Goal: Information Seeking & Learning: Learn about a topic

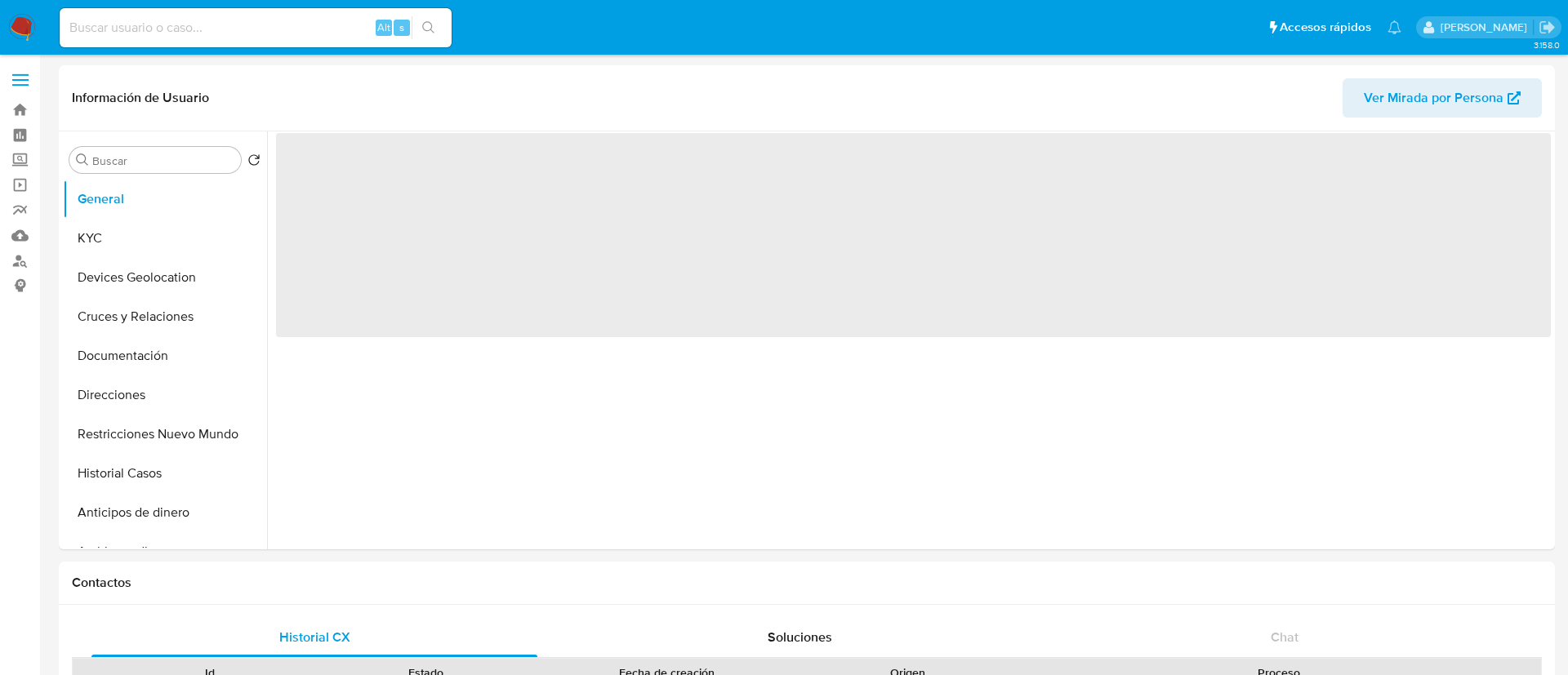
select select "10"
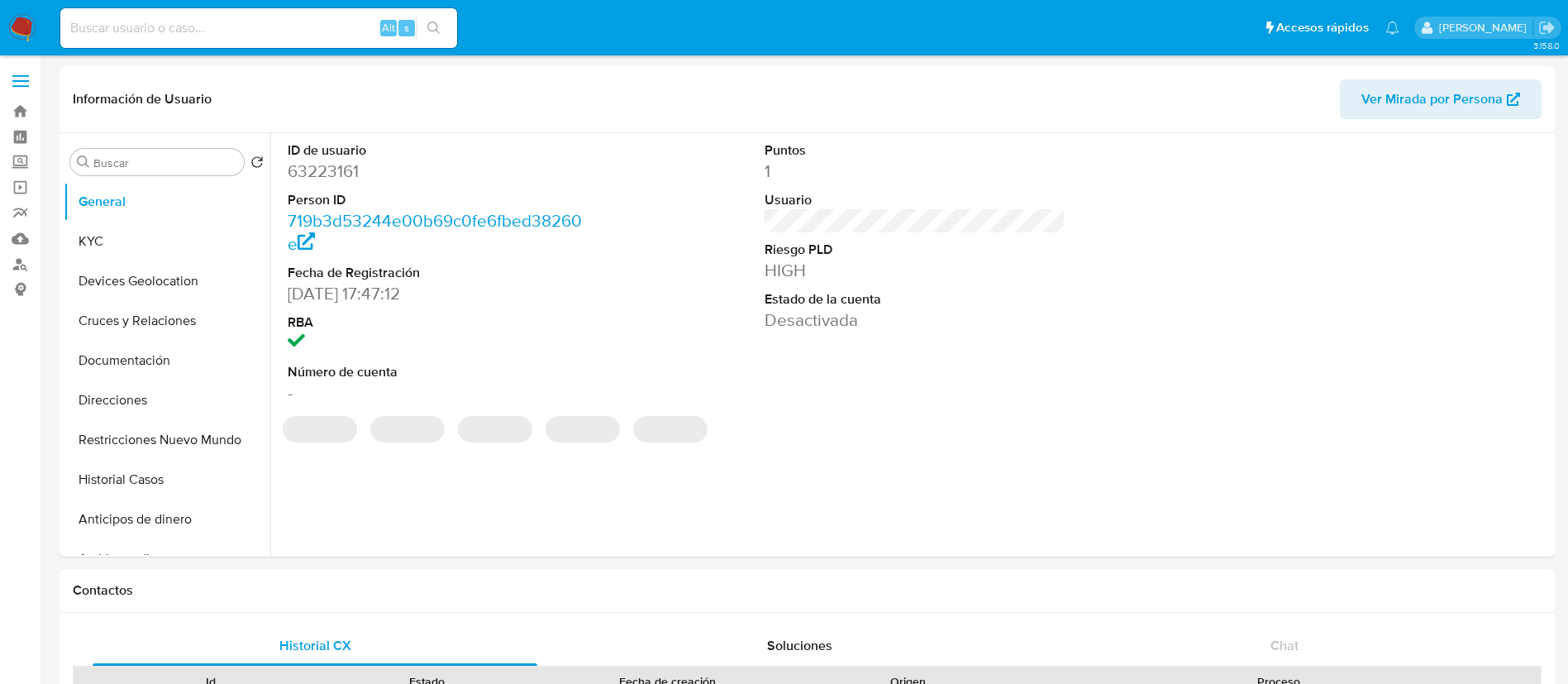
select select "10"
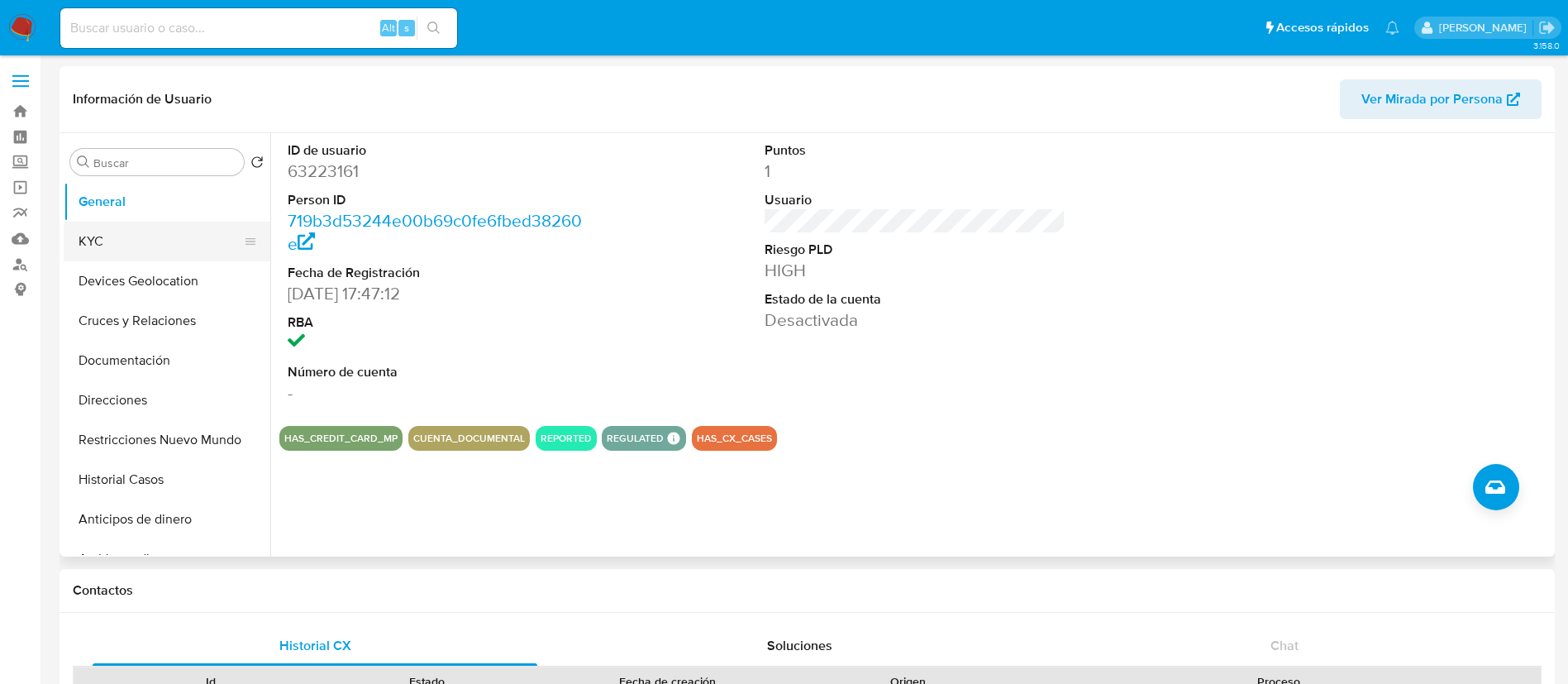
click at [137, 239] on button "KYC" at bounding box center [160, 241] width 193 height 39
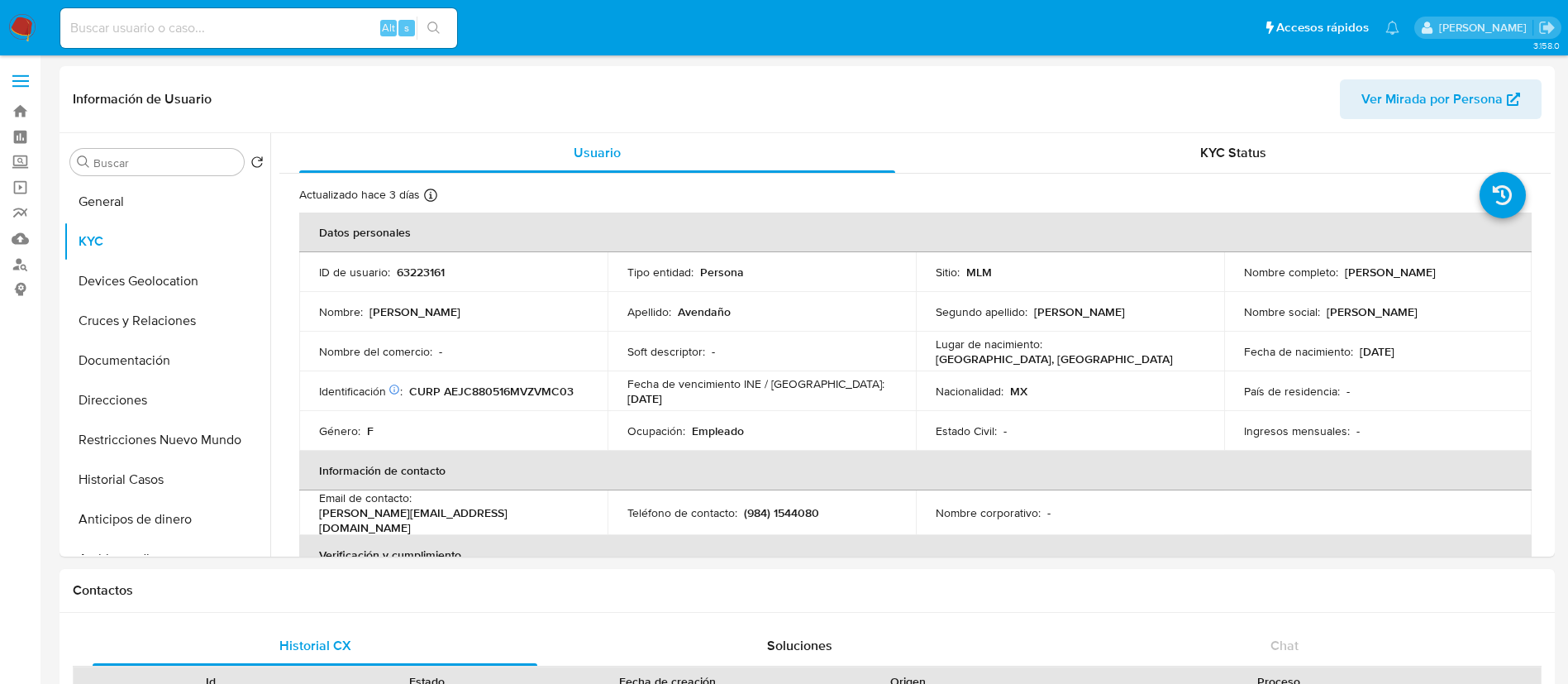
click at [19, 37] on img at bounding box center [22, 28] width 28 height 28
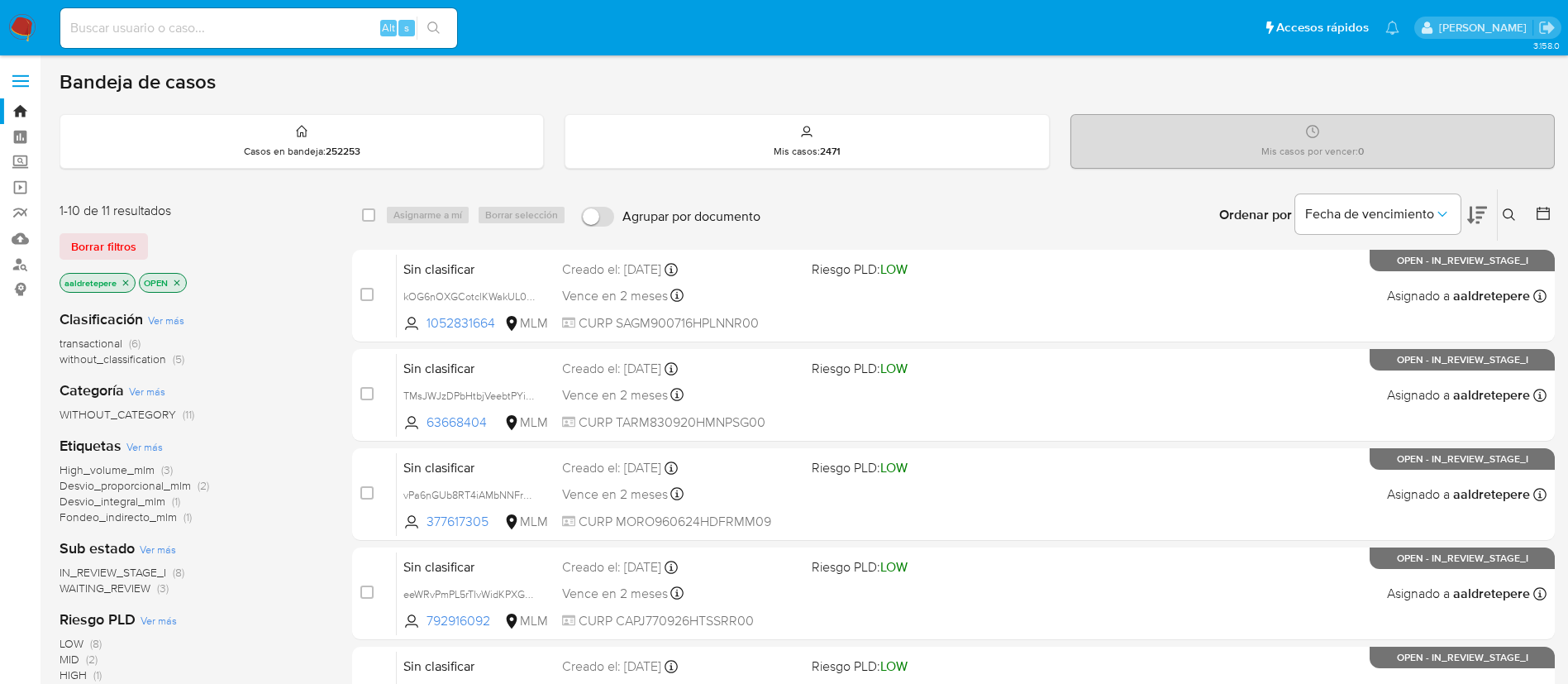
drag, startPoint x: 186, startPoint y: 33, endPoint x: 215, endPoint y: 28, distance: 29.4
click at [187, 32] on input at bounding box center [259, 28] width 397 height 21
paste input "1106567711"
type input "1106567711"
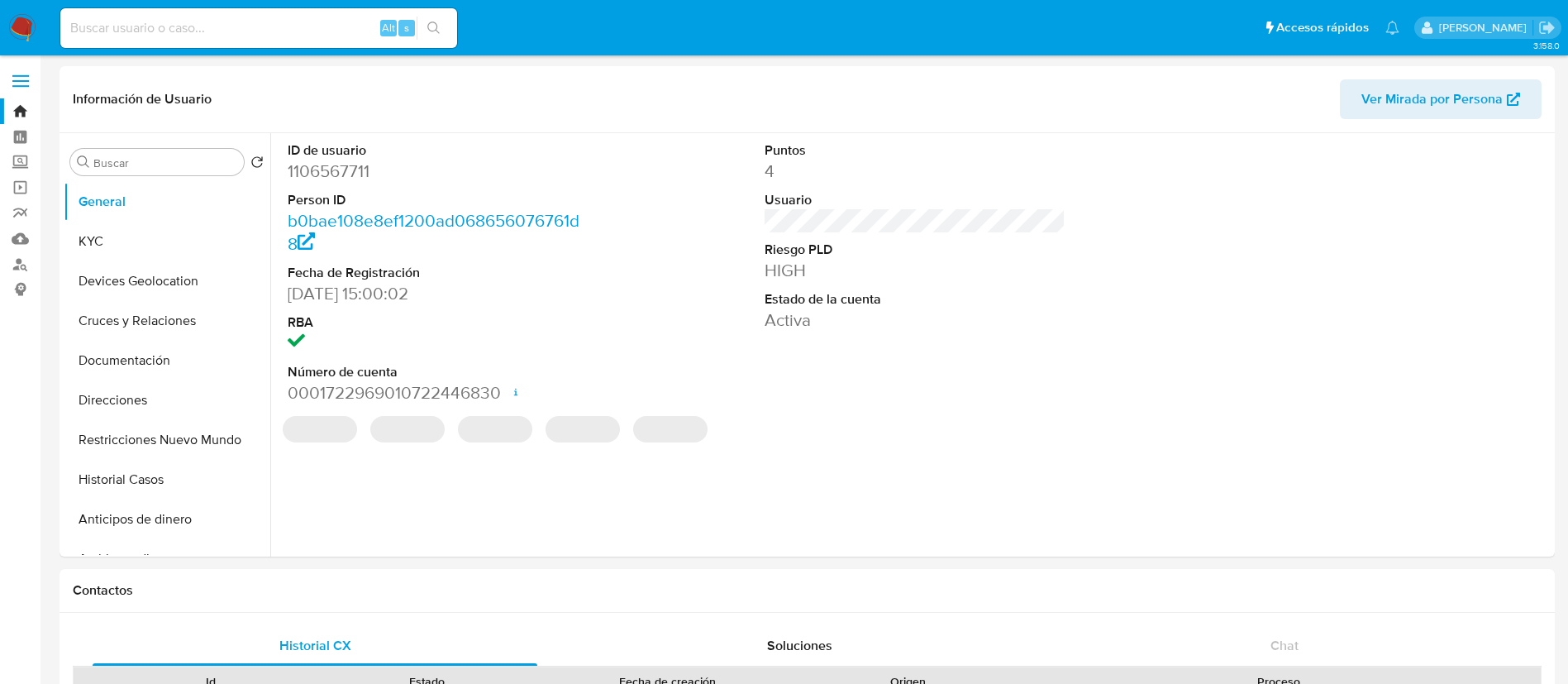
select select "10"
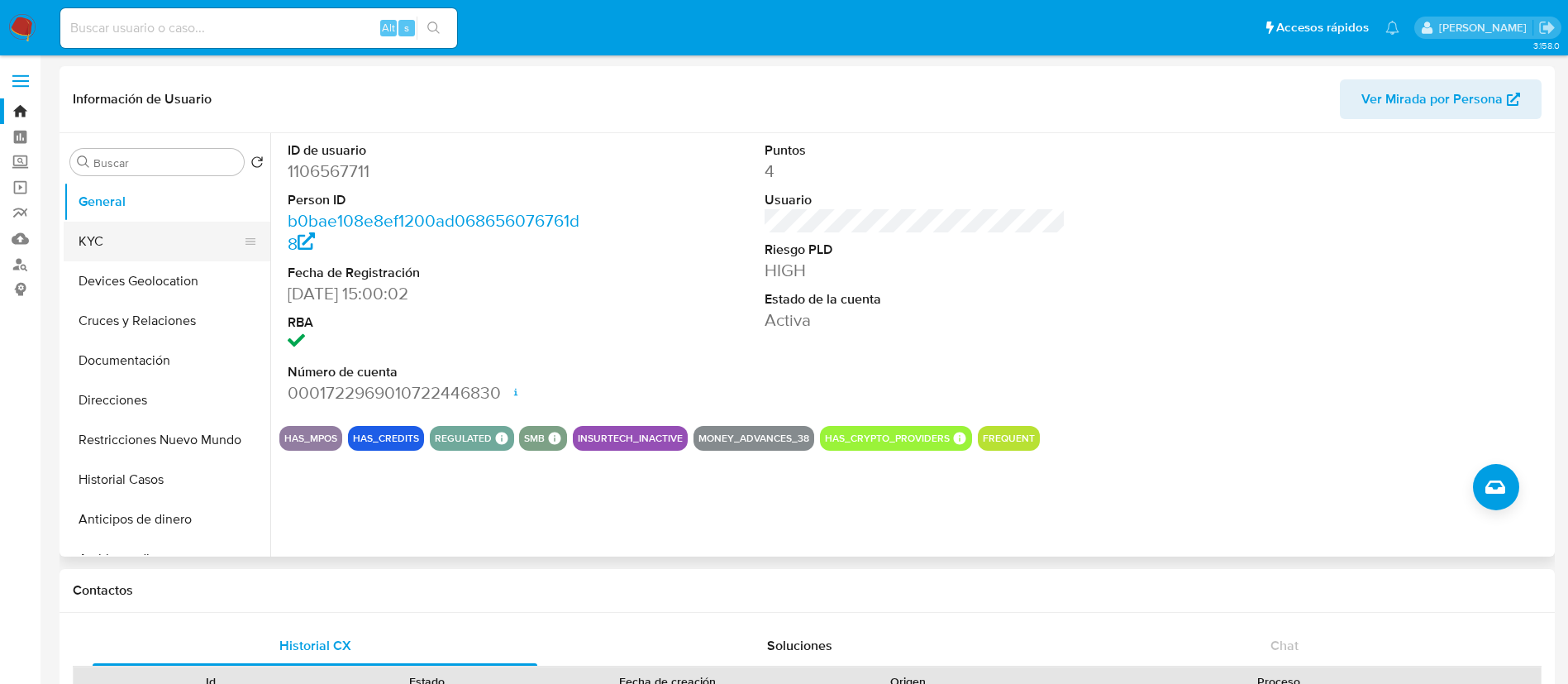
click at [138, 243] on button "KYC" at bounding box center [160, 241] width 193 height 39
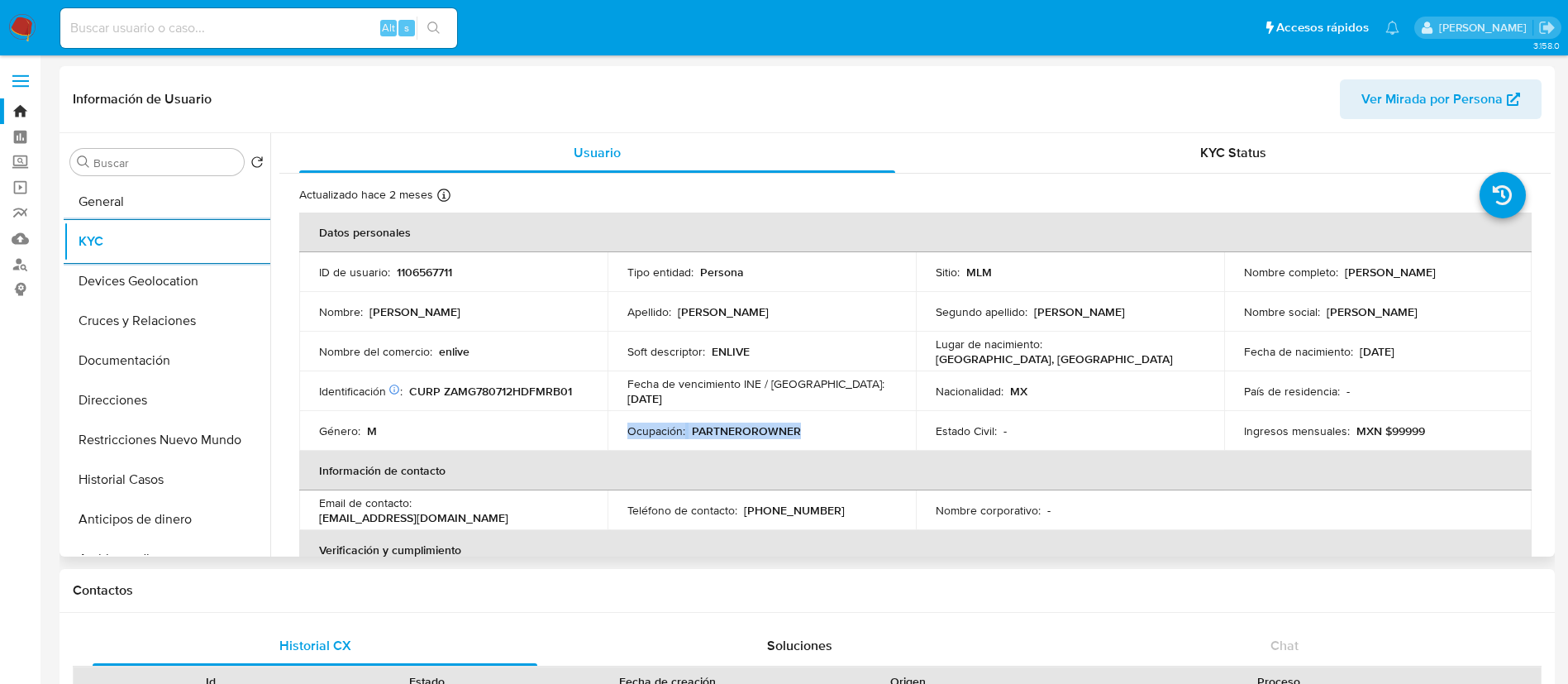
drag, startPoint x: 775, startPoint y: 428, endPoint x: 806, endPoint y: 428, distance: 31.0
click at [804, 428] on td "Ocupación : PARTNEROROWNER" at bounding box center [761, 430] width 309 height 39
click at [1282, 410] on td "País de residencia : -" at bounding box center [1378, 391] width 309 height 39
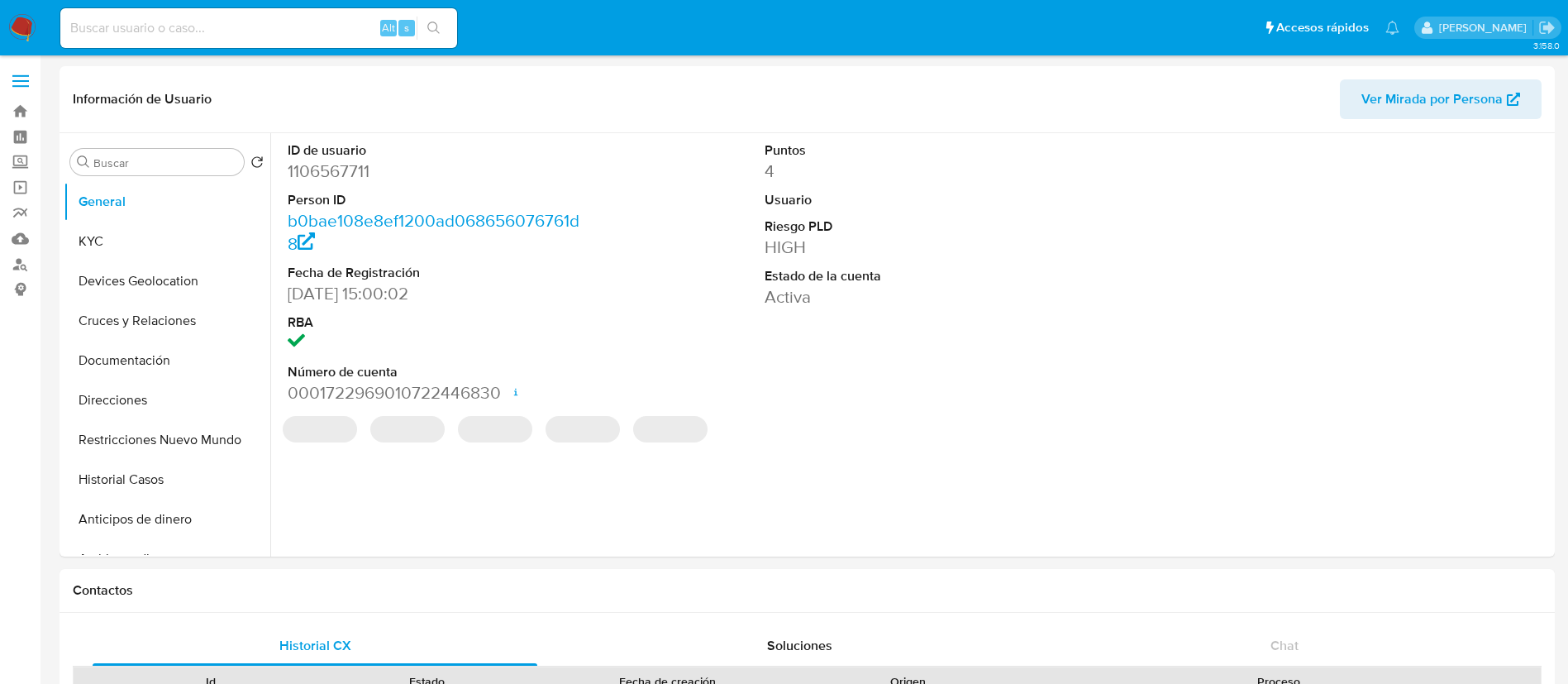
select select "10"
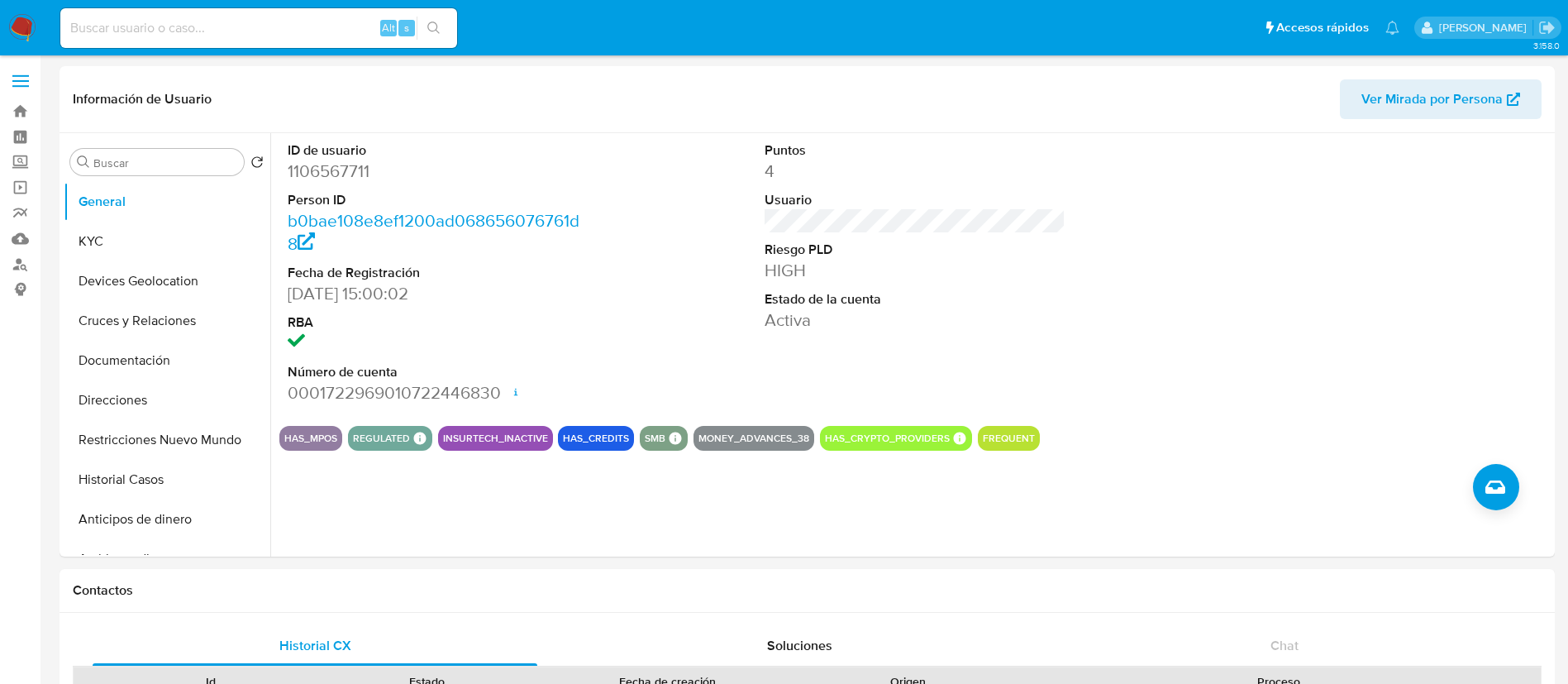
click at [20, 27] on img at bounding box center [22, 28] width 28 height 28
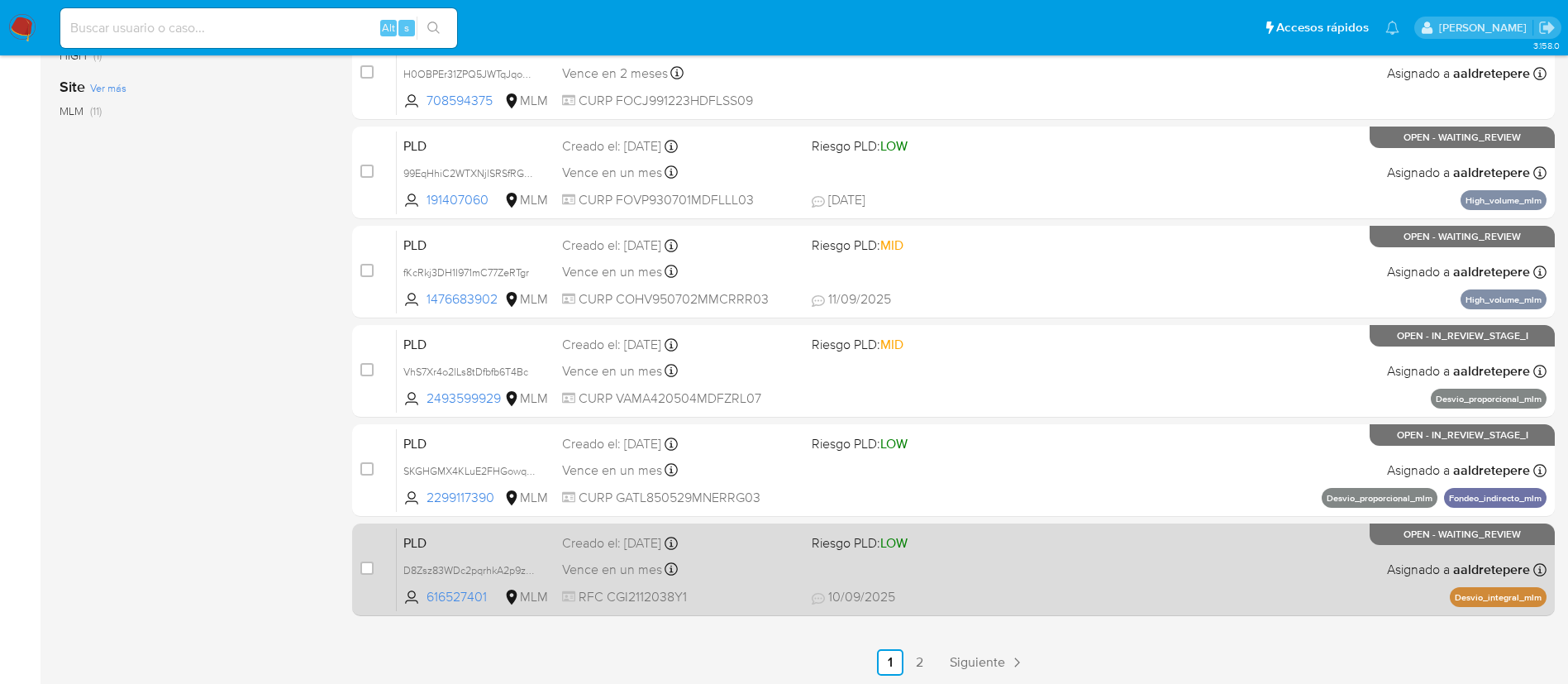
scroll to position [621, 0]
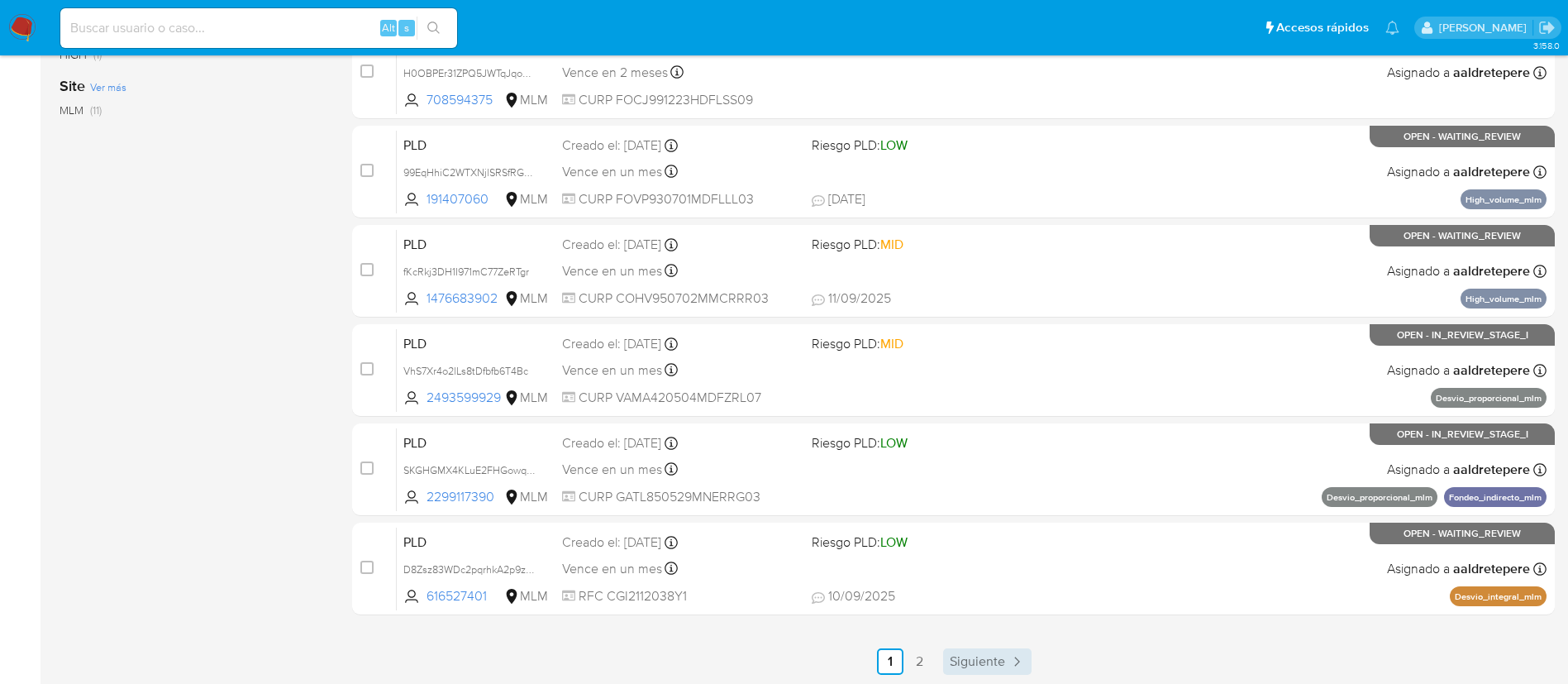
click at [970, 657] on span "Siguiente" at bounding box center [978, 662] width 56 height 13
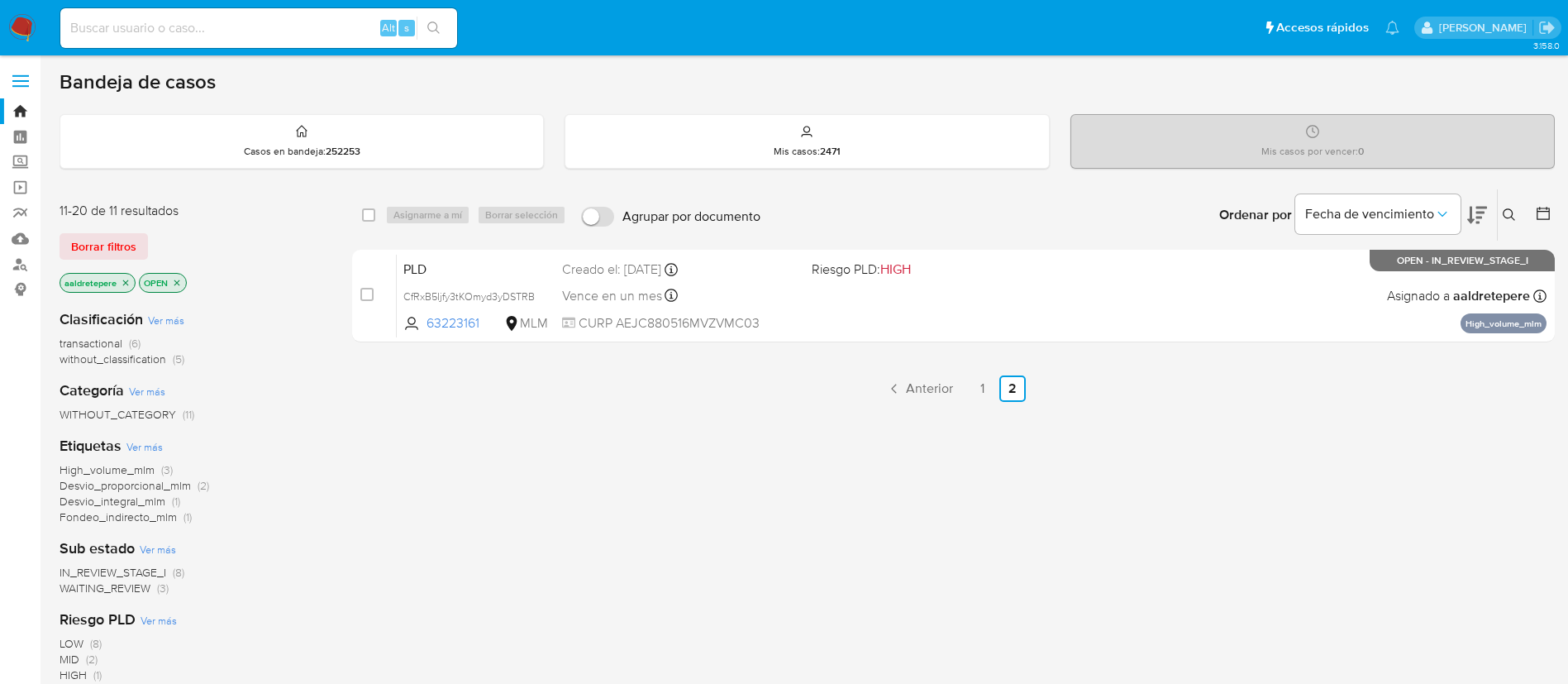
drag, startPoint x: 240, startPoint y: 37, endPoint x: 220, endPoint y: 48, distance: 22.8
click at [240, 35] on input at bounding box center [259, 28] width 397 height 21
paste input "2115848321"
type input "2115848321"
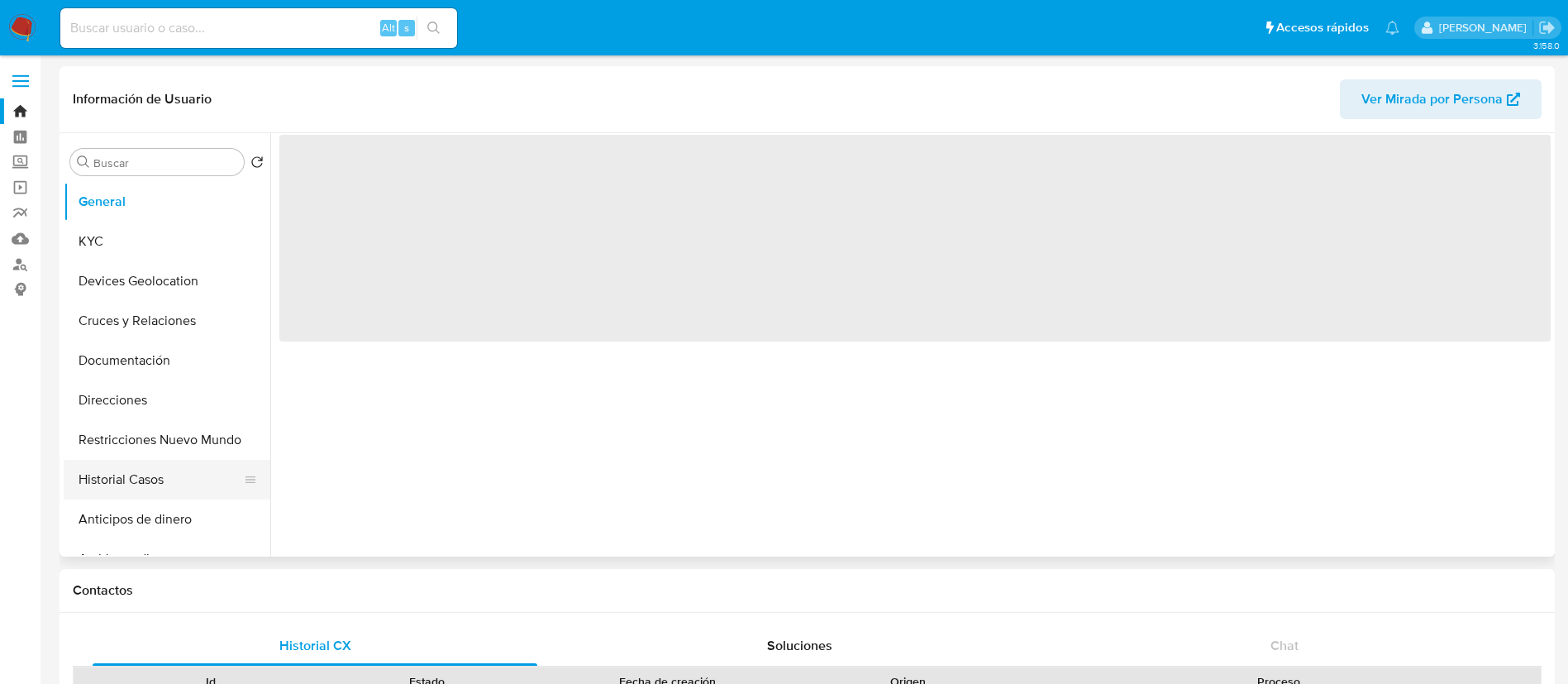
click at [139, 493] on button "Historial Casos" at bounding box center [160, 479] width 193 height 39
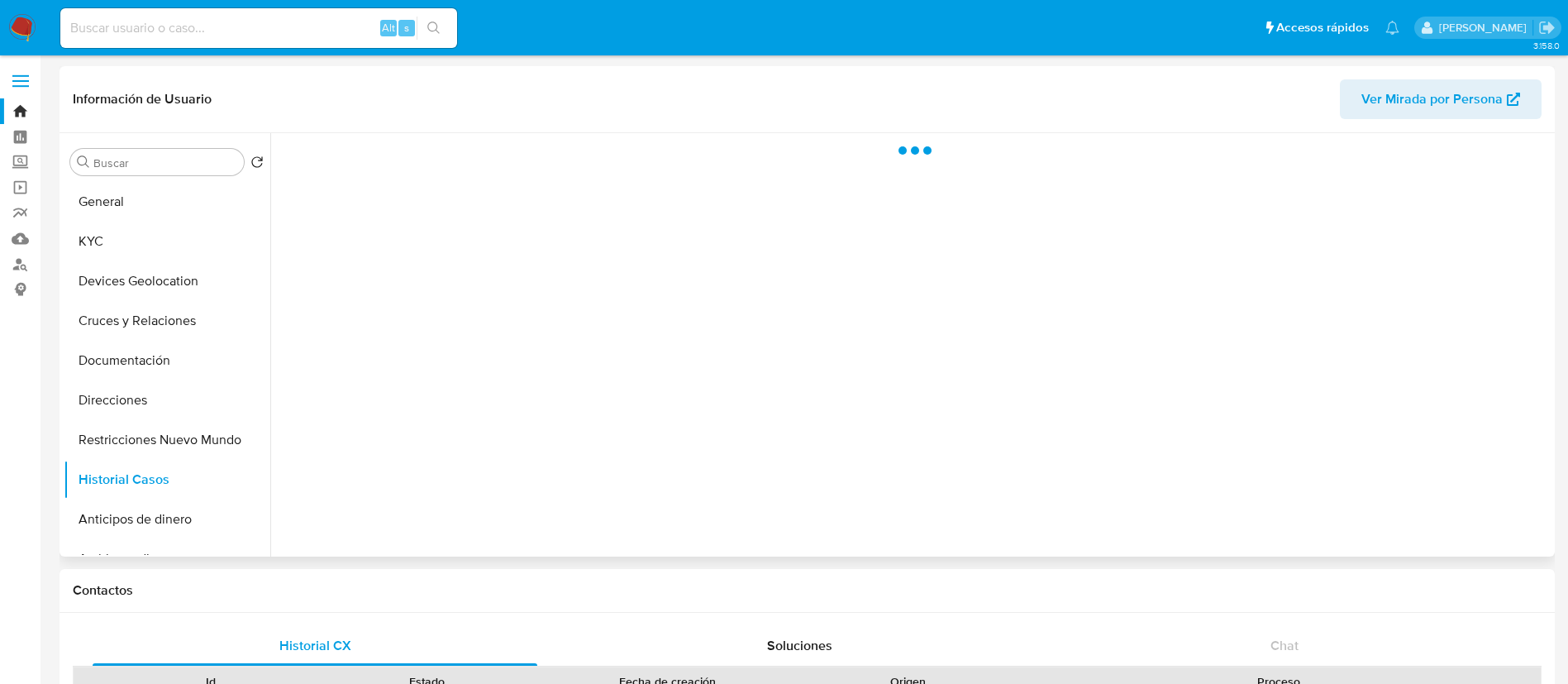
select select "10"
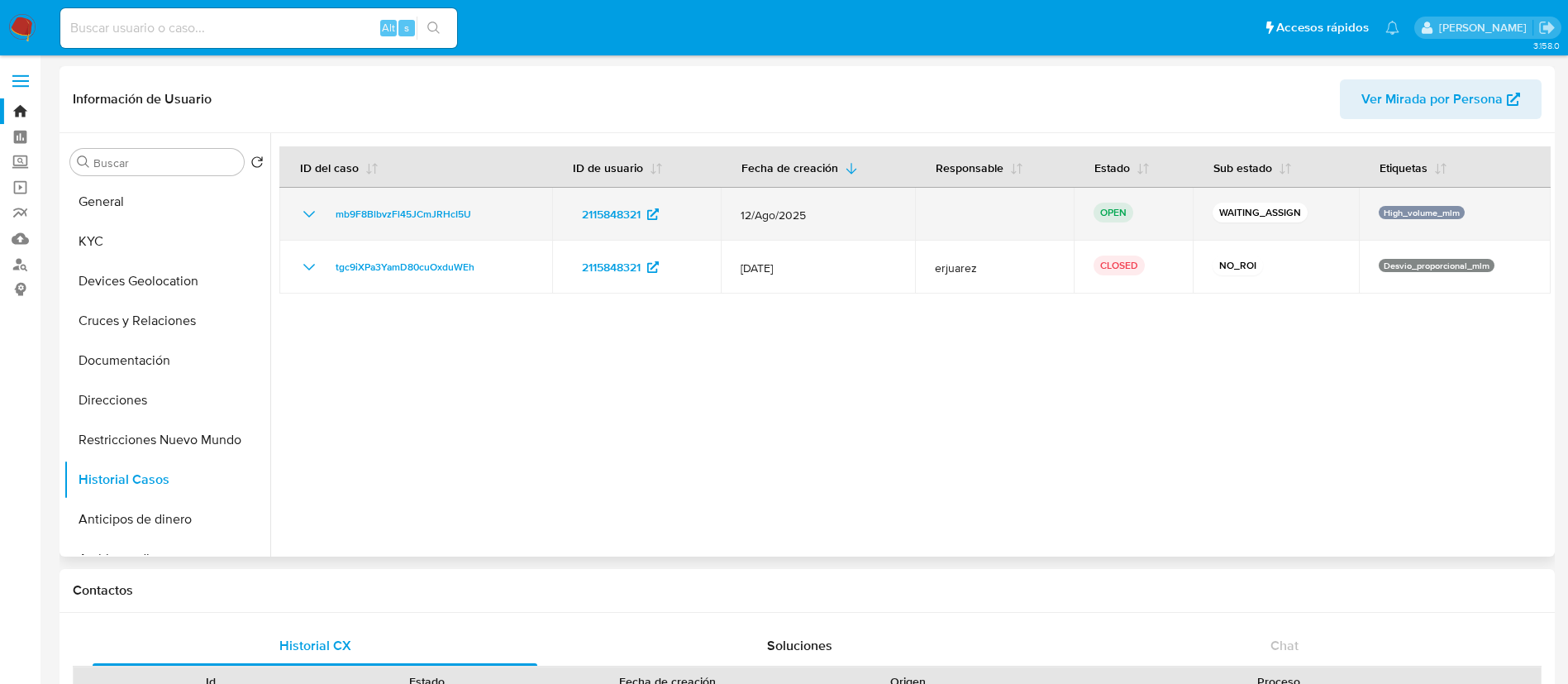
drag, startPoint x: 479, startPoint y: 233, endPoint x: 311, endPoint y: 210, distance: 169.6
click at [311, 210] on td "mb9F8BlbvzFl45JCmJRHcI5U" at bounding box center [416, 214] width 273 height 53
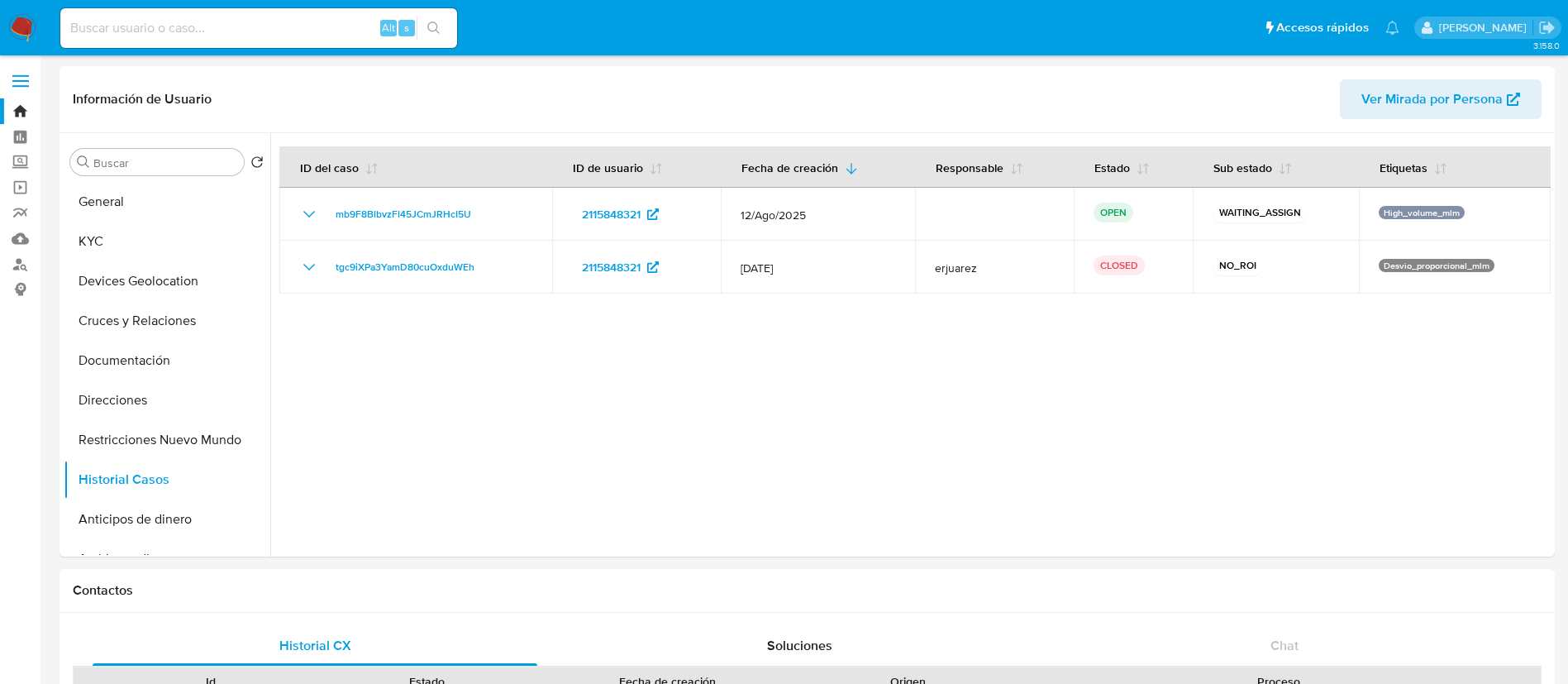
click at [20, 34] on img at bounding box center [22, 28] width 28 height 28
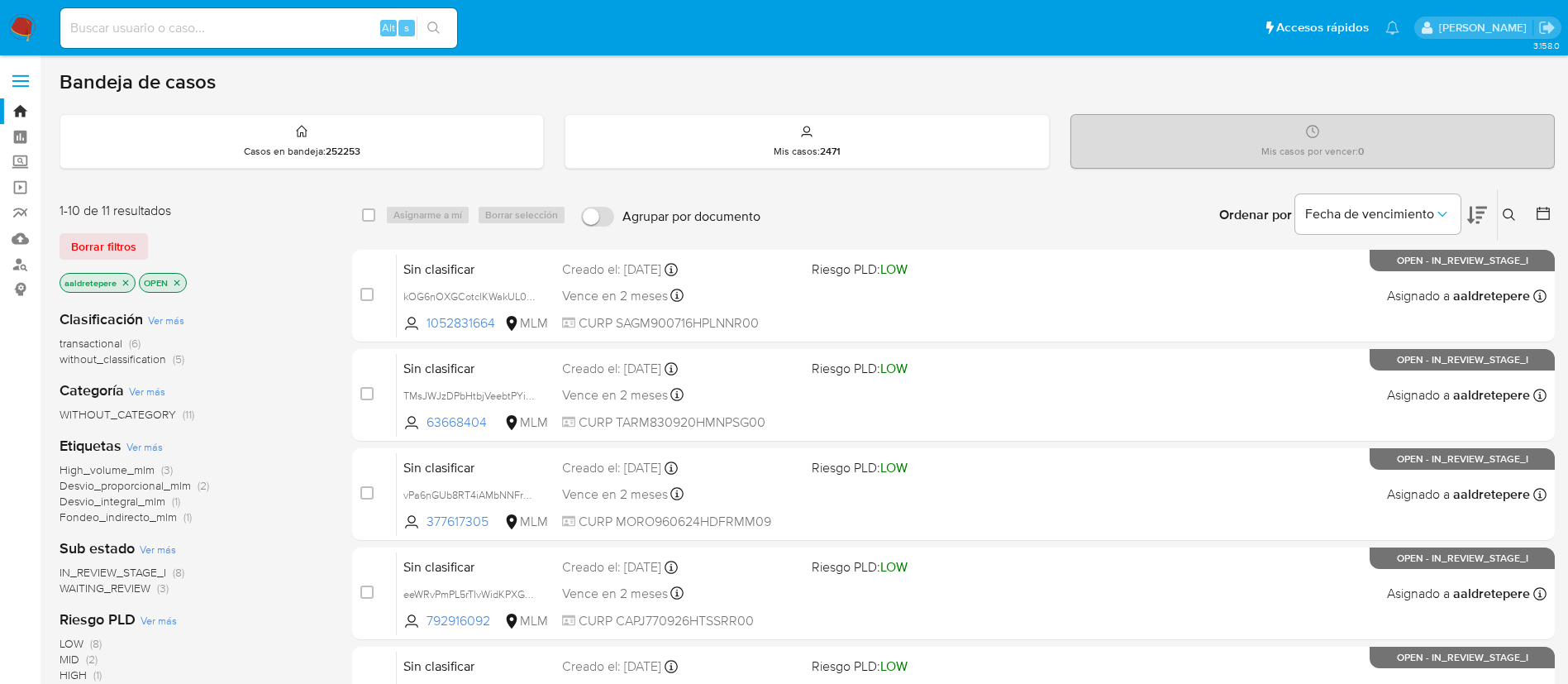
click at [1514, 210] on icon at bounding box center [1509, 215] width 13 height 13
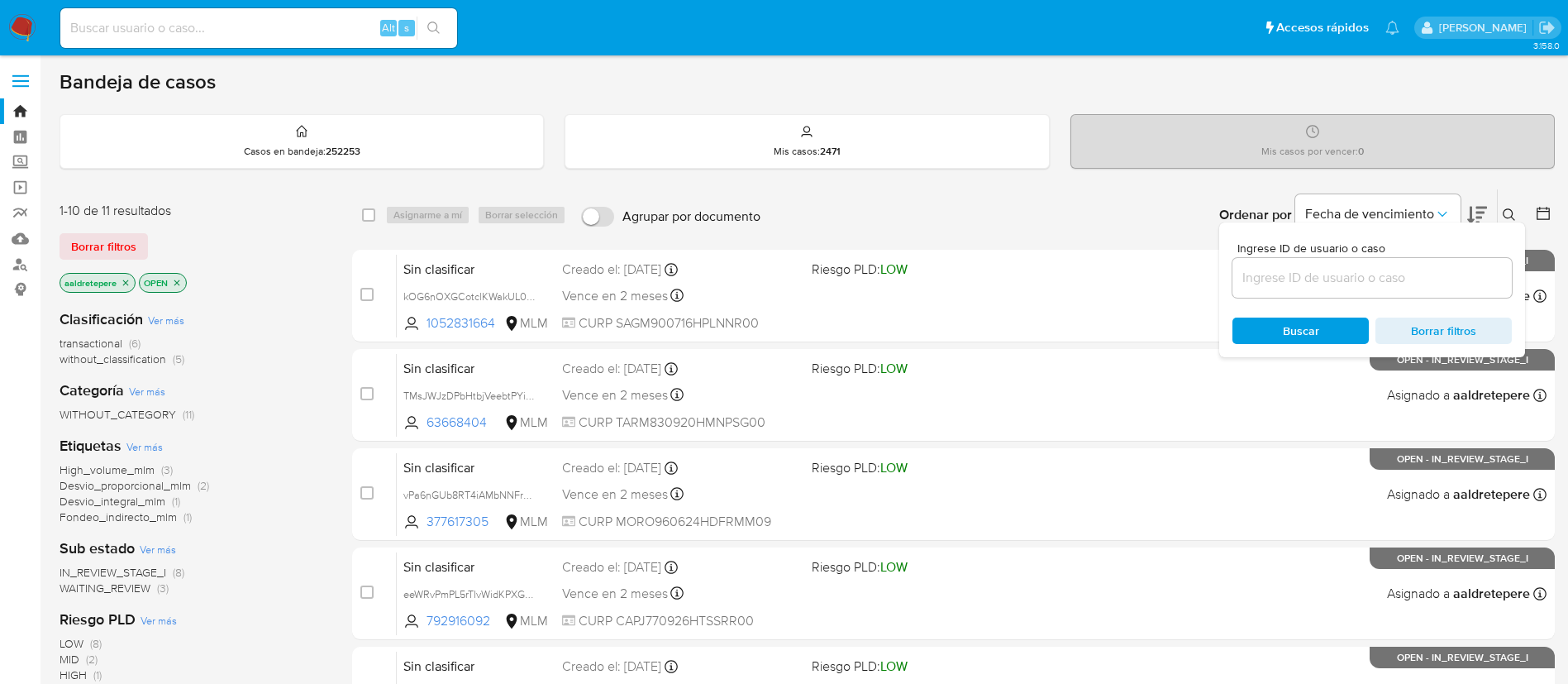
drag, startPoint x: 1307, startPoint y: 277, endPoint x: 1281, endPoint y: 278, distance: 26.0
click at [1307, 276] on input at bounding box center [1372, 278] width 280 height 21
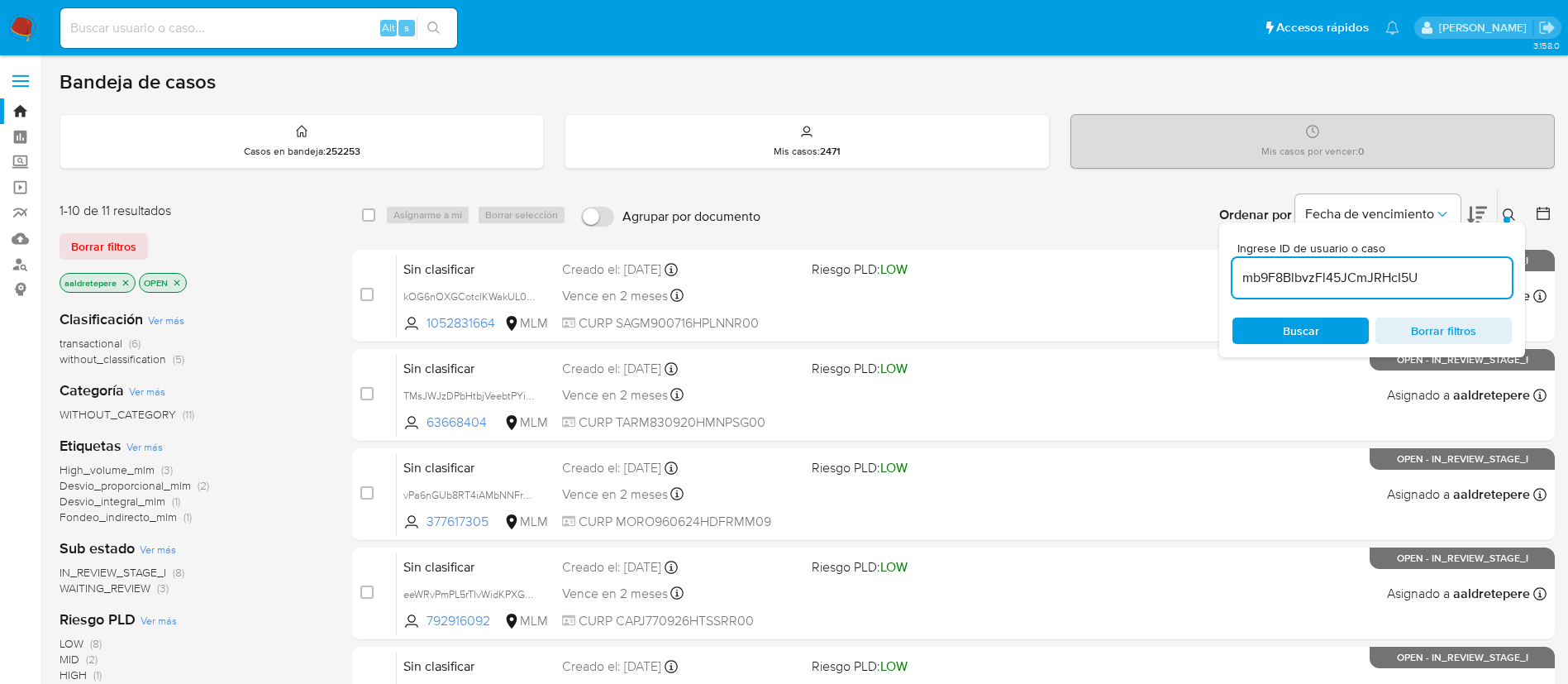
type input "mb9F8BlbvzFl45JCmJRHcI5U"
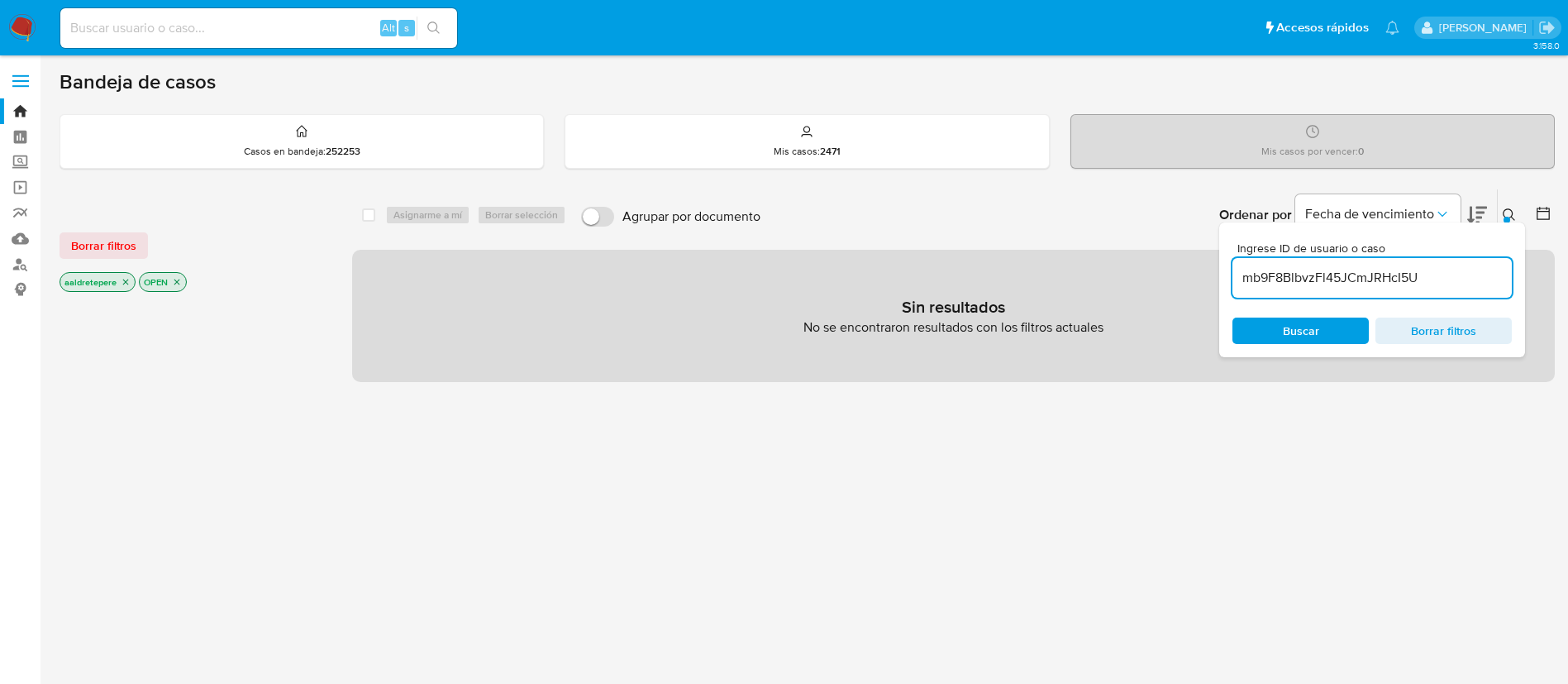
drag, startPoint x: 115, startPoint y: 237, endPoint x: 216, endPoint y: 266, distance: 105.1
click at [115, 239] on span "Borrar filtros" at bounding box center [104, 245] width 65 height 23
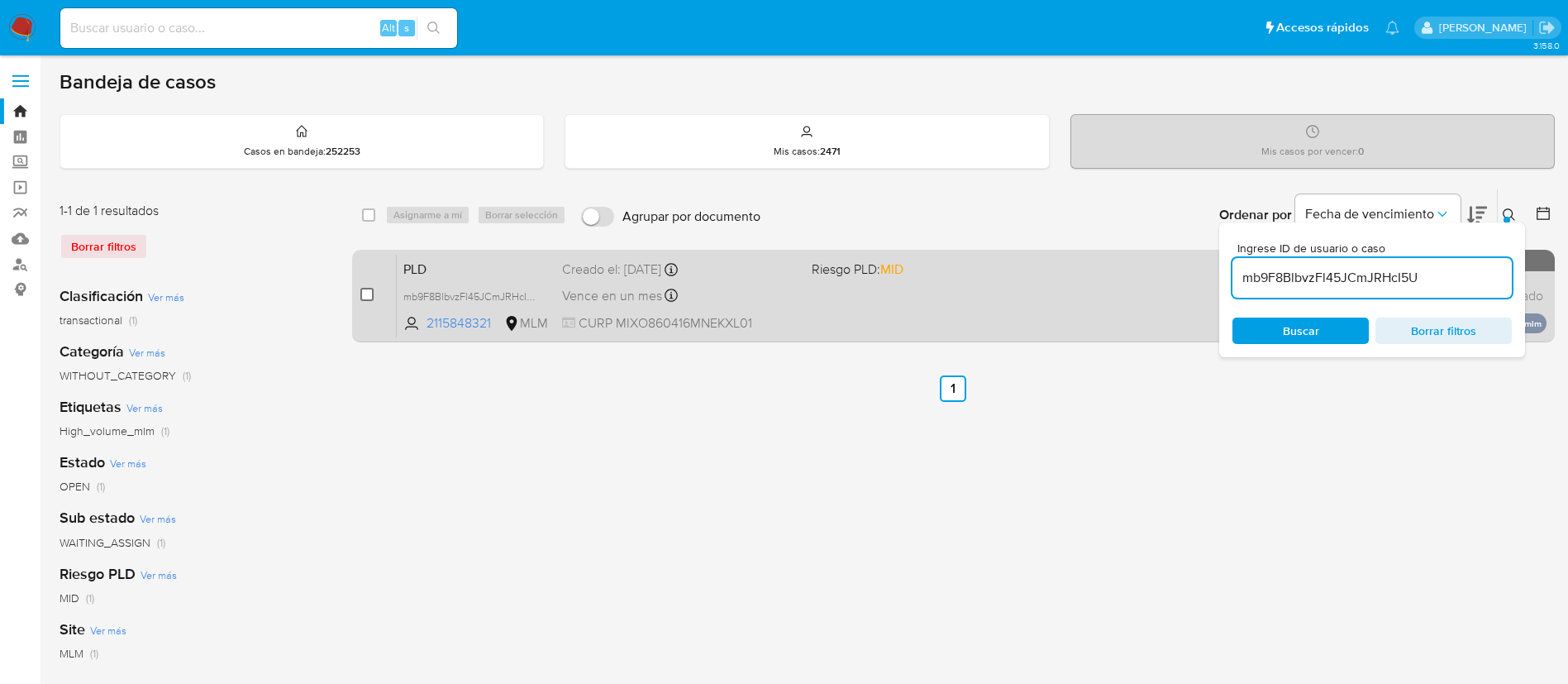
click at [366, 298] on input "checkbox" at bounding box center [367, 294] width 13 height 13
checkbox input "true"
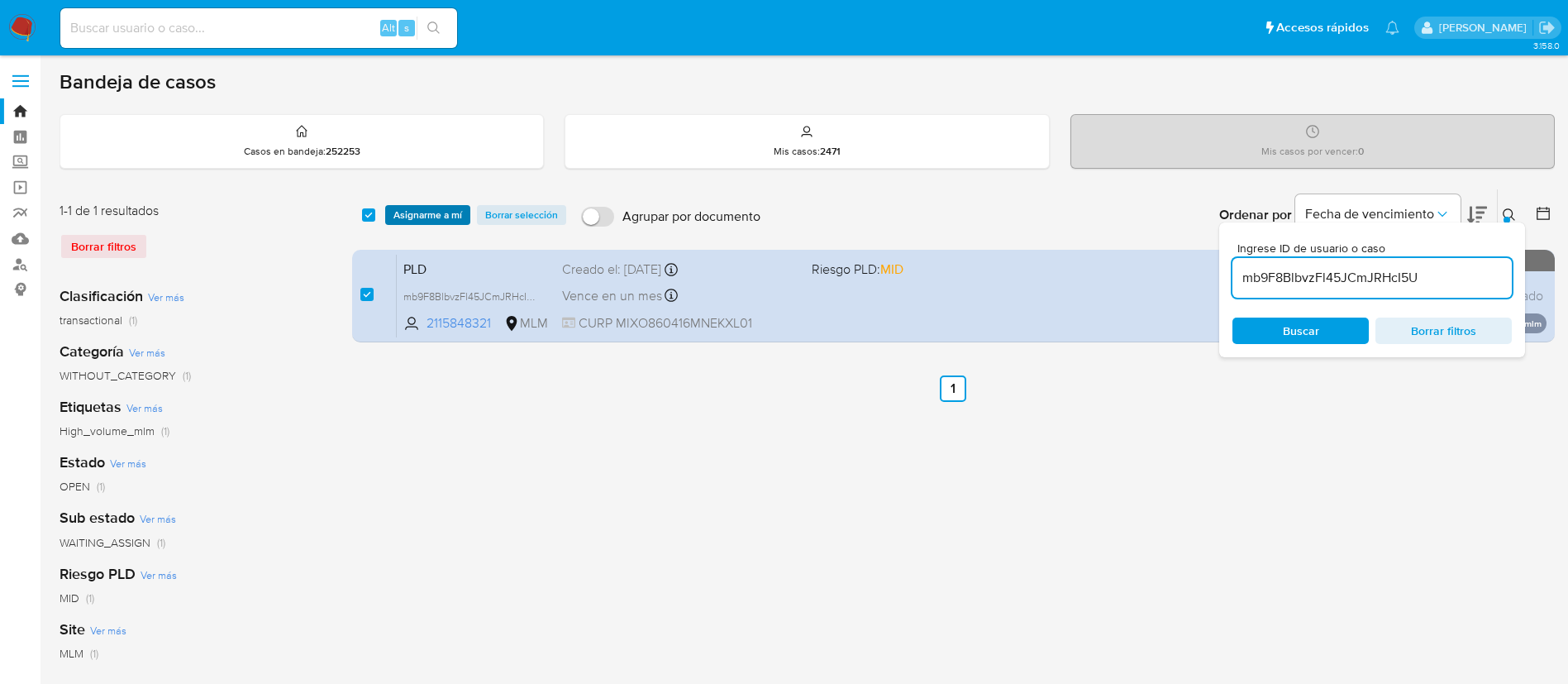
click at [411, 220] on span "Asignarme a mí" at bounding box center [427, 215] width 68 height 16
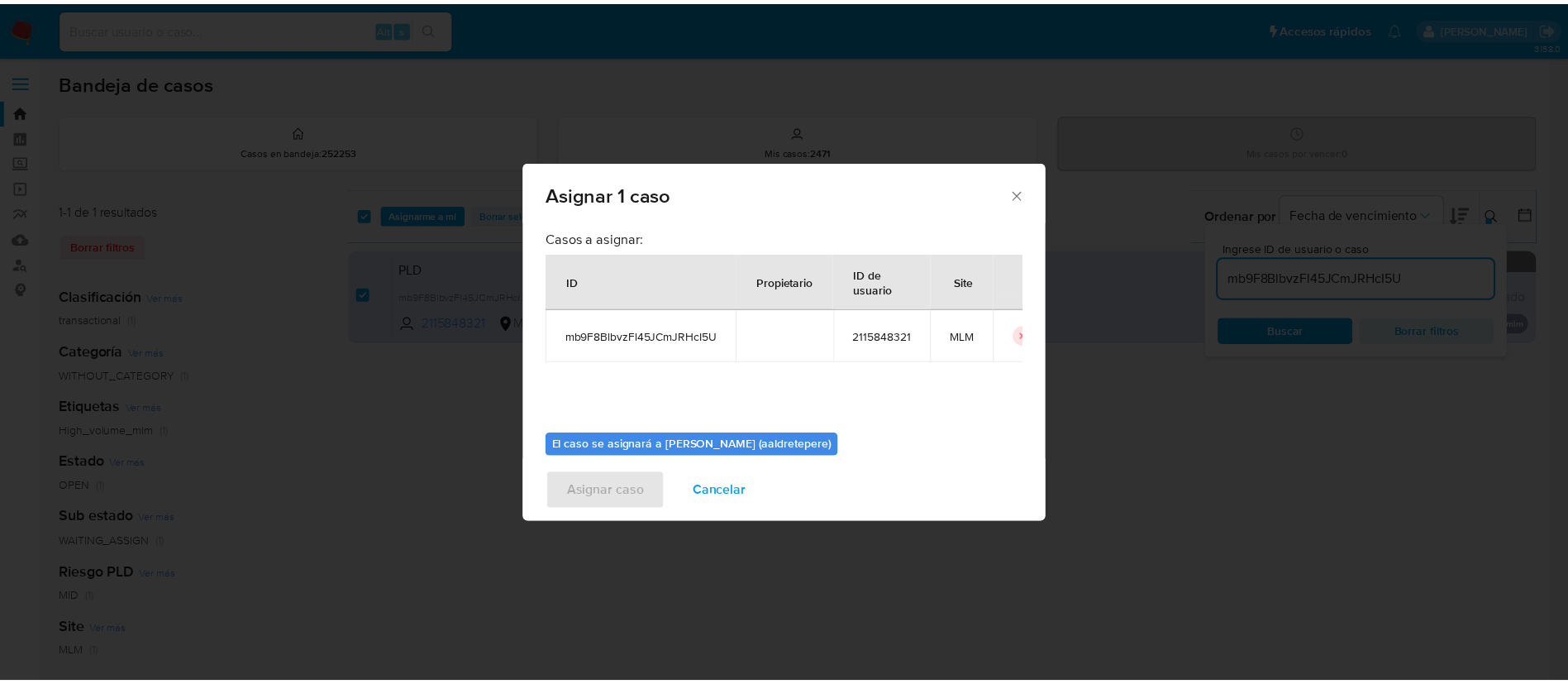
scroll to position [86, 0]
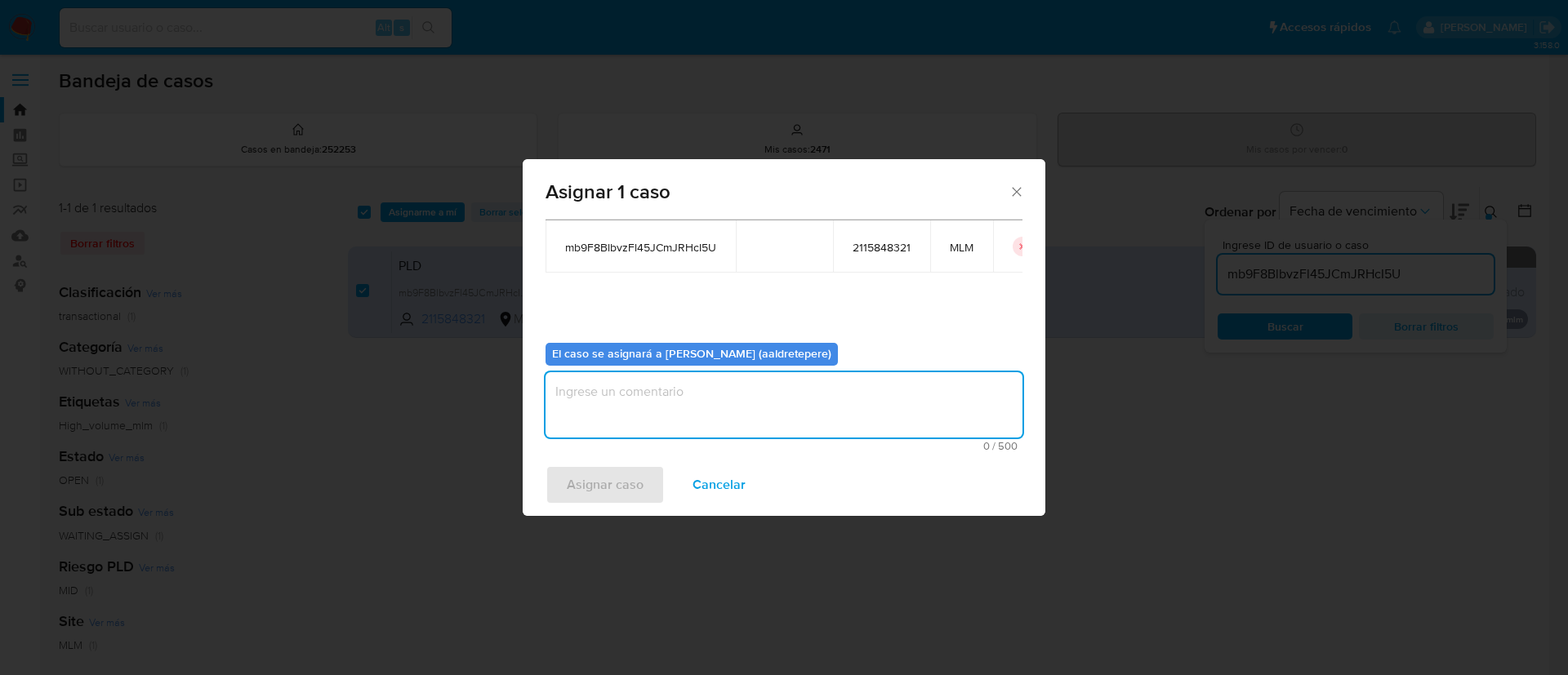
click at [714, 409] on textarea "assign-modal" at bounding box center [784, 404] width 477 height 66
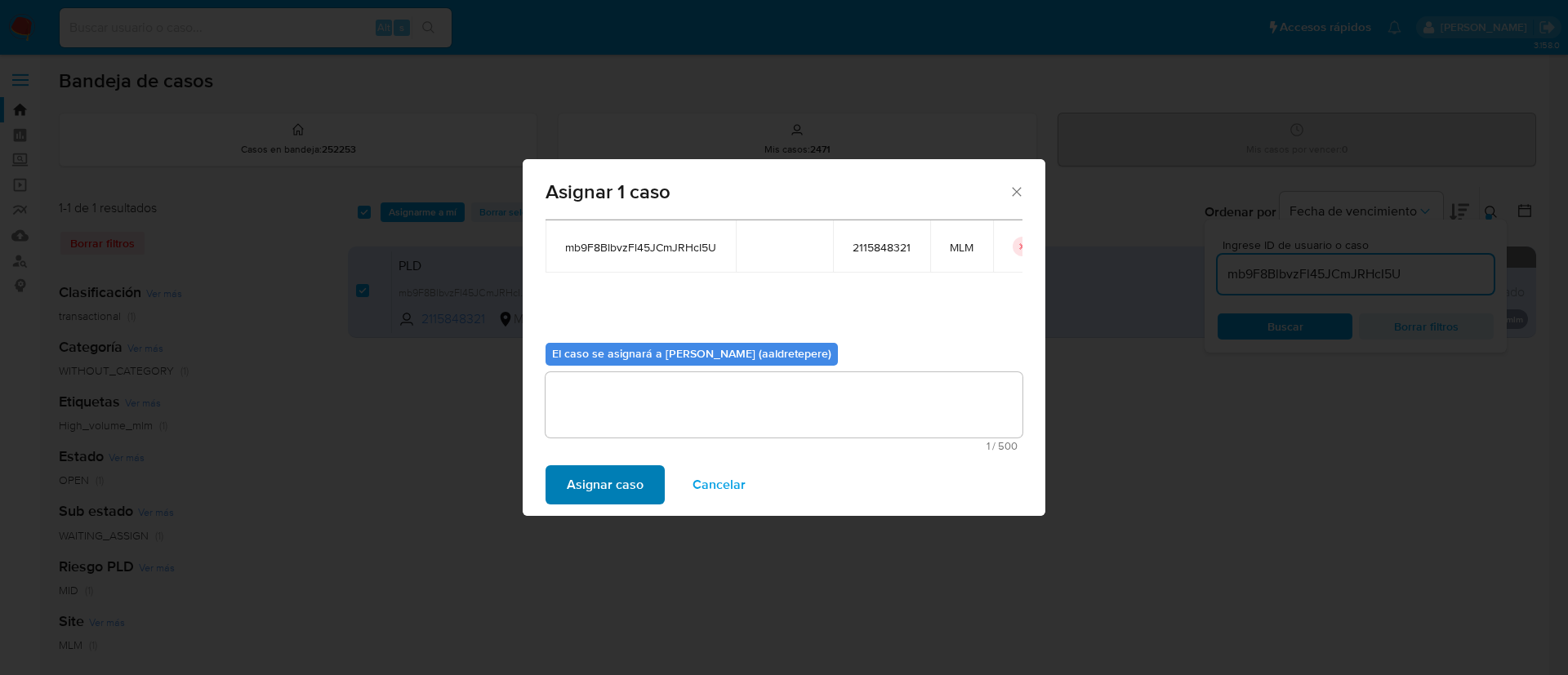
drag, startPoint x: 621, startPoint y: 463, endPoint x: 620, endPoint y: 491, distance: 28.0
click at [620, 471] on div "Asignar caso Cancelar" at bounding box center [784, 484] width 522 height 62
click at [620, 491] on span "Asignar caso" at bounding box center [605, 485] width 77 height 36
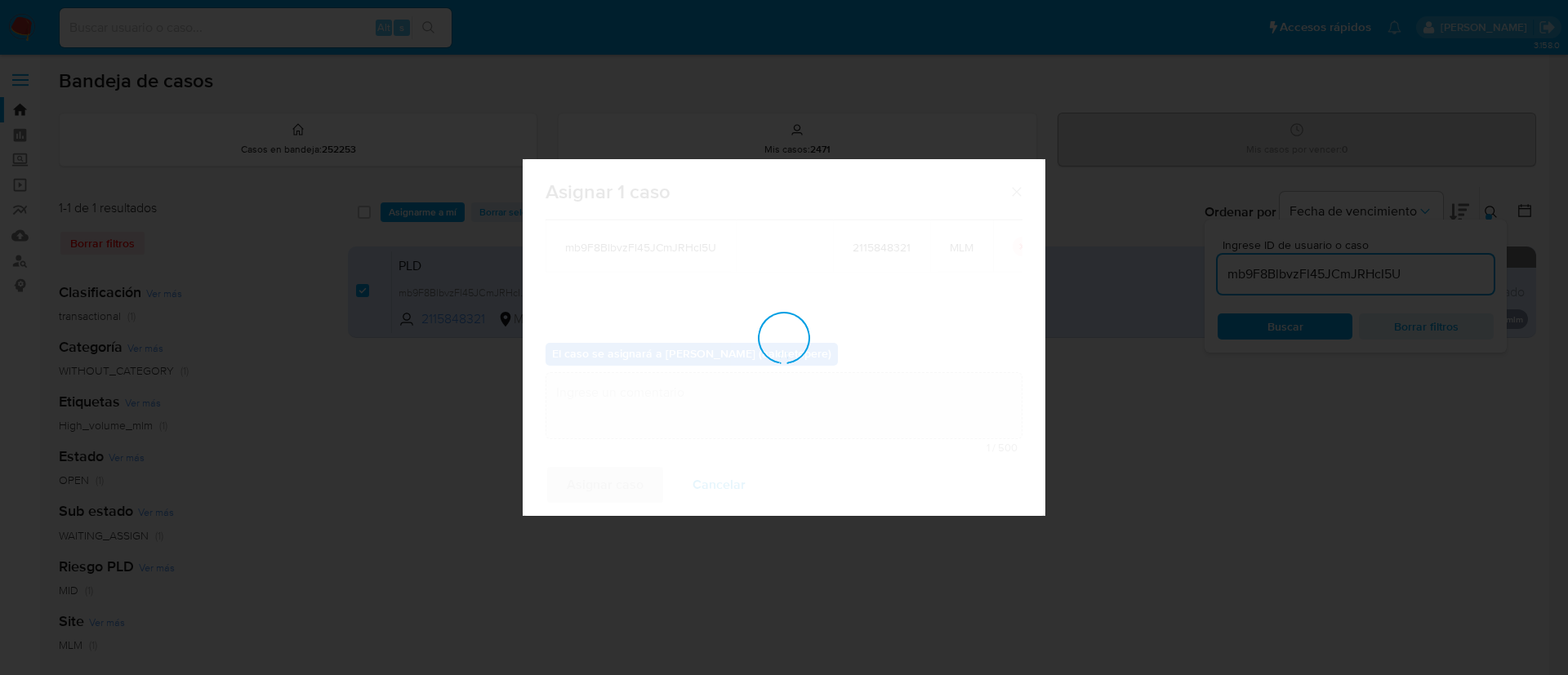
checkbox input "false"
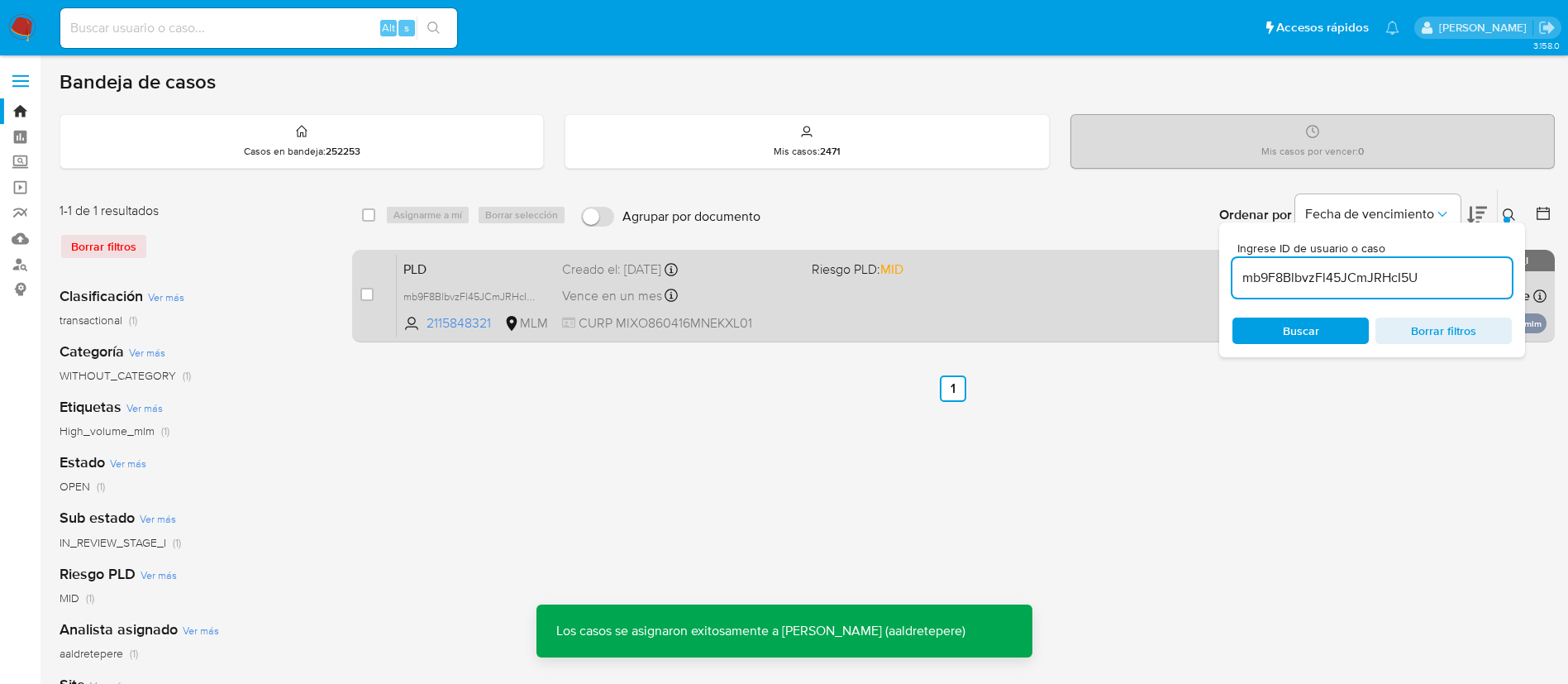
click at [913, 315] on div "PLD mb9F8BlbvzFl45JCmJRHcI5U 2115848321 MLM Riesgo PLD: MID Creado el: 12/08/20…" at bounding box center [972, 295] width 1150 height 84
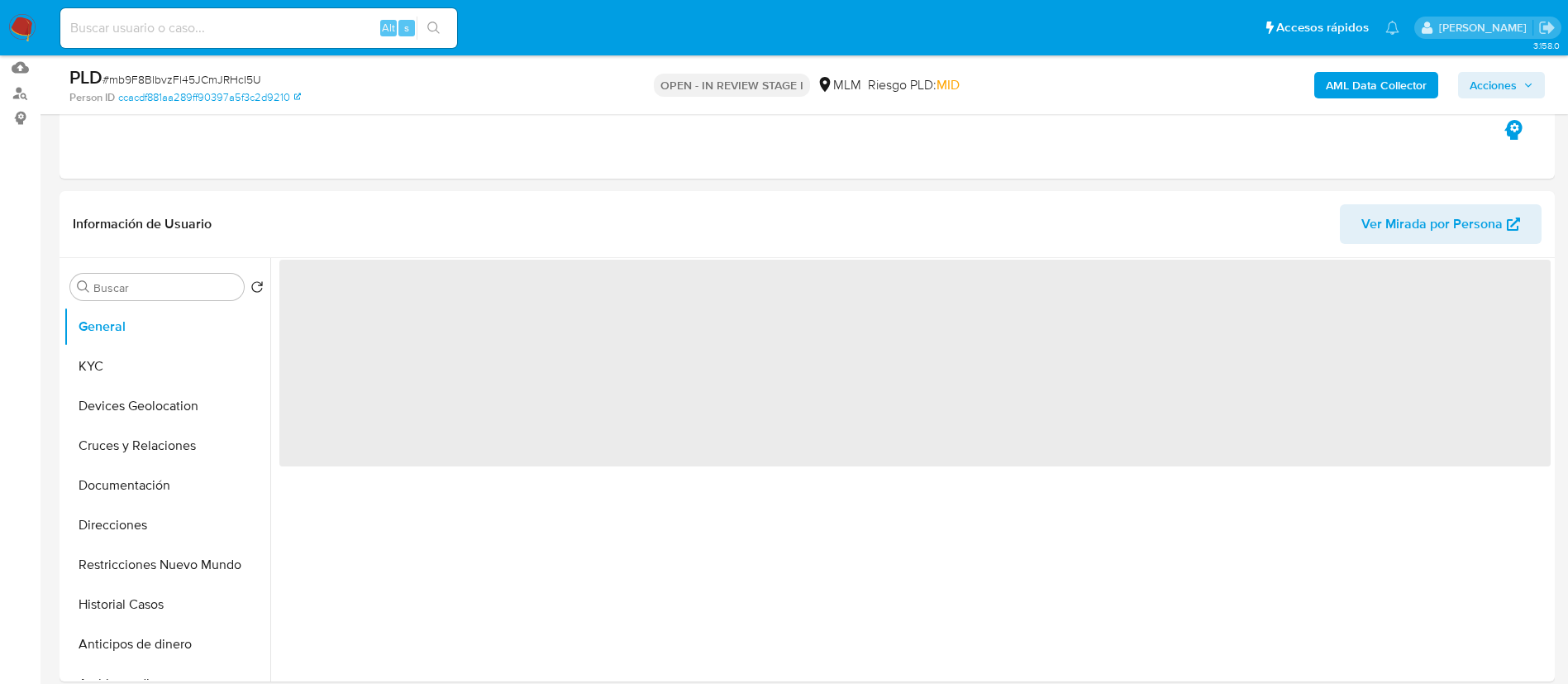
scroll to position [372, 0]
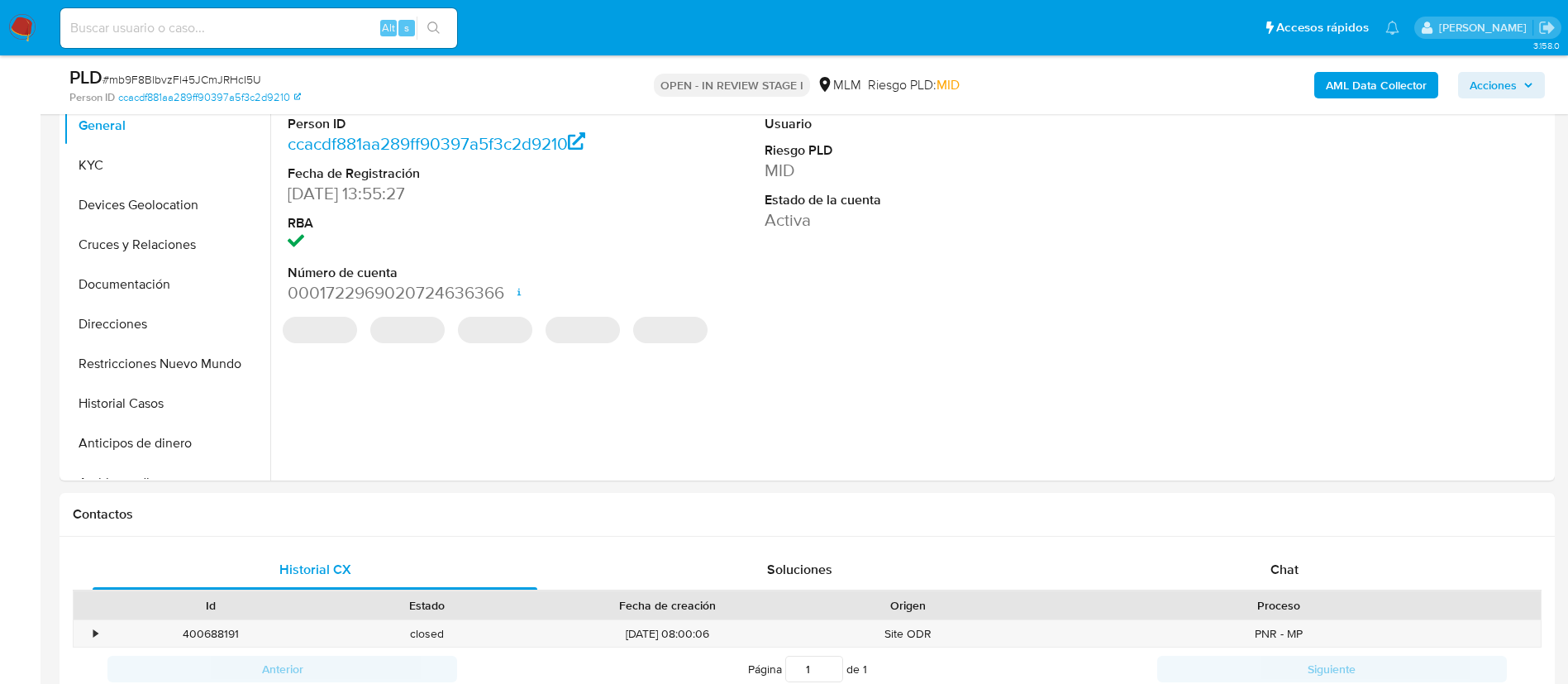
select select "10"
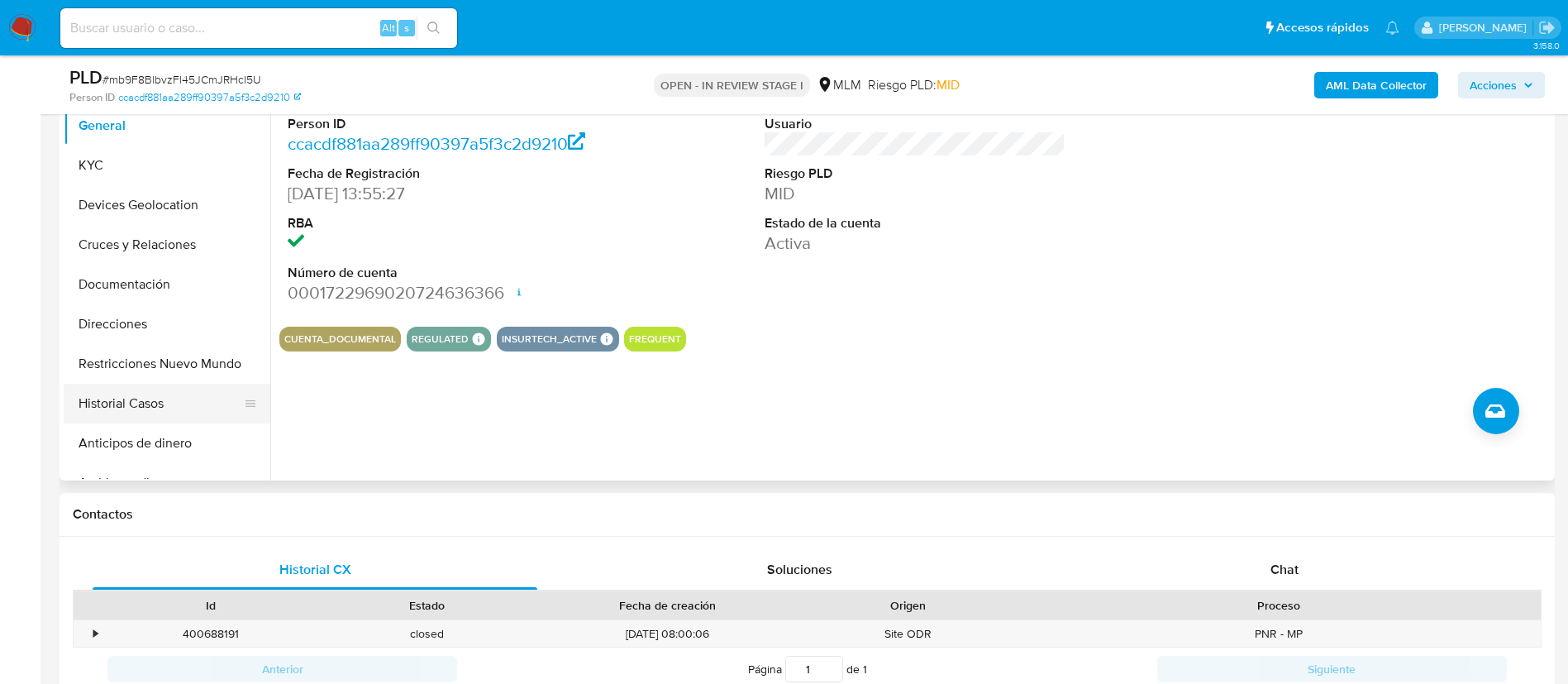
scroll to position [124, 0]
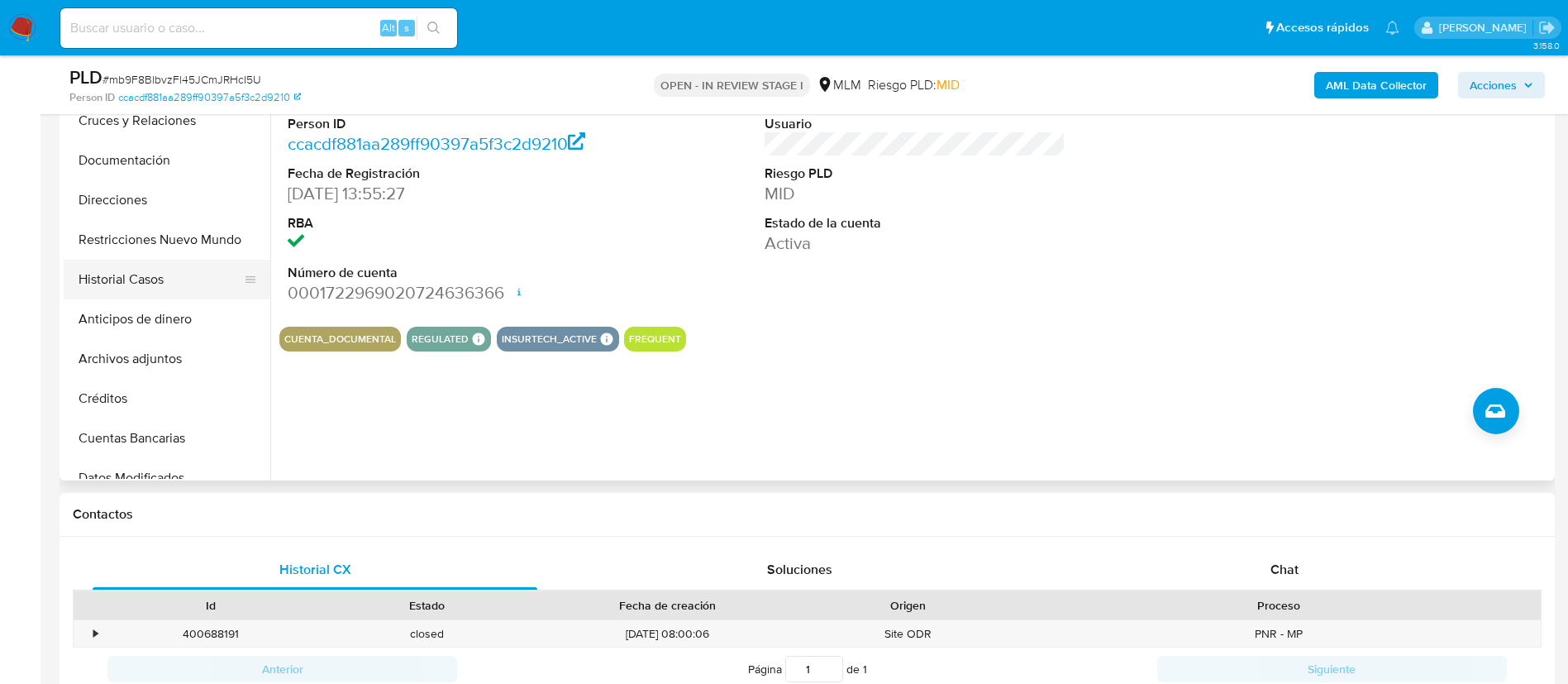
click at [157, 278] on button "Historial Casos" at bounding box center [160, 279] width 193 height 39
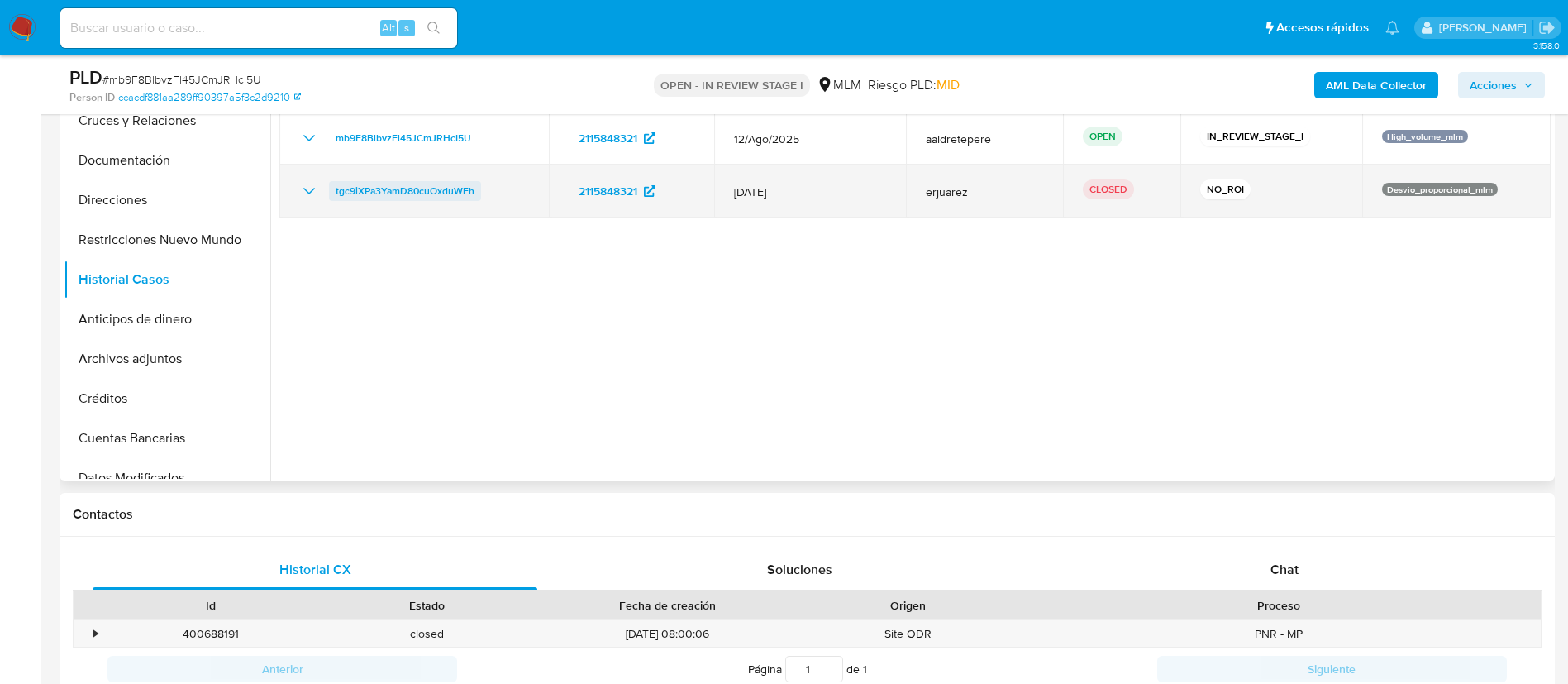
click at [363, 185] on span "tgc9iXPa3YamD80cuOxduWEh" at bounding box center [405, 190] width 138 height 20
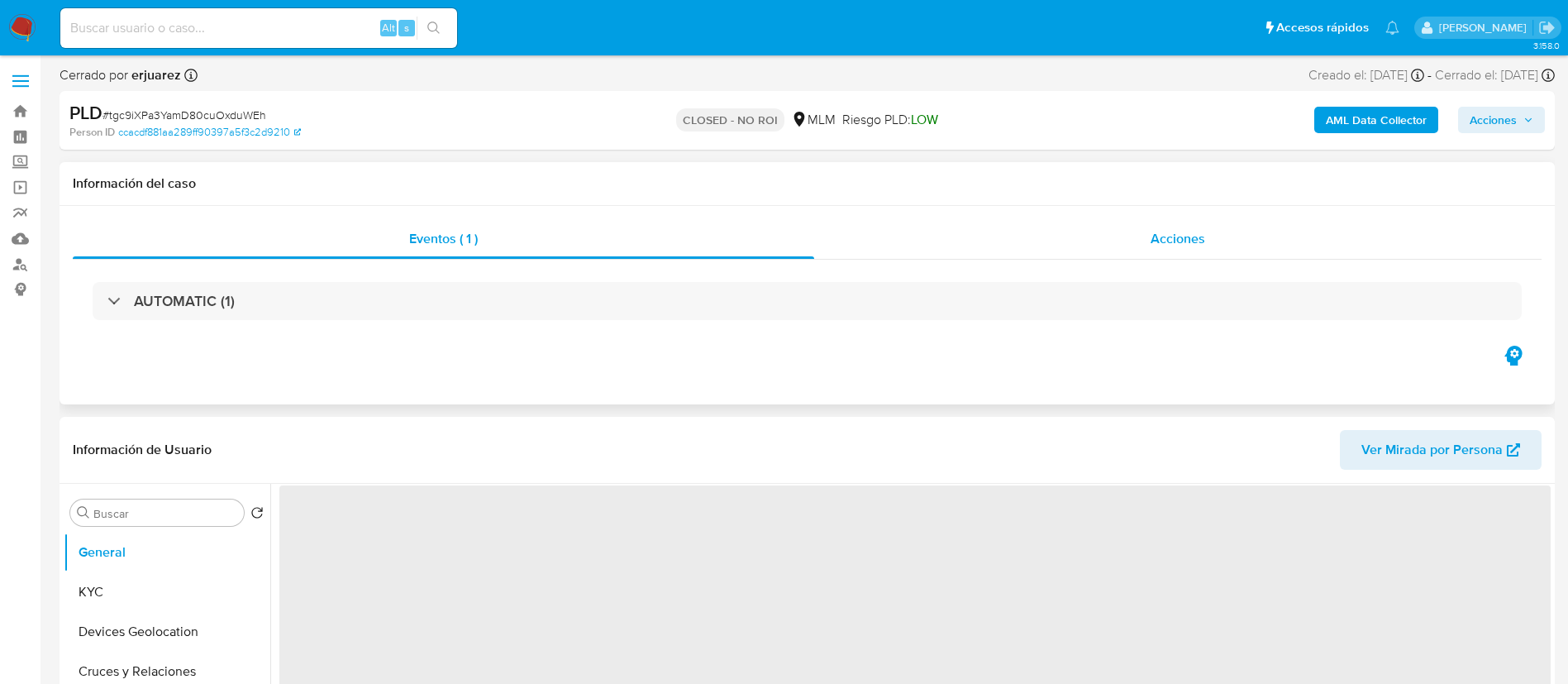
click at [1168, 235] on span "Acciones" at bounding box center [1178, 239] width 55 height 19
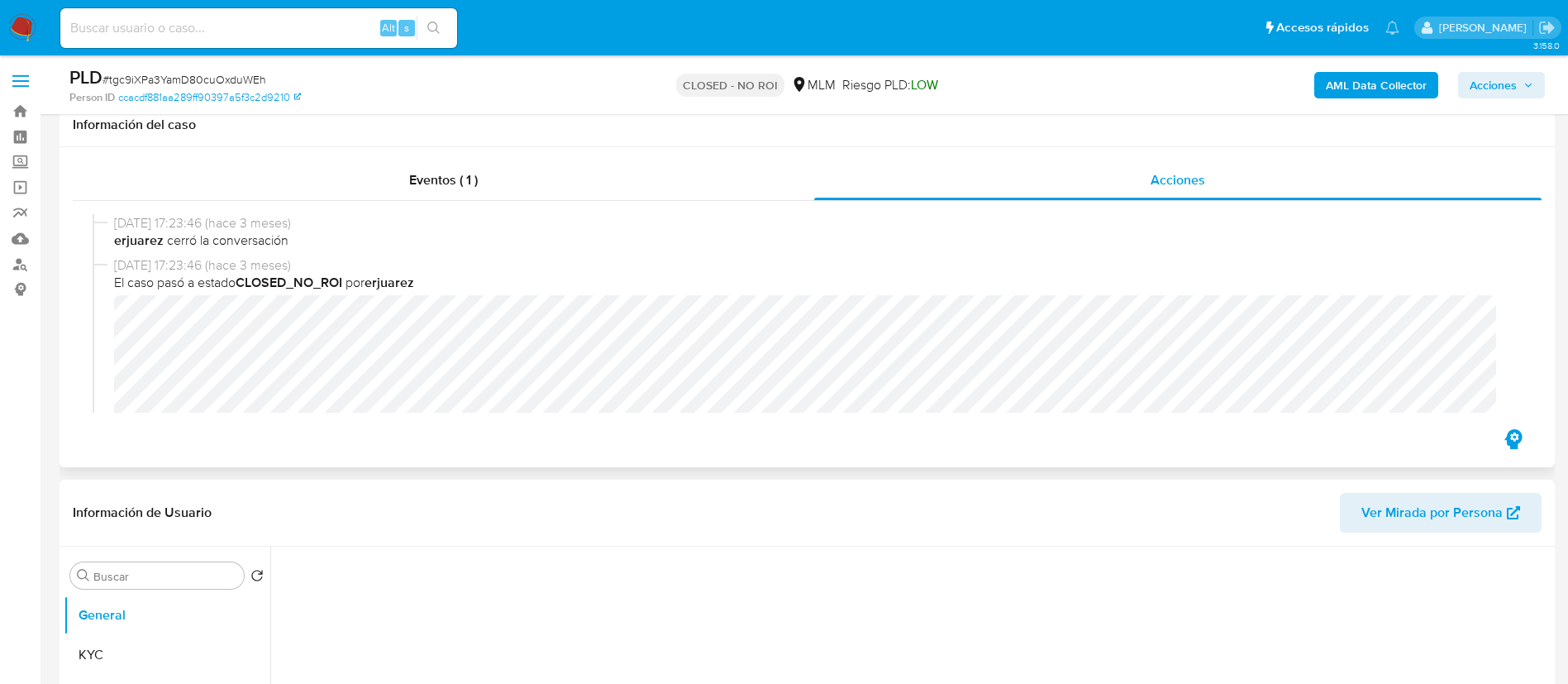
scroll to position [496, 0]
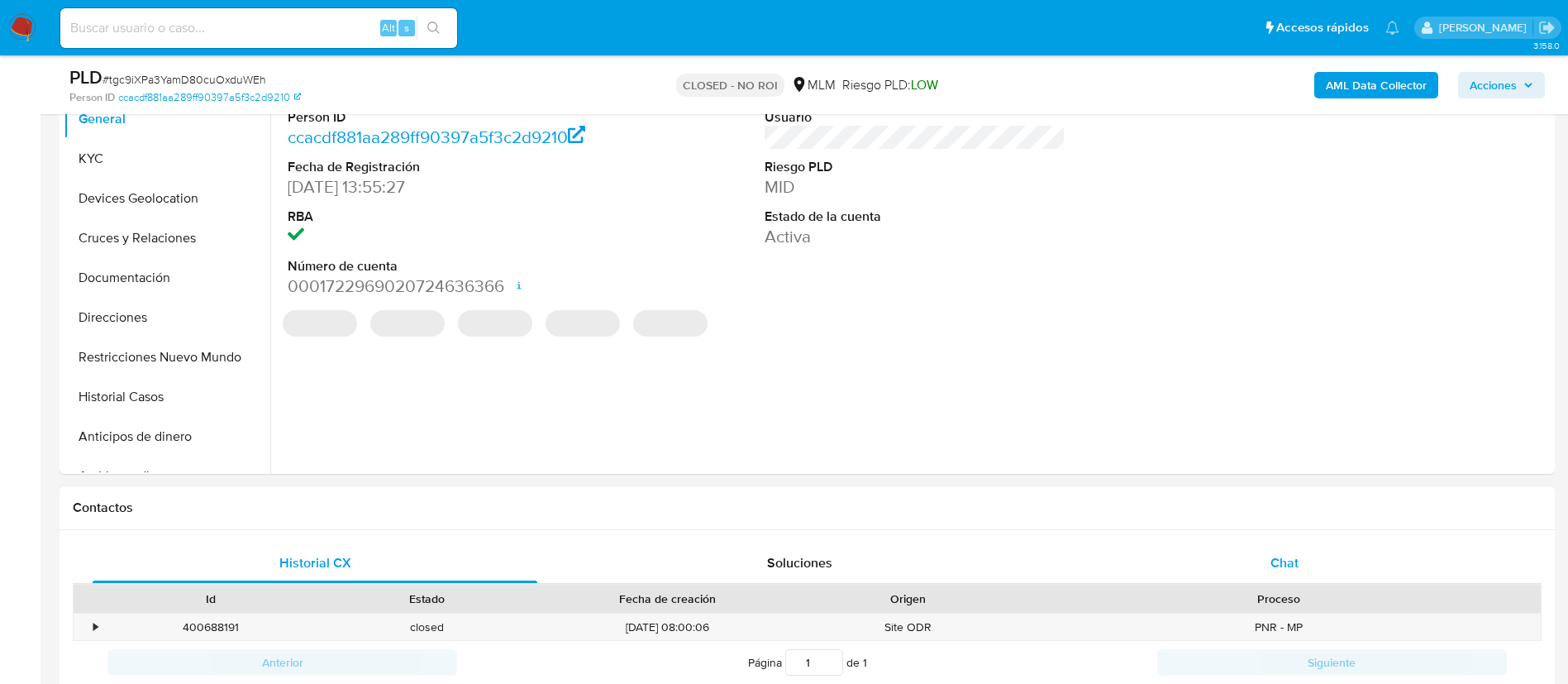
select select "10"
click at [1269, 565] on div "Chat" at bounding box center [1284, 563] width 445 height 39
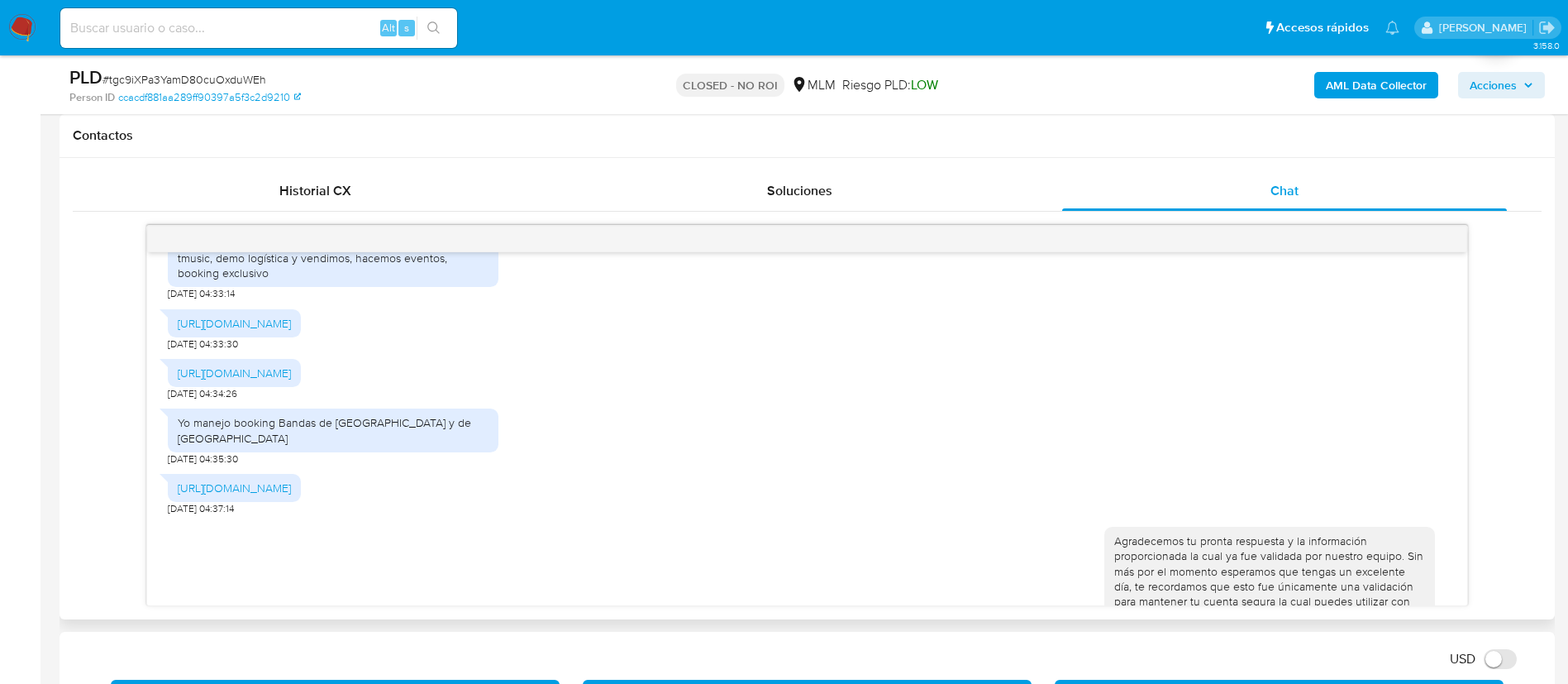
scroll to position [476, 0]
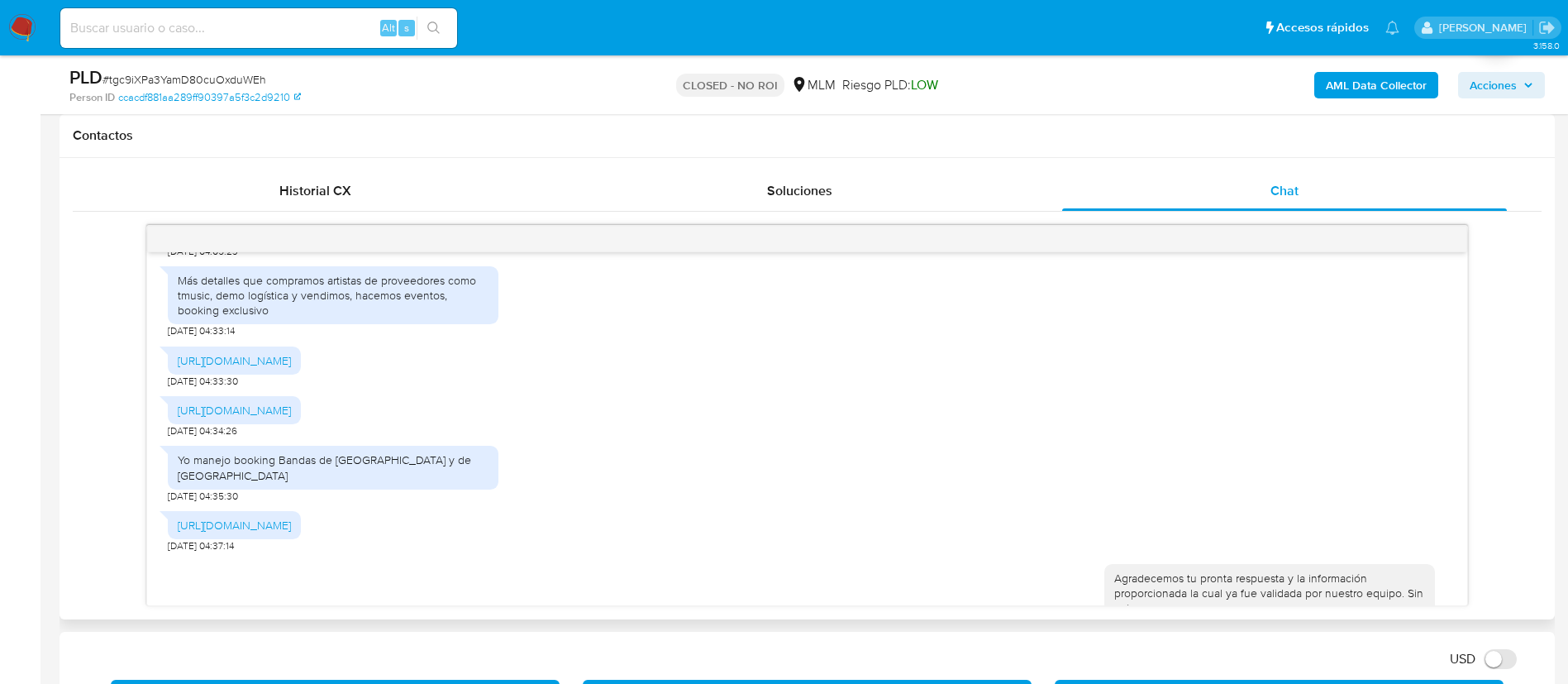
click at [220, 414] on div "https://www.enlive.com.mx" at bounding box center [235, 410] width 133 height 28
click at [257, 418] on link "https://www.enlive.com.mx" at bounding box center [235, 410] width 113 height 16
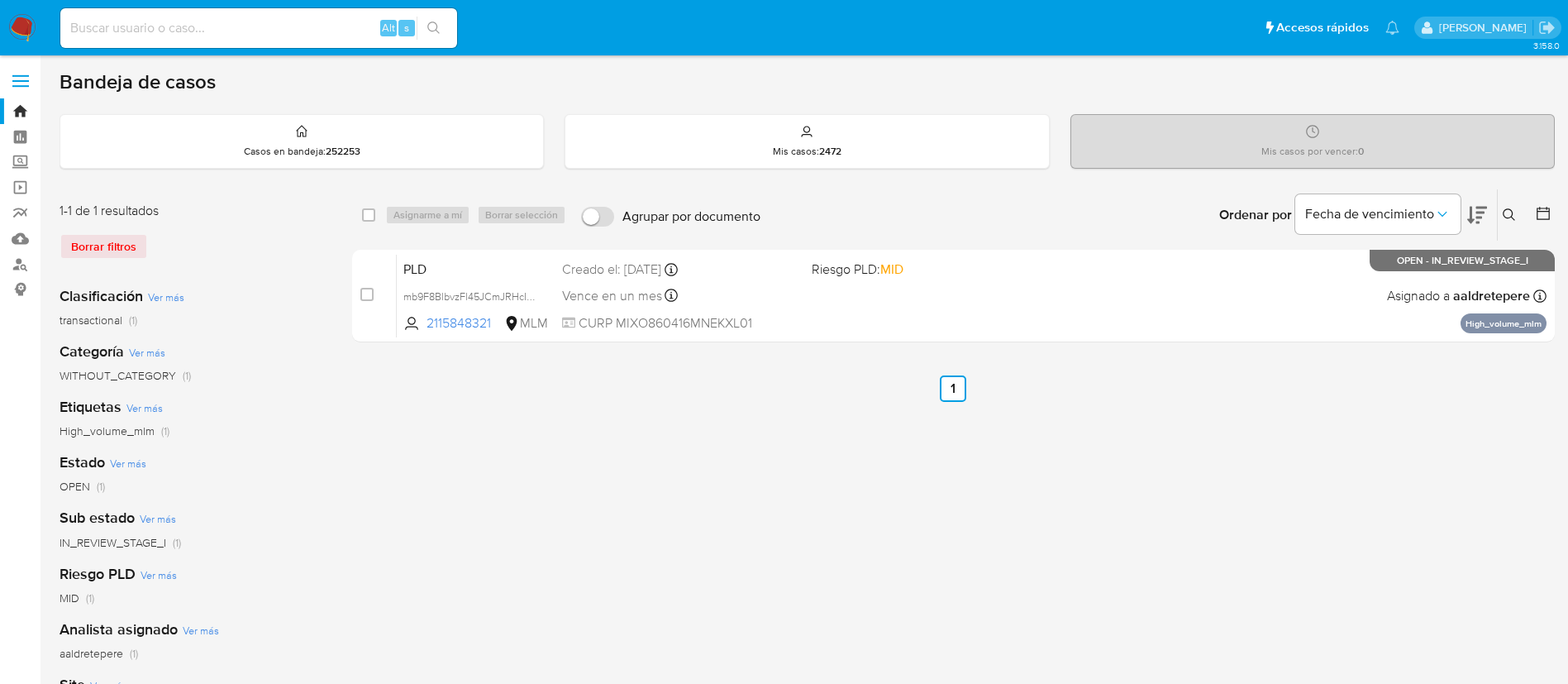
drag, startPoint x: 20, startPoint y: 27, endPoint x: 38, endPoint y: 27, distance: 18.0
click at [20, 27] on img at bounding box center [22, 28] width 28 height 28
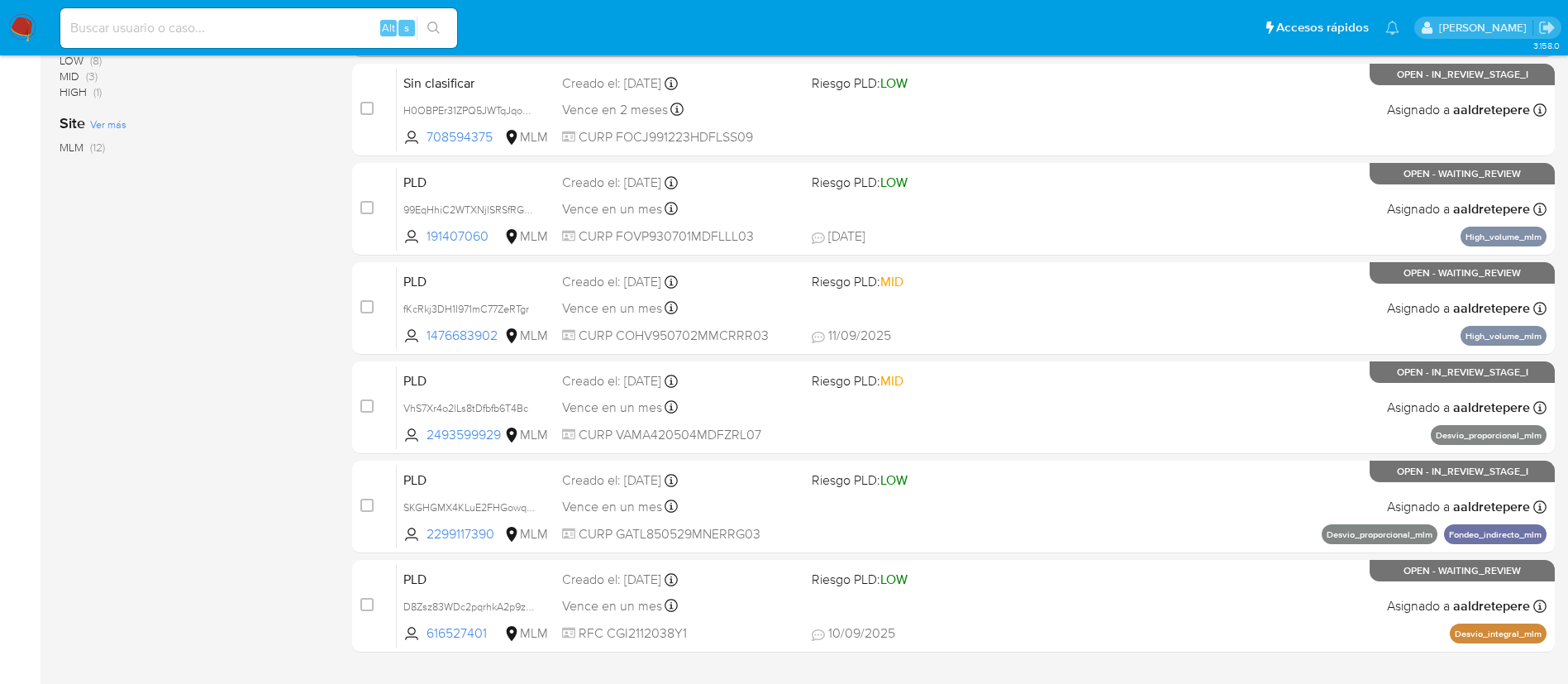
scroll to position [621, 0]
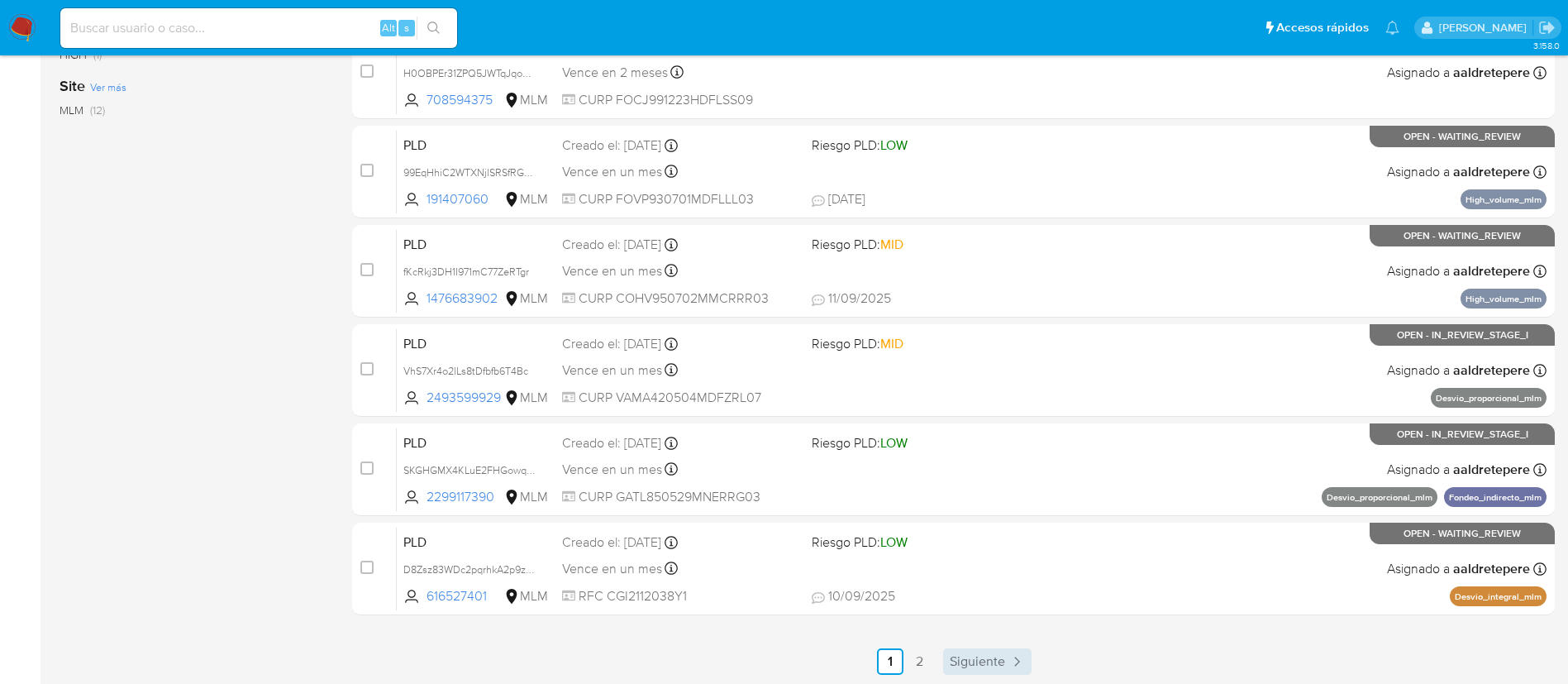
click at [971, 666] on span "Siguiente" at bounding box center [978, 662] width 56 height 13
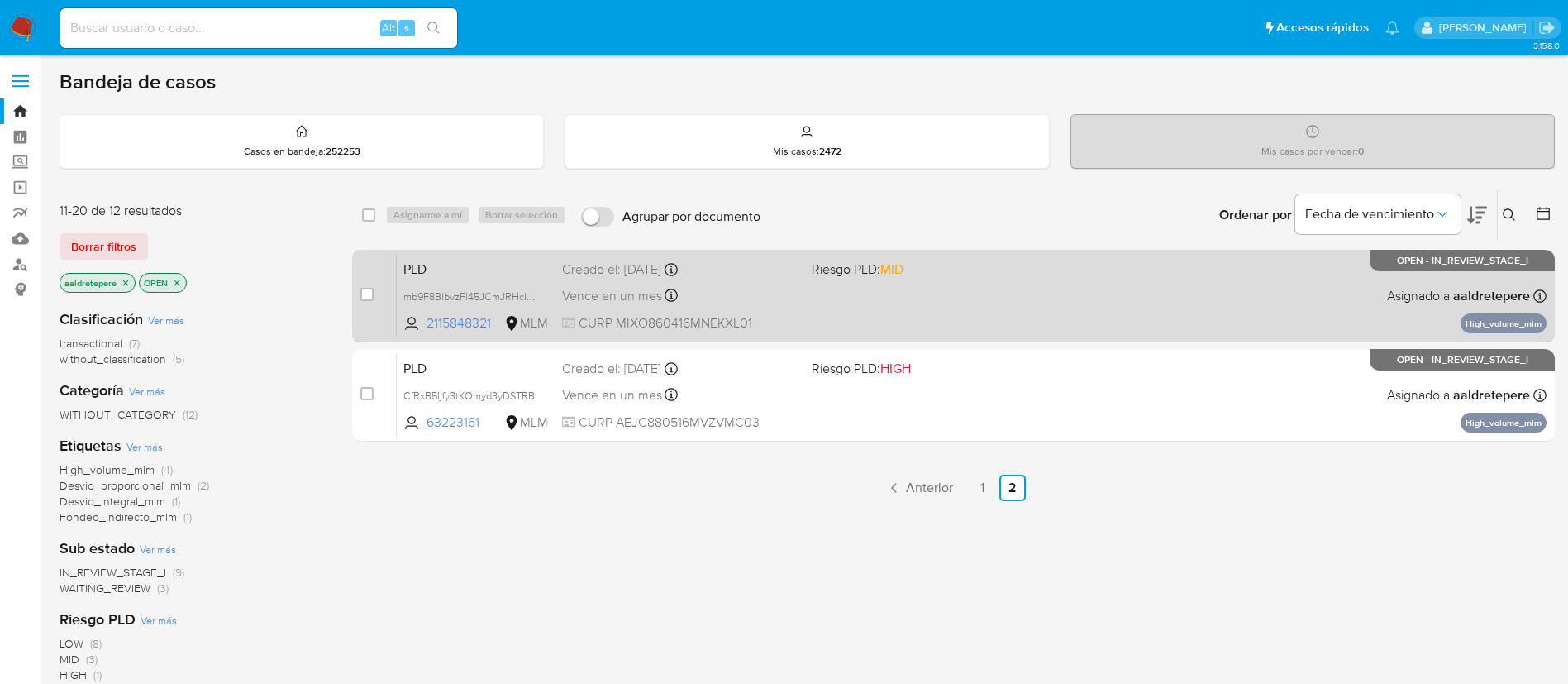
click at [1193, 279] on div "PLD mb9F8BlbvzFl45JCmJRHcI5U 2115848321 MLM Riesgo PLD: MID Creado el: 12/08/20…" at bounding box center [972, 295] width 1150 height 84
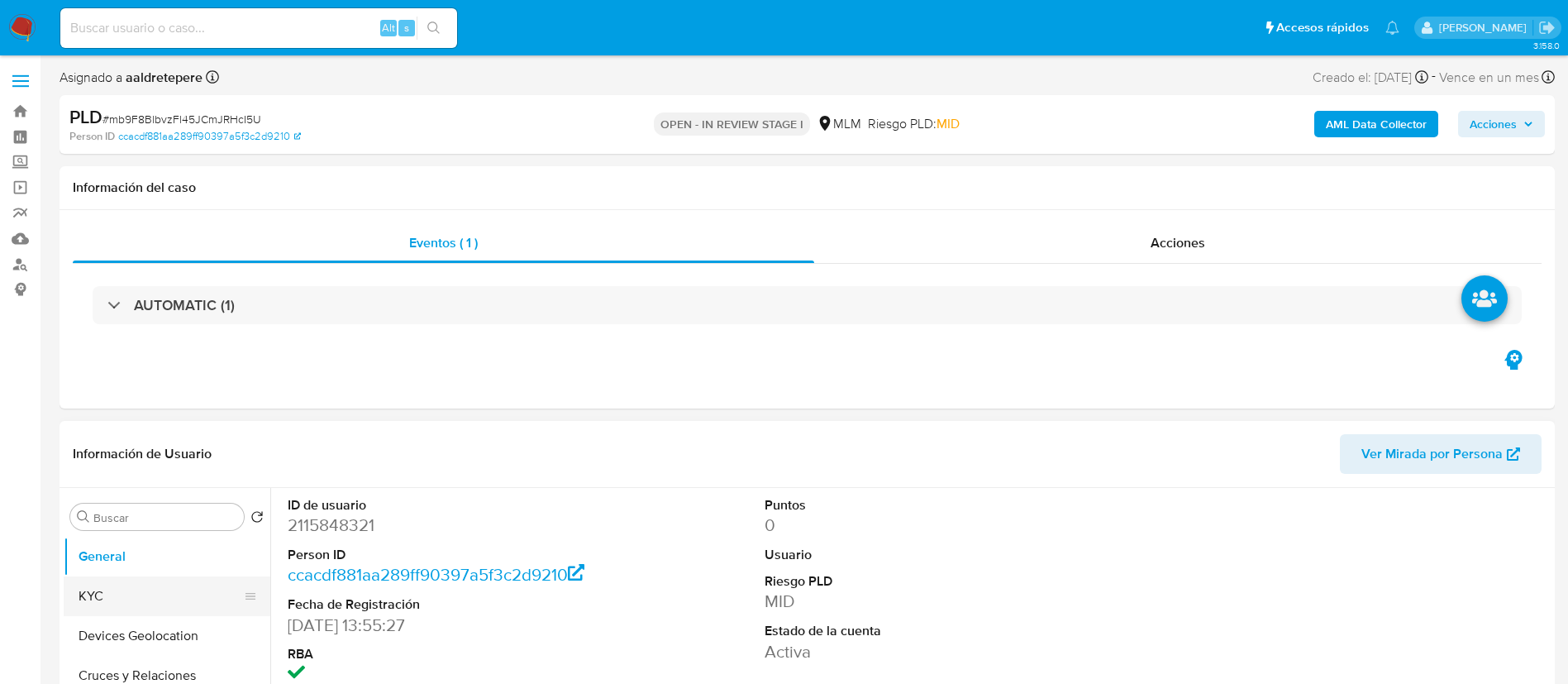
click at [205, 589] on button "KYC" at bounding box center [160, 595] width 193 height 39
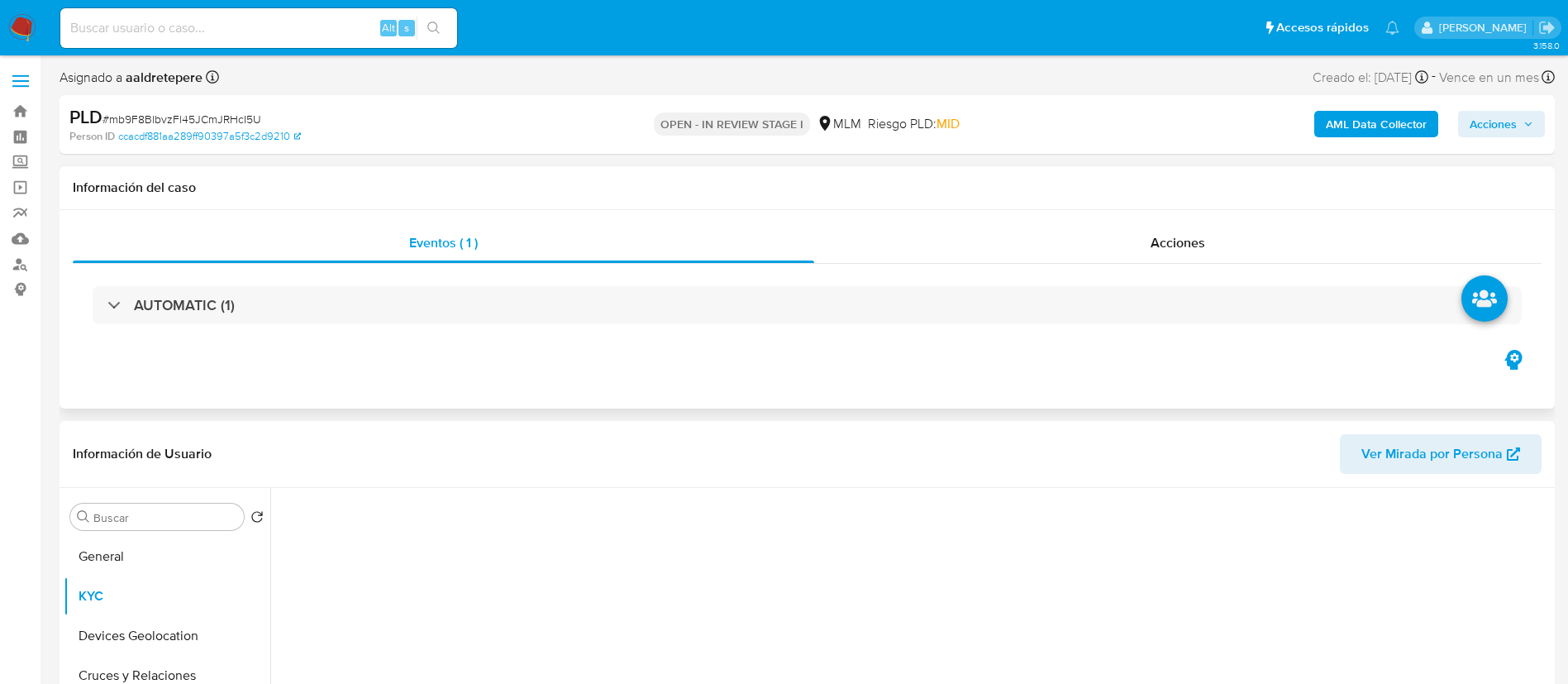
select select "10"
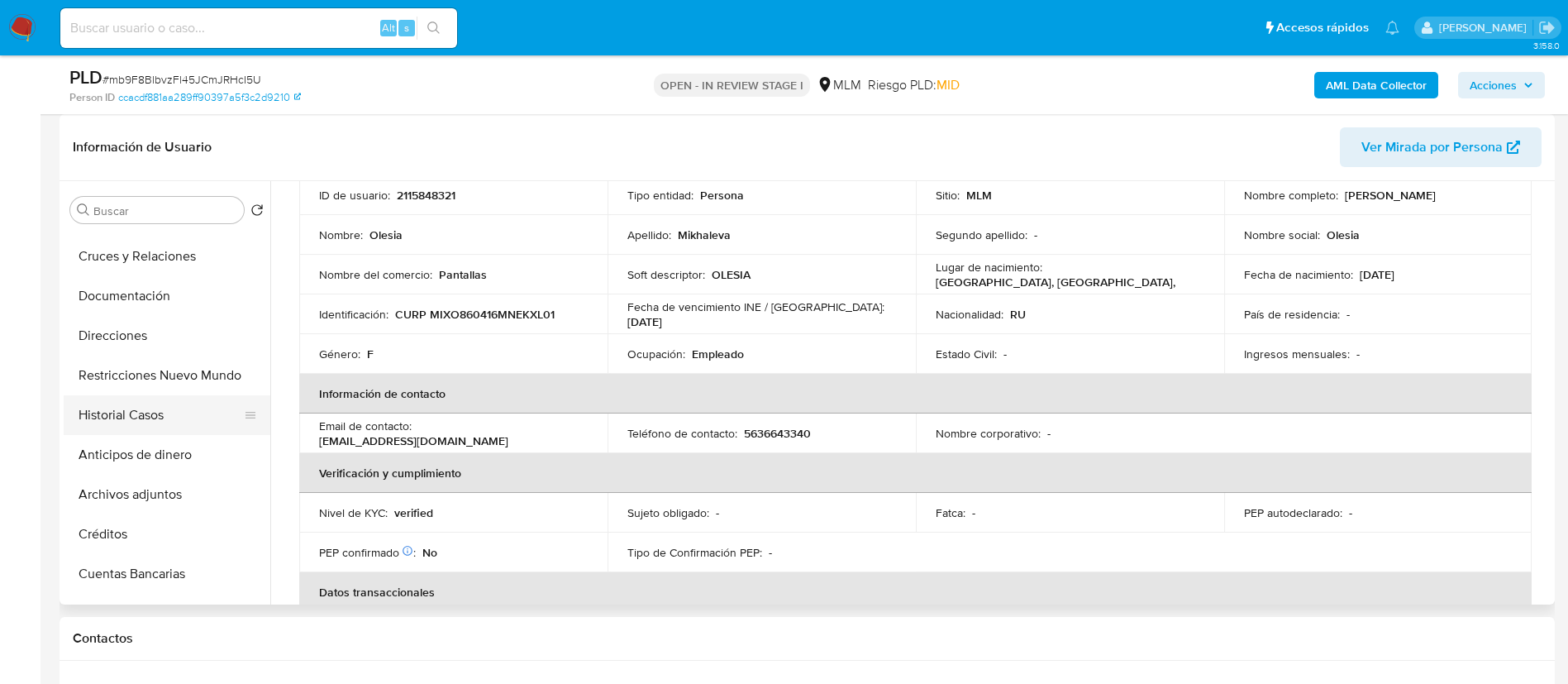
scroll to position [124, 0]
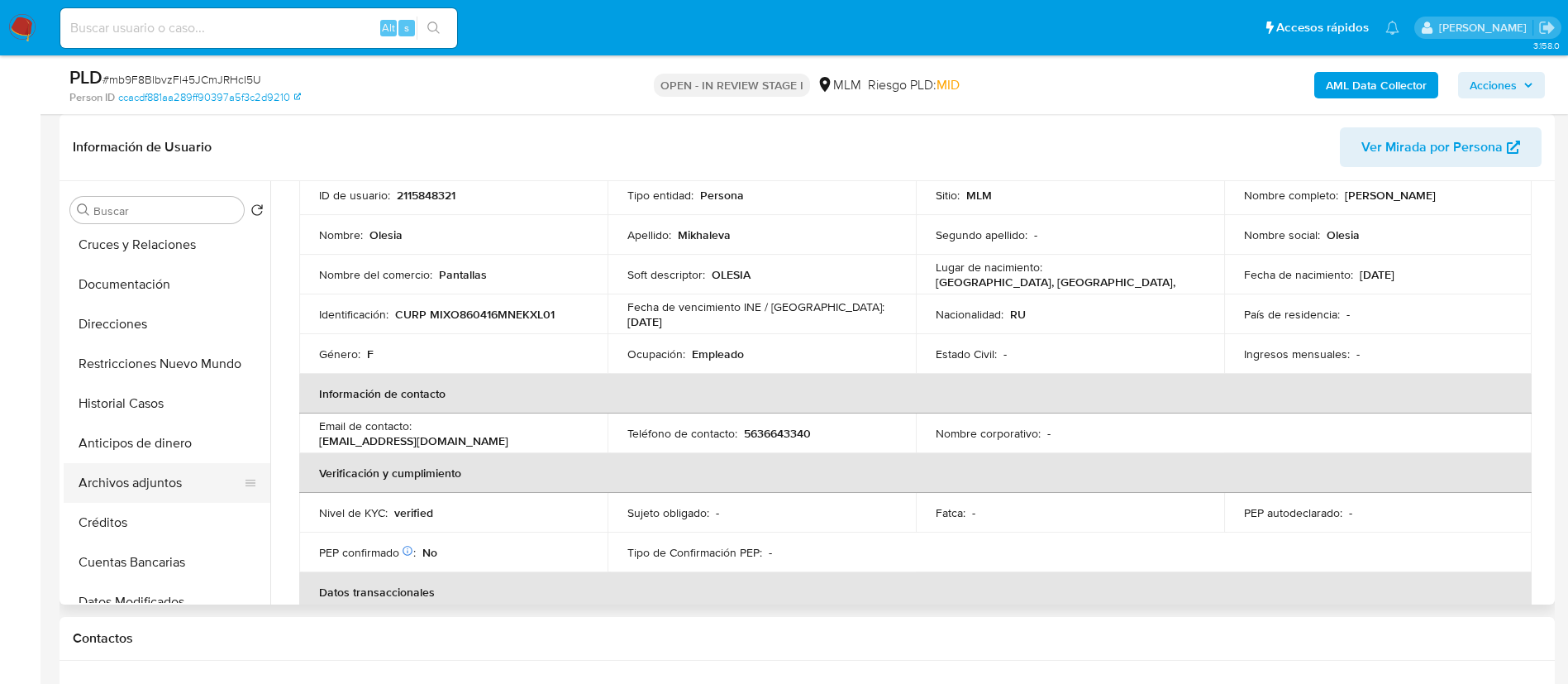
click at [186, 488] on button "Archivos adjuntos" at bounding box center [160, 482] width 193 height 39
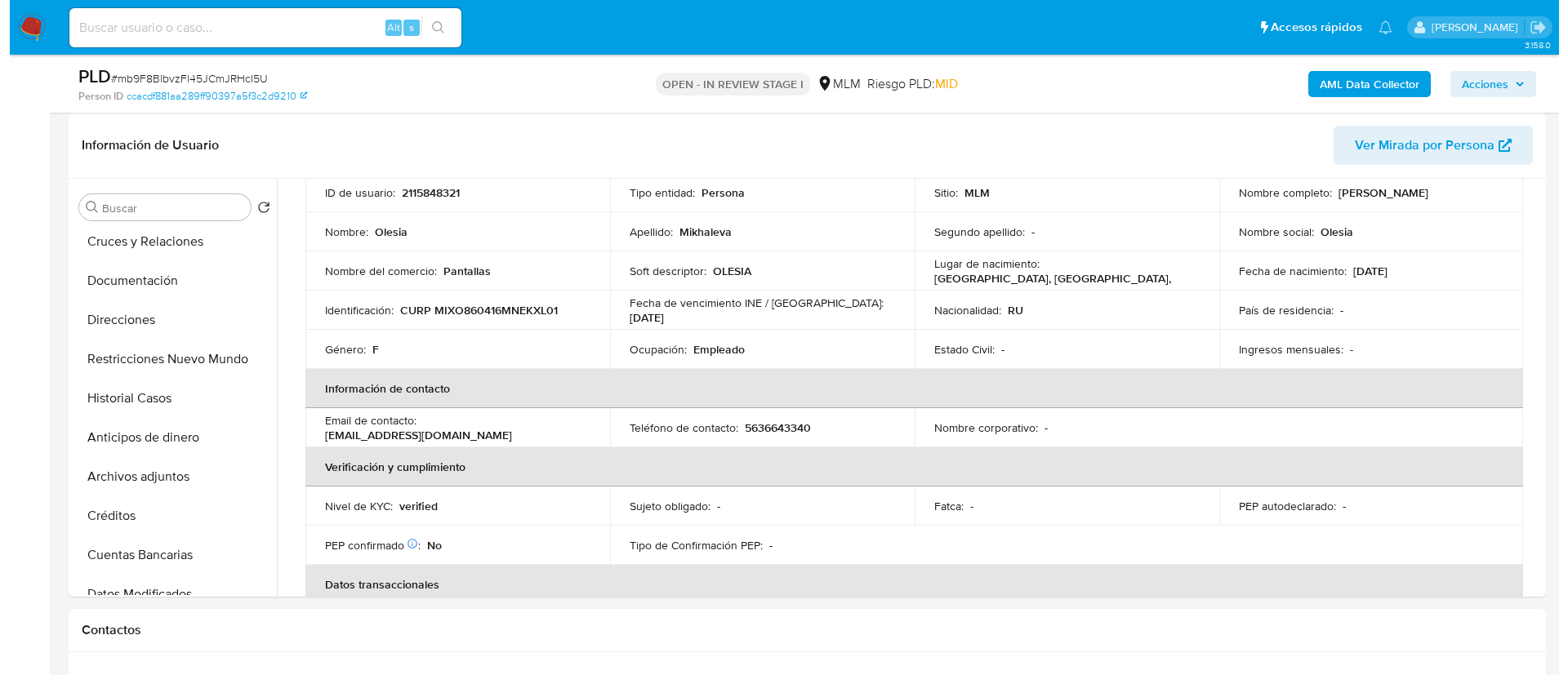
scroll to position [0, 0]
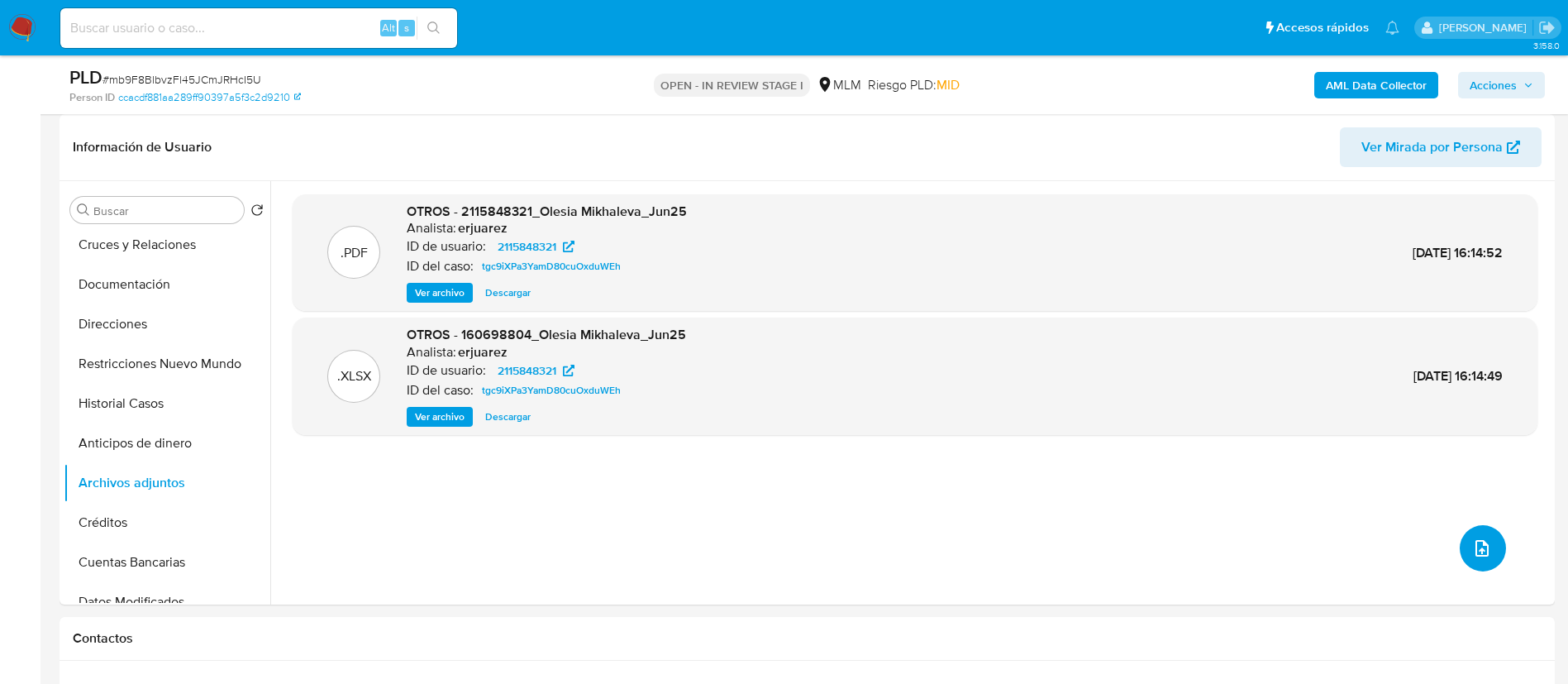
click at [1481, 552] on icon "upload-file" at bounding box center [1481, 548] width 20 height 20
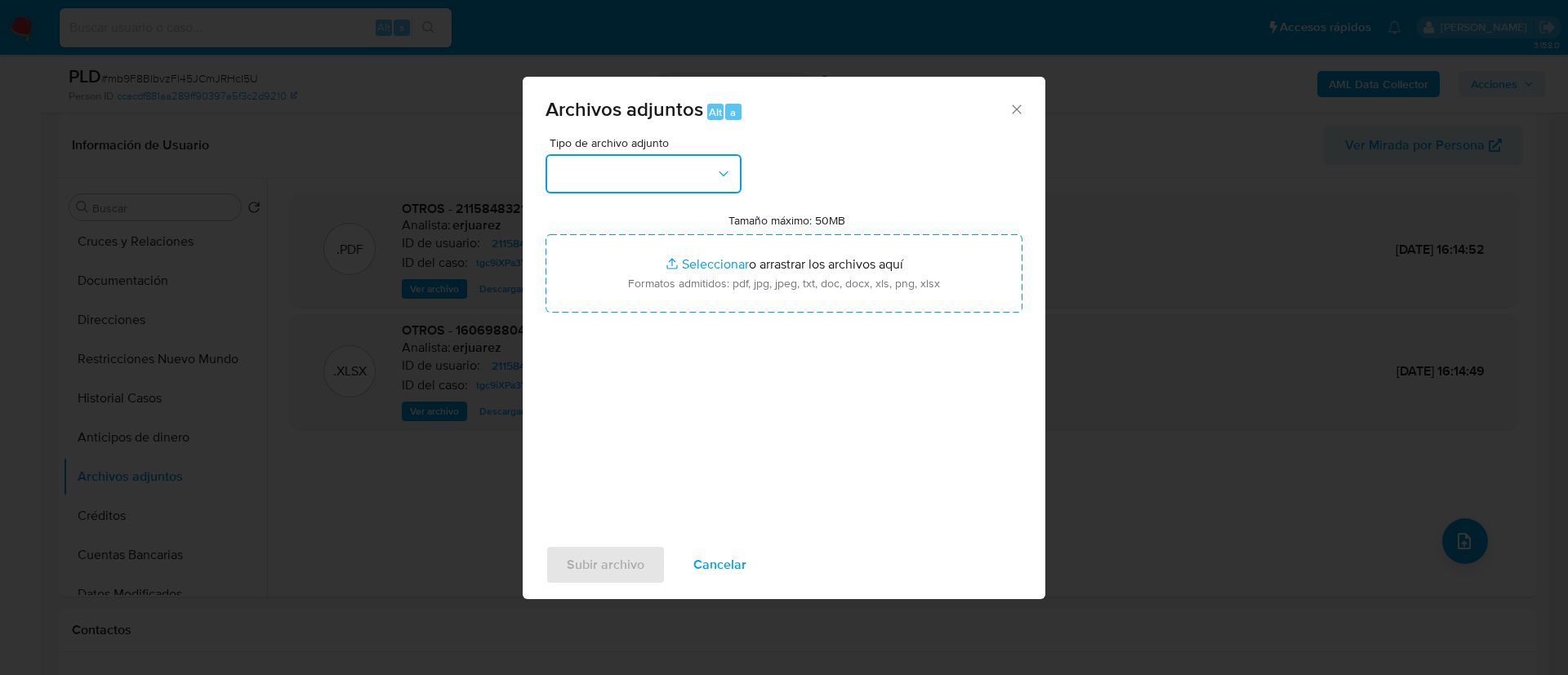
click at [579, 172] on button "button" at bounding box center [643, 173] width 196 height 39
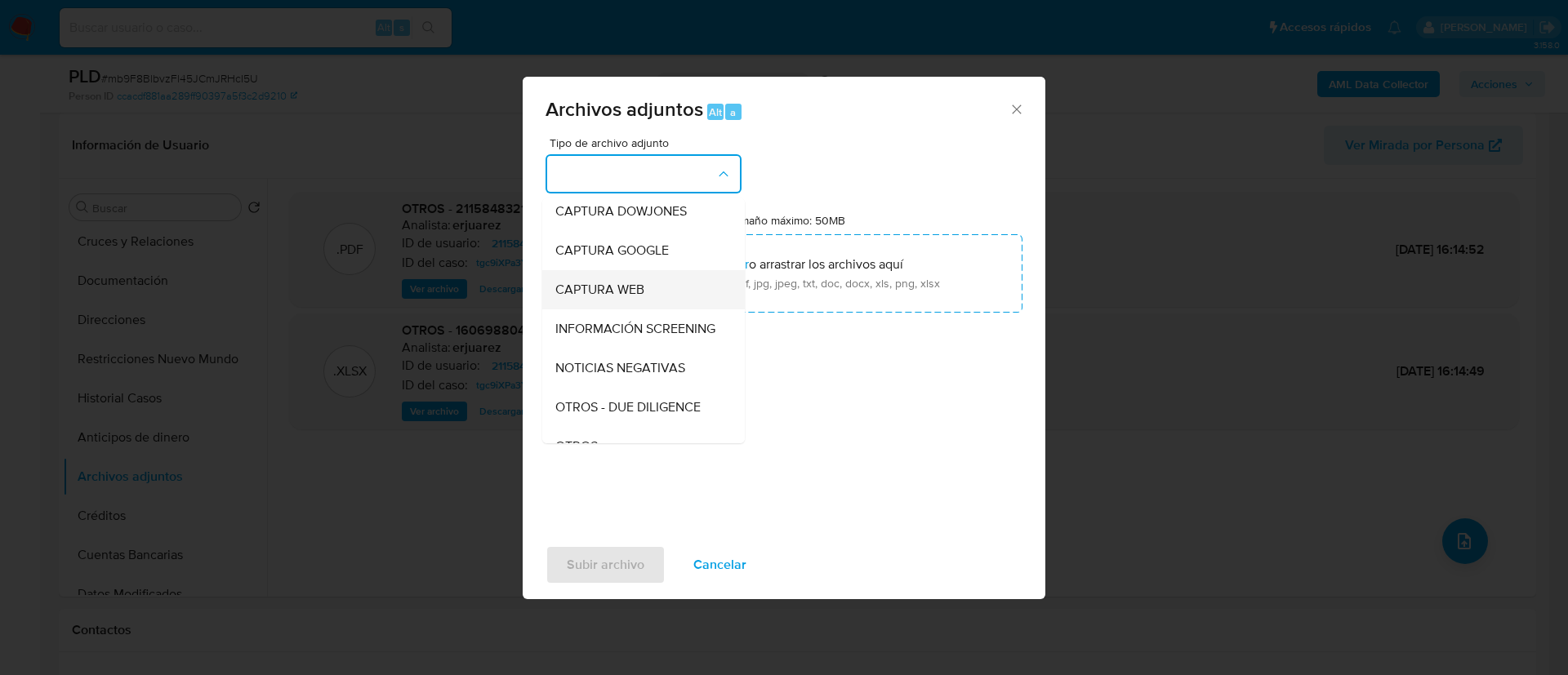
scroll to position [168, 0]
click at [609, 338] on div "OTROS" at bounding box center [638, 324] width 166 height 39
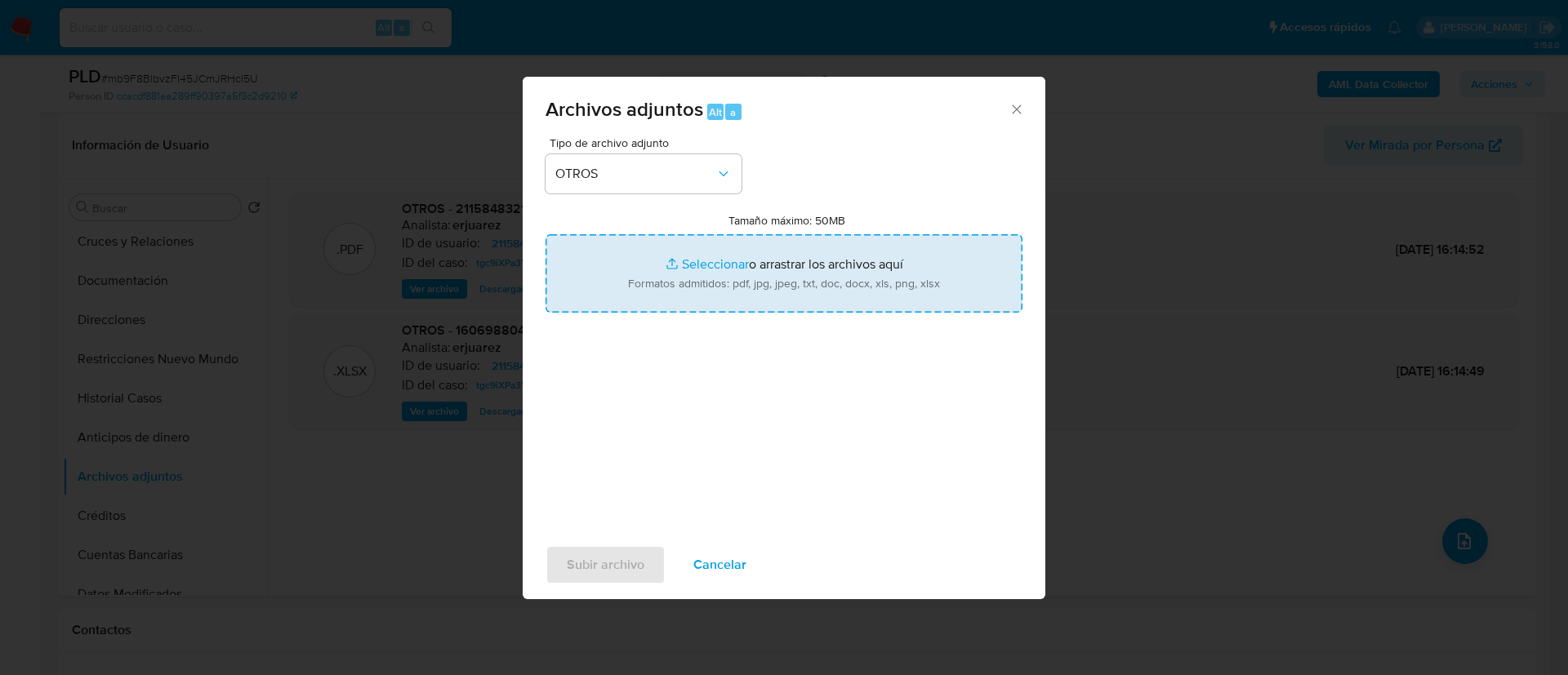
click at [823, 292] on input "Tamaño máximo: 50MB Seleccionar archivos" at bounding box center [784, 273] width 477 height 79
type input "C:\fakepath\2115848321_Olesia Mikhaleva_AGOSTO 2025.pdf"
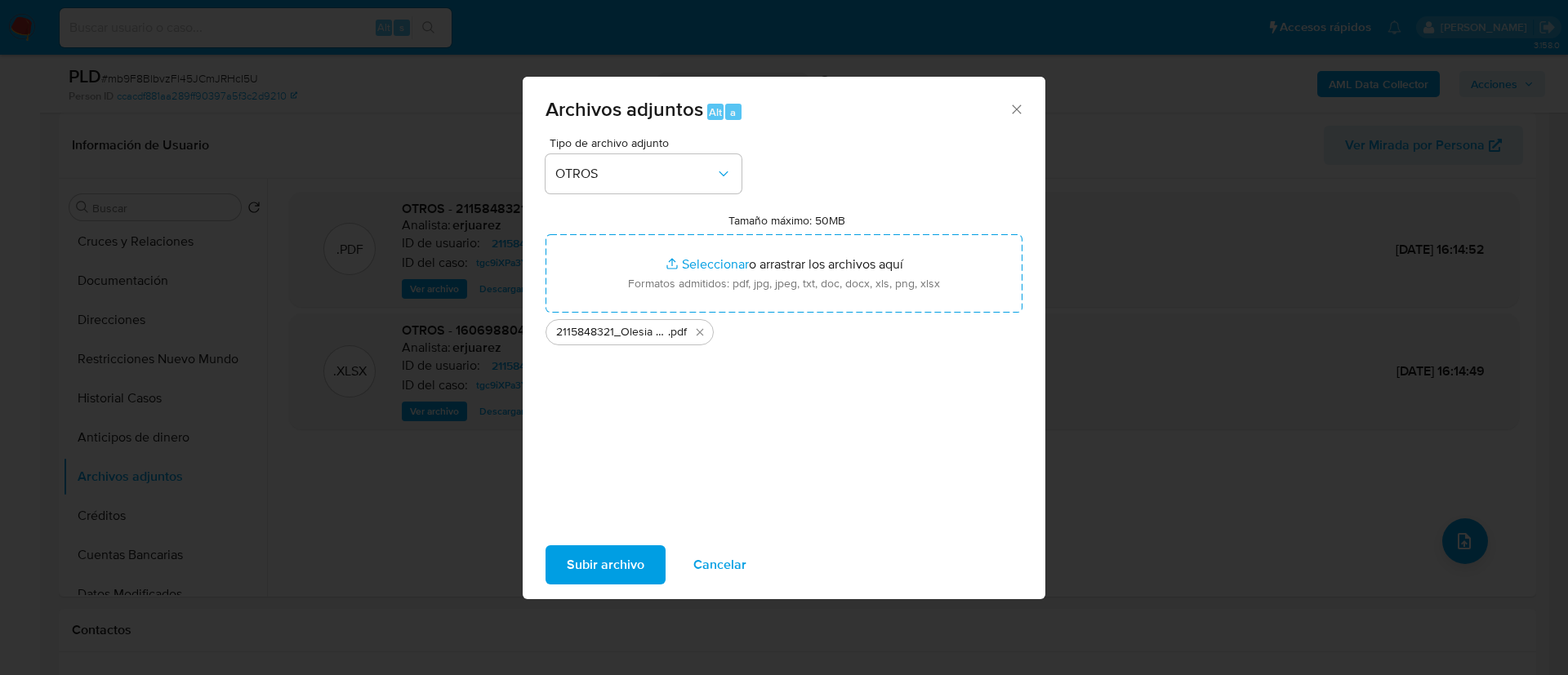
drag, startPoint x: 823, startPoint y: 293, endPoint x: 595, endPoint y: 553, distance: 345.8
click at [595, 553] on span "Subir archivo" at bounding box center [606, 565] width 78 height 36
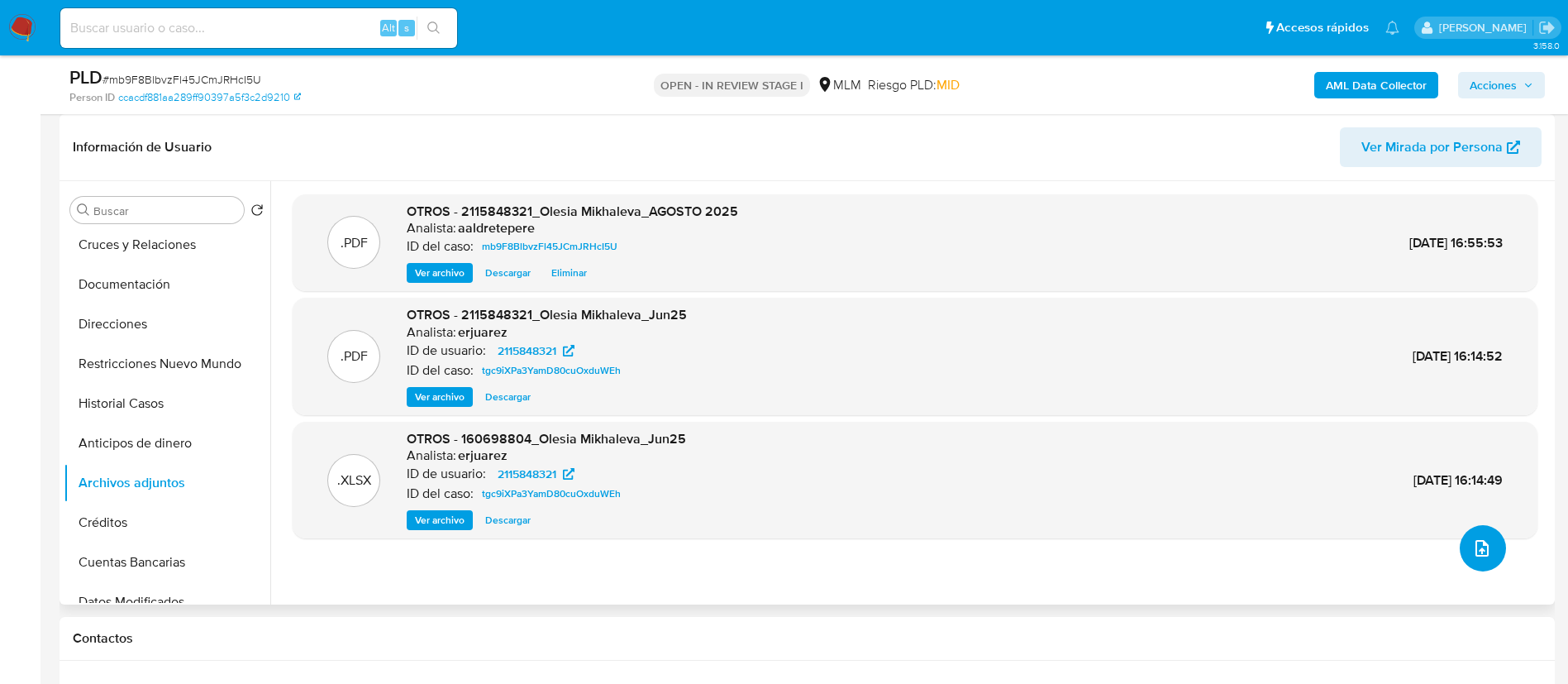
click at [1463, 547] on button "upload-file" at bounding box center [1482, 548] width 46 height 46
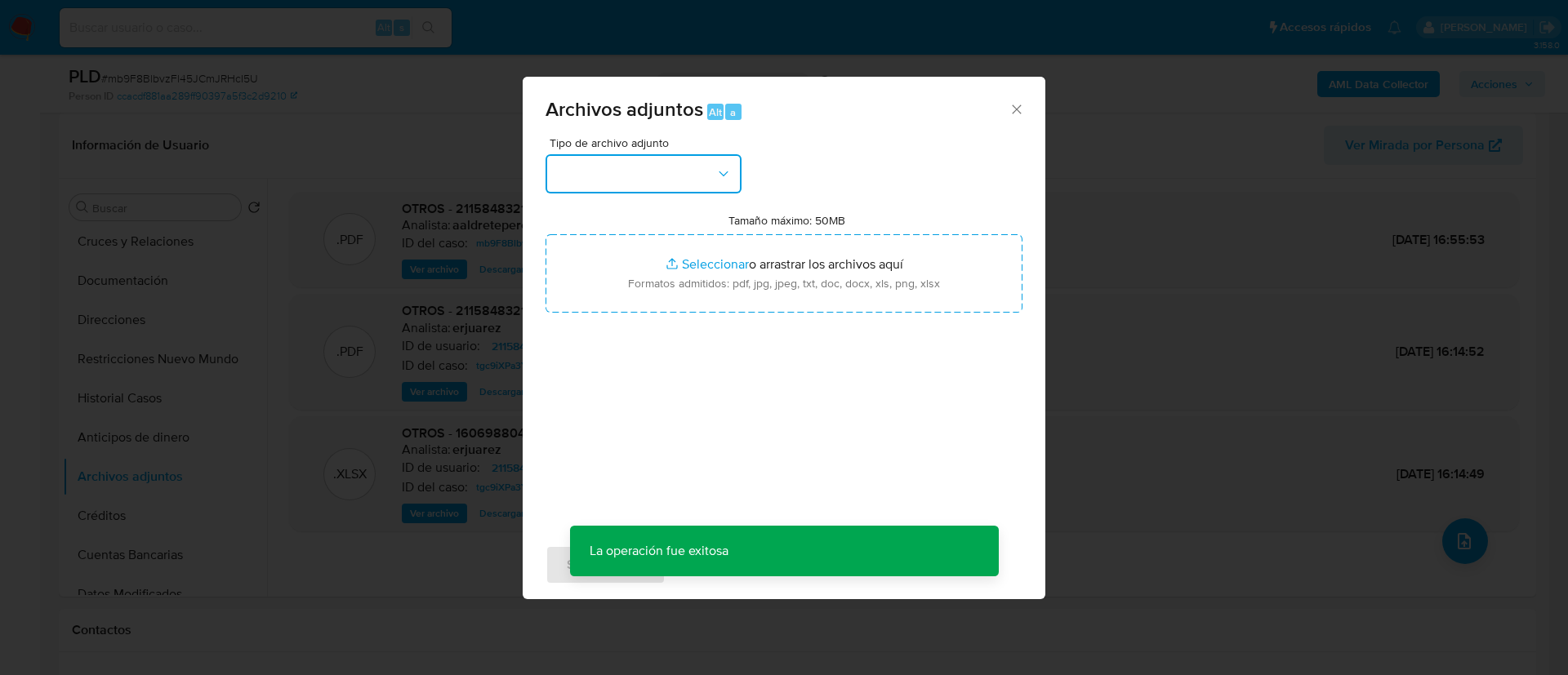
click at [565, 170] on button "button" at bounding box center [643, 173] width 196 height 39
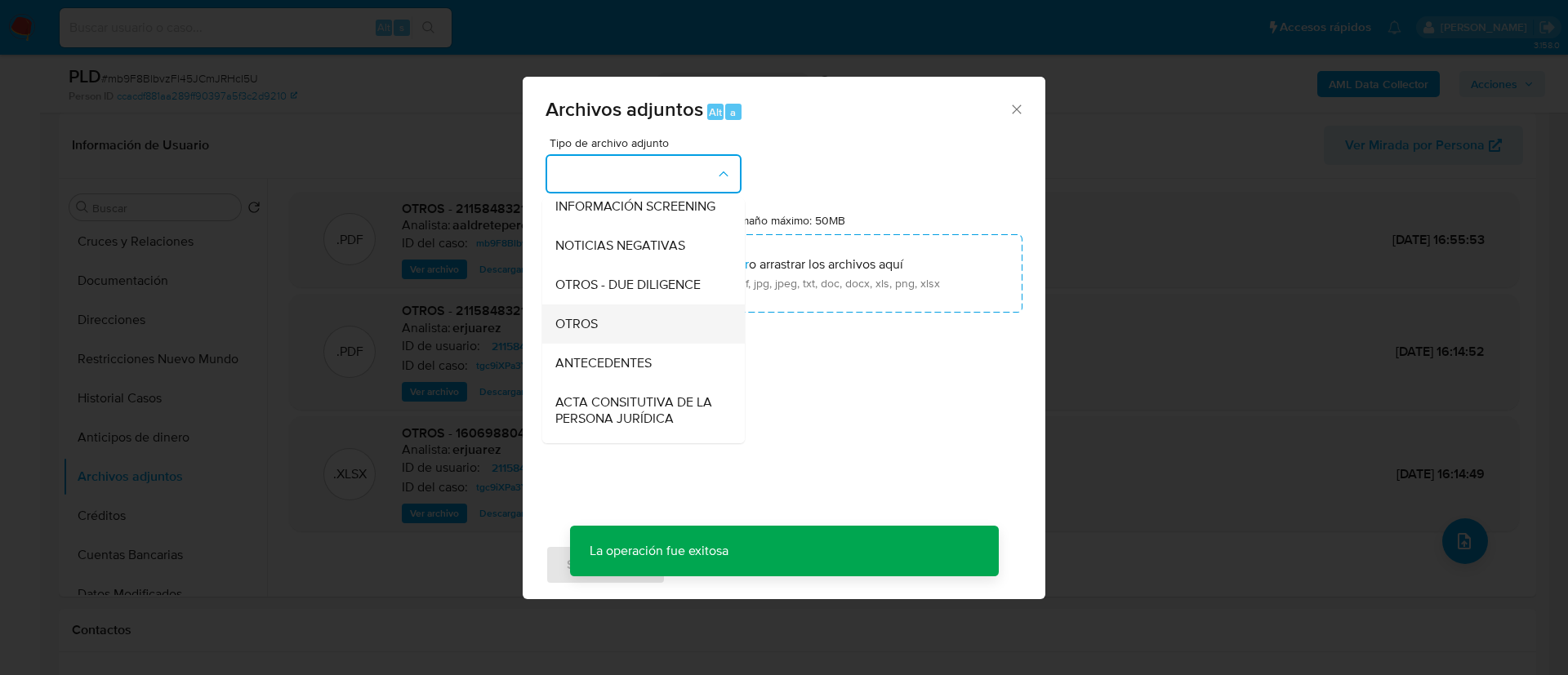
click at [577, 328] on div "OTROS" at bounding box center [638, 324] width 166 height 39
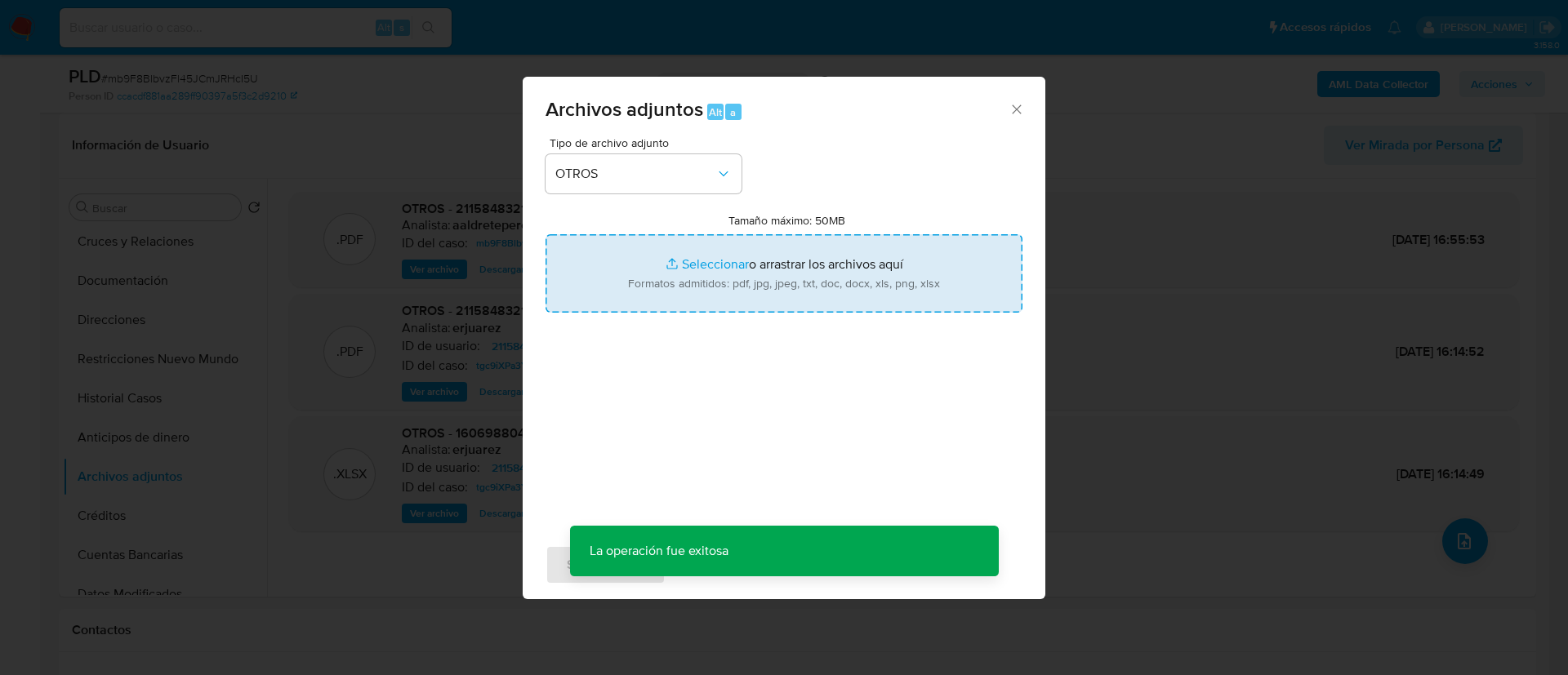
click at [705, 261] on input "Tamaño máximo: 50MB Seleccionar archivos" at bounding box center [784, 273] width 477 height 79
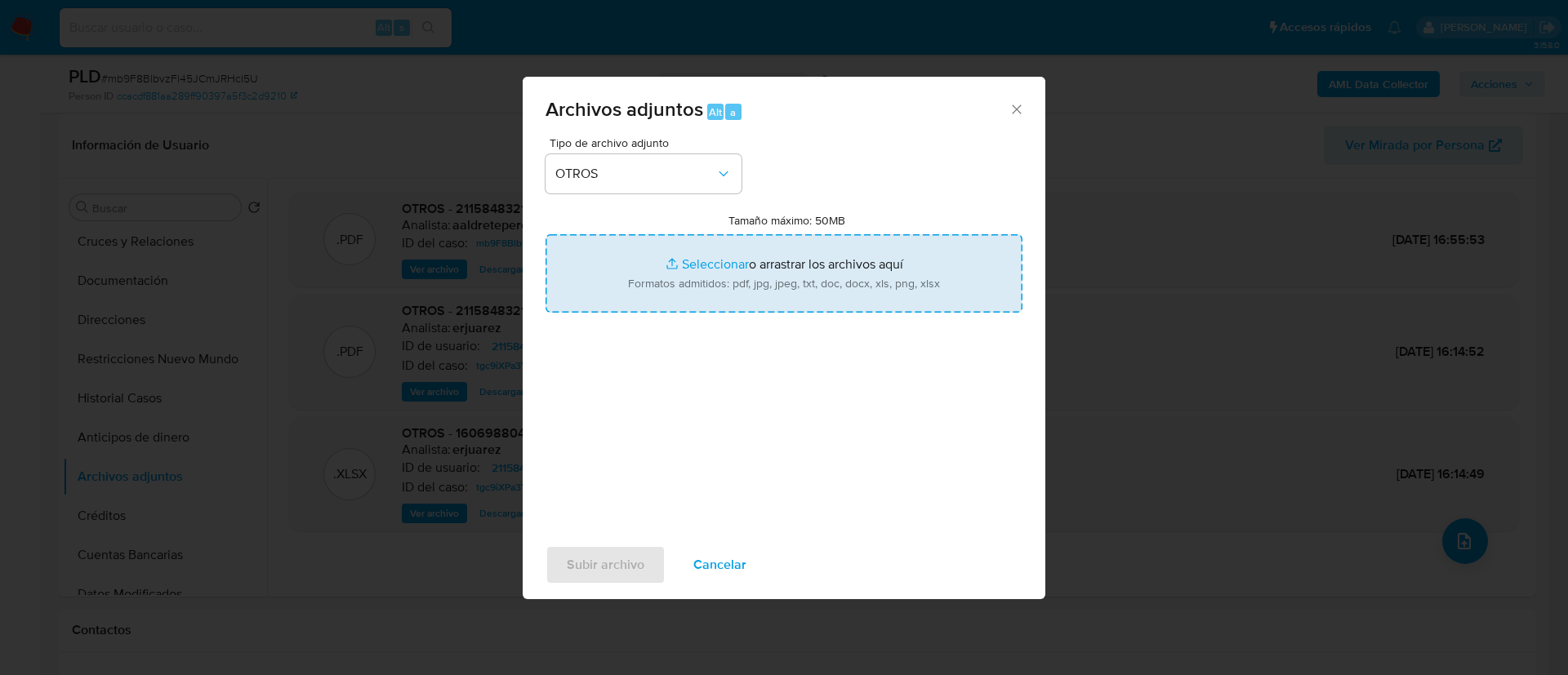
type input "C:\fakepath\2115848321_OLESIA MIKHALEVA_AGOSTO 2025.xlsx"
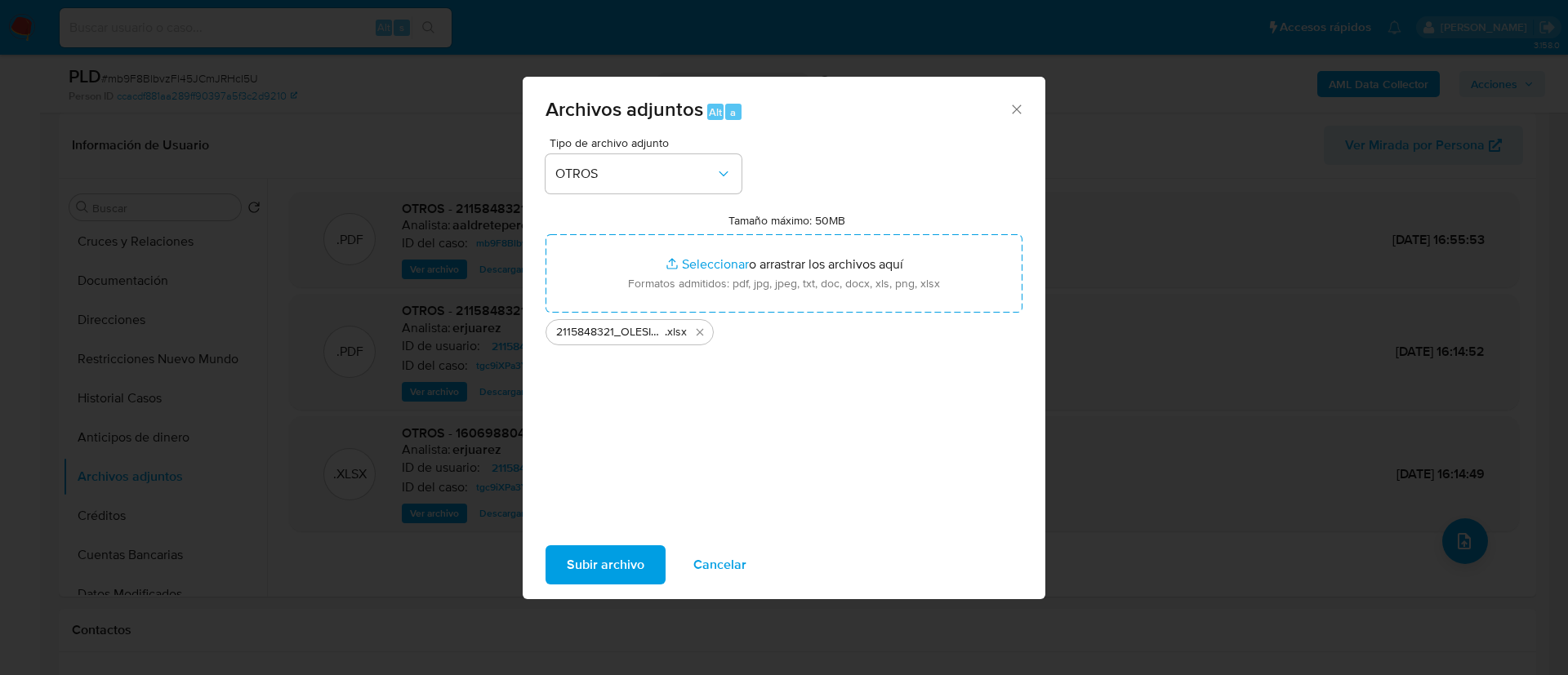
drag, startPoint x: 705, startPoint y: 261, endPoint x: 617, endPoint y: 567, distance: 318.4
click at [617, 567] on span "Subir archivo" at bounding box center [606, 565] width 78 height 36
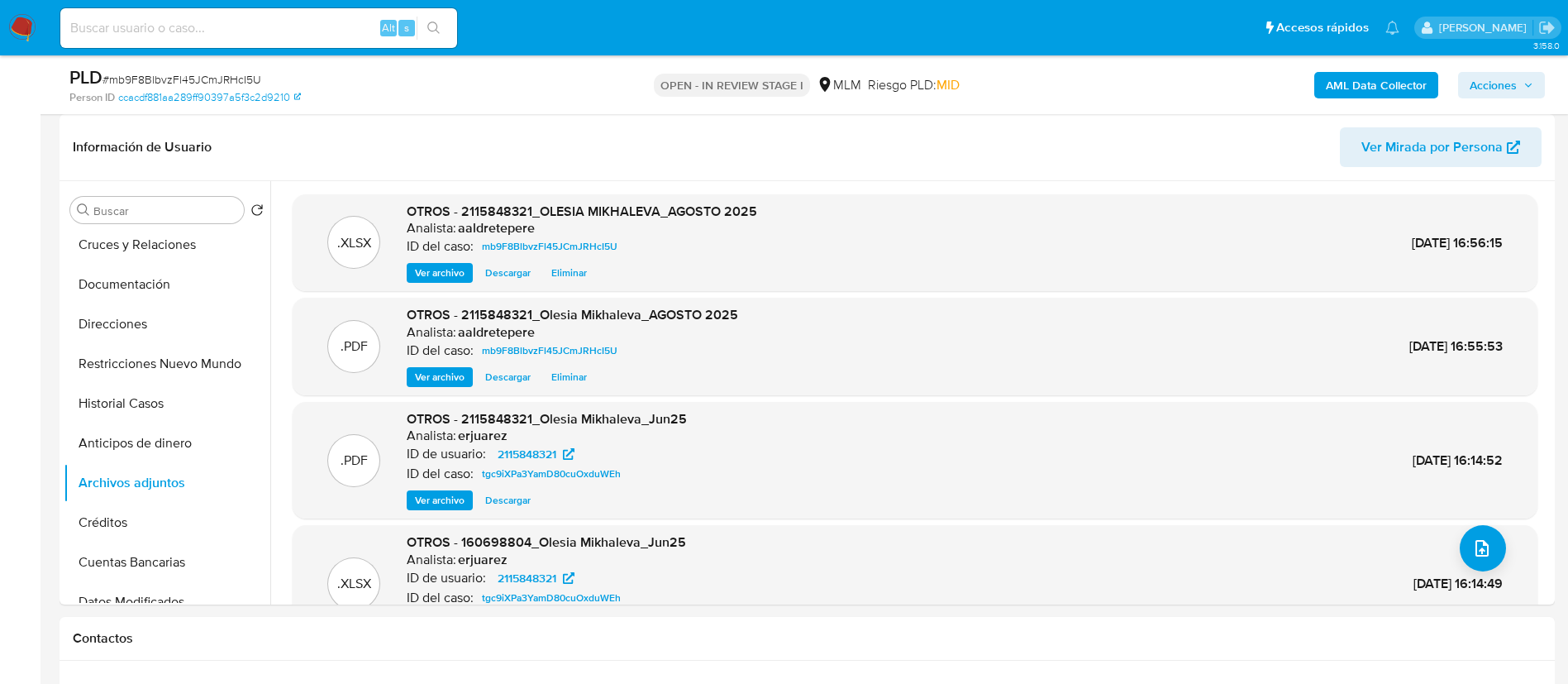
click at [1515, 72] on span "Acciones" at bounding box center [1493, 86] width 47 height 27
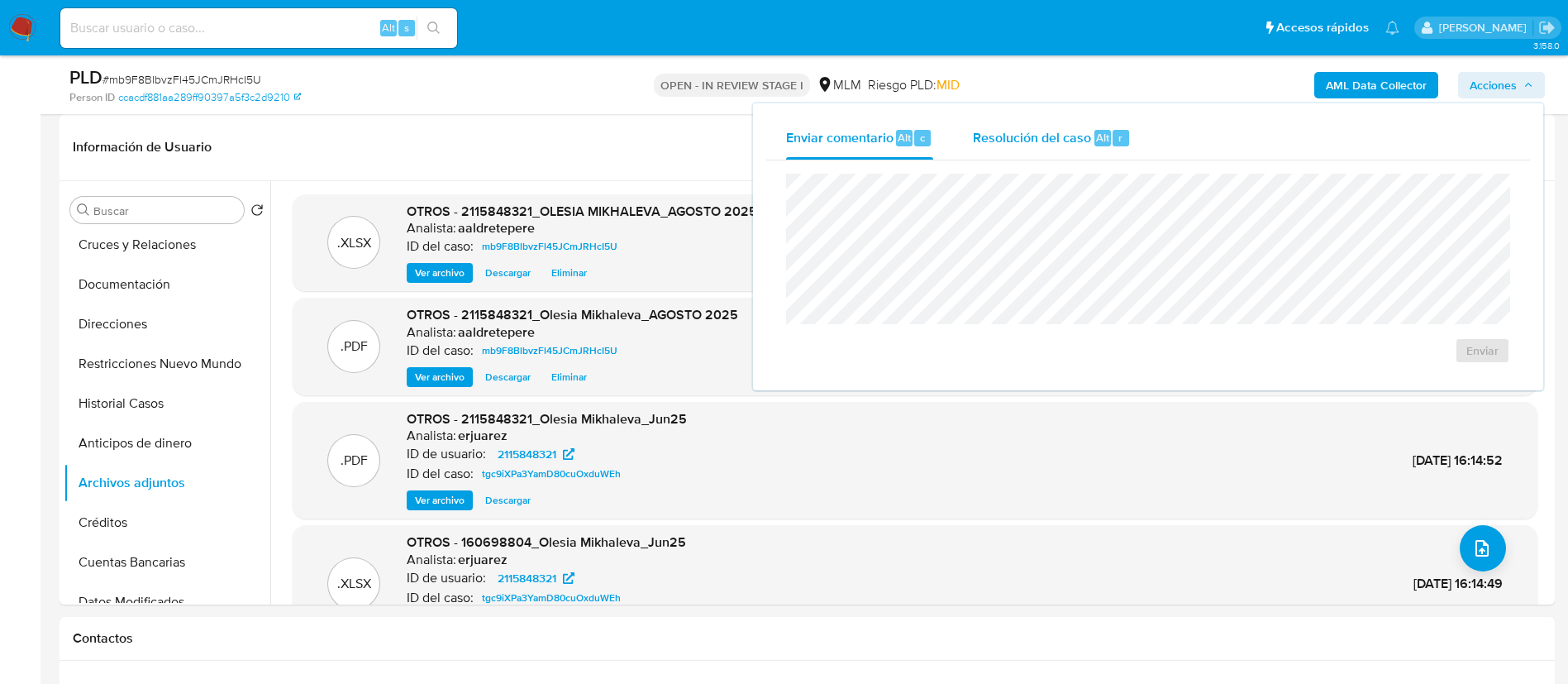
drag, startPoint x: 1072, startPoint y: 124, endPoint x: 1066, endPoint y: 146, distance: 22.8
click at [1070, 126] on div "Resolución del caso Alt r" at bounding box center [1052, 138] width 158 height 43
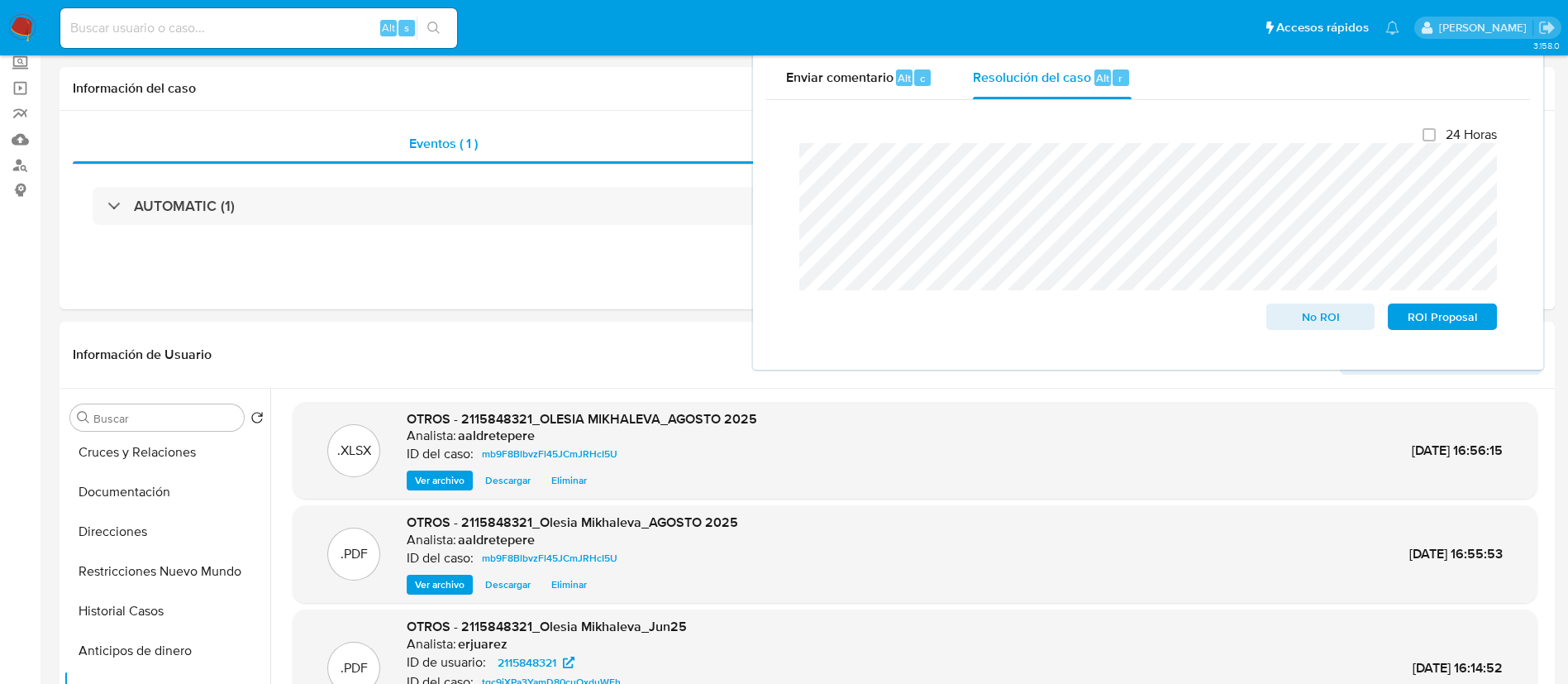
scroll to position [0, 0]
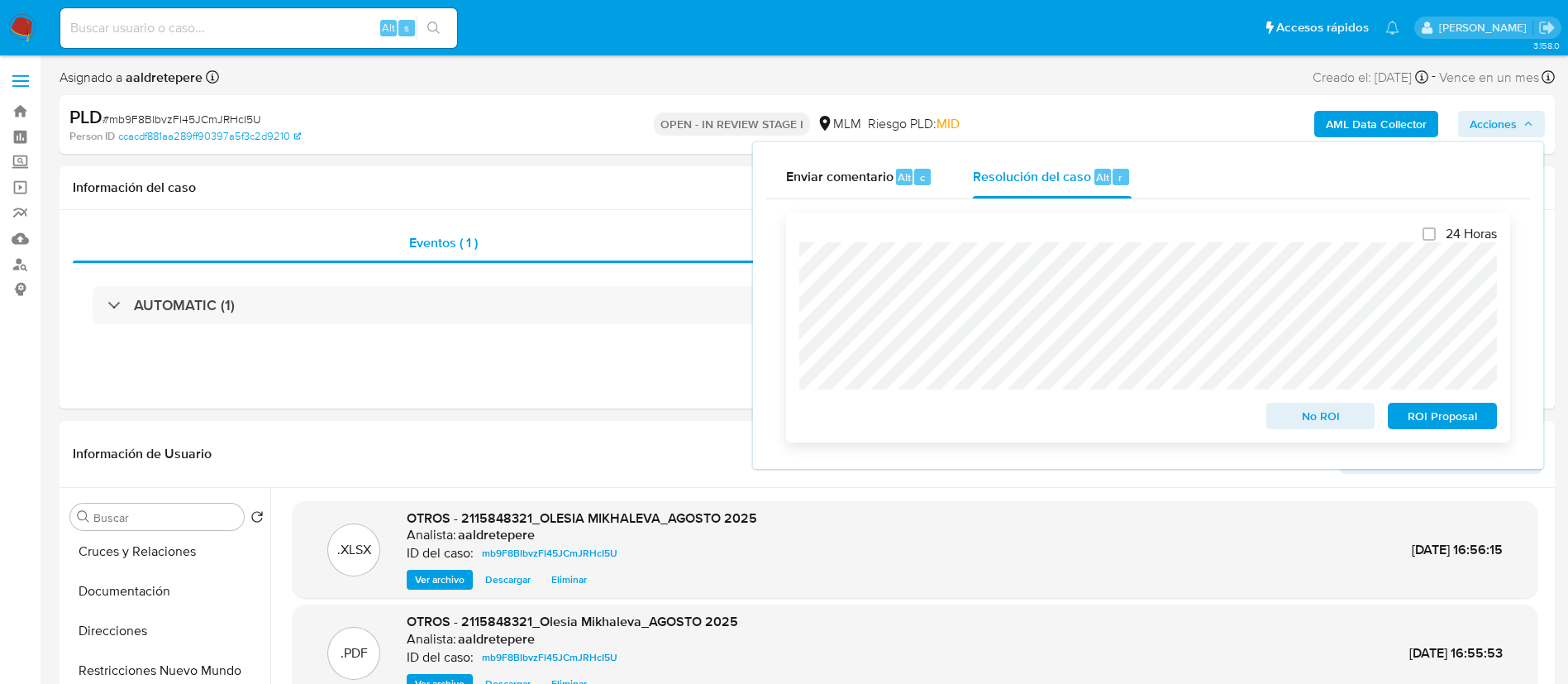
click at [1292, 409] on span "No ROI" at bounding box center [1320, 416] width 86 height 23
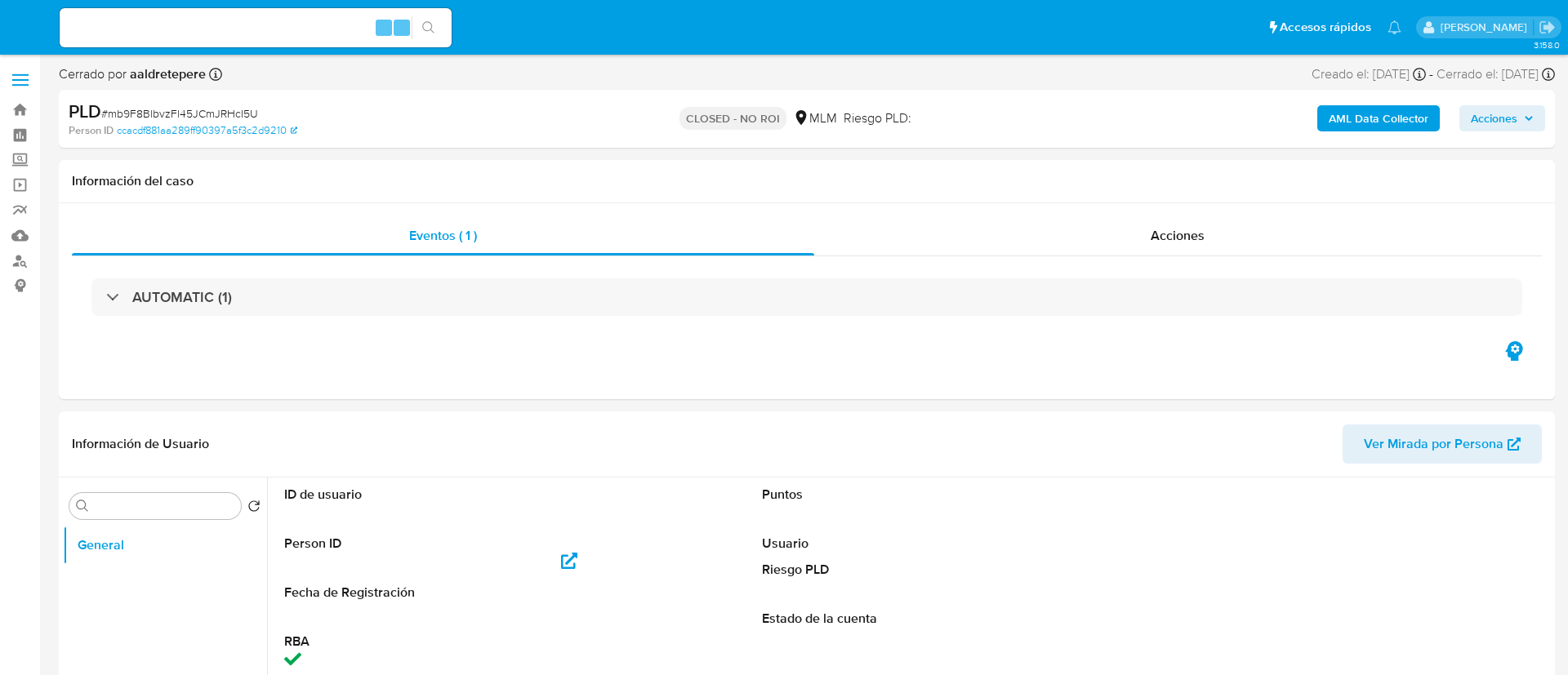
select select "10"
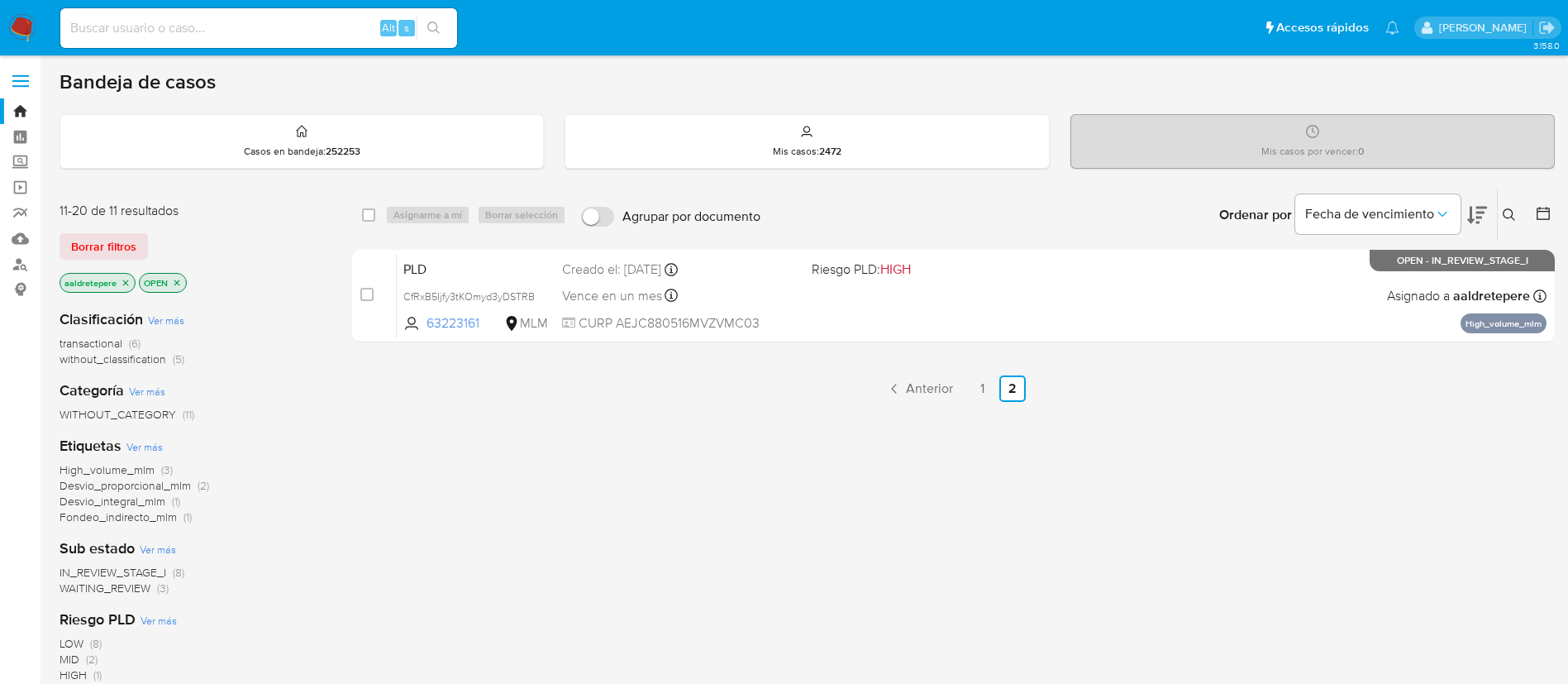
click at [279, 41] on div "Alt s" at bounding box center [259, 28] width 397 height 39
click at [276, 20] on input at bounding box center [259, 28] width 397 height 21
click at [258, 43] on div "Alt s" at bounding box center [259, 28] width 397 height 39
click at [257, 23] on input at bounding box center [259, 28] width 397 height 21
paste input "2565660346"
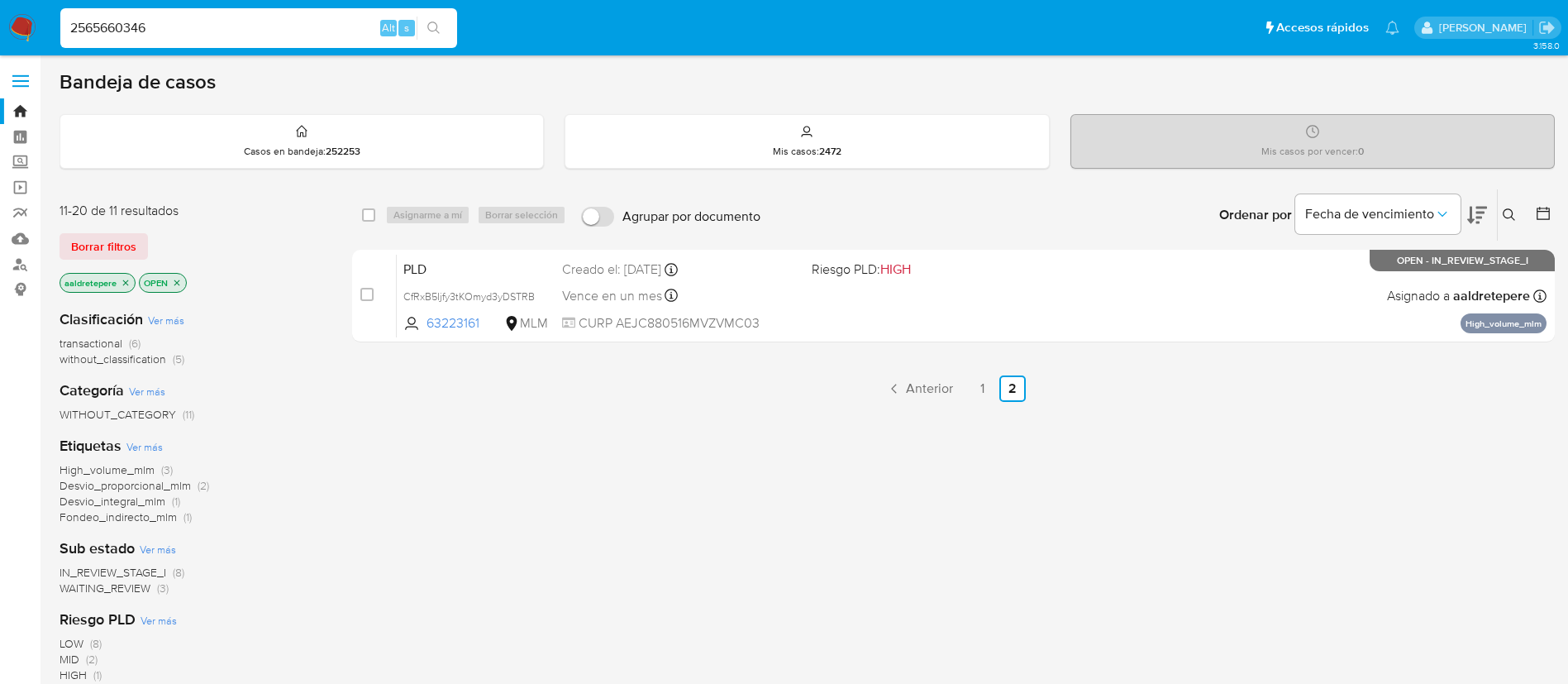
type input "2565660346"
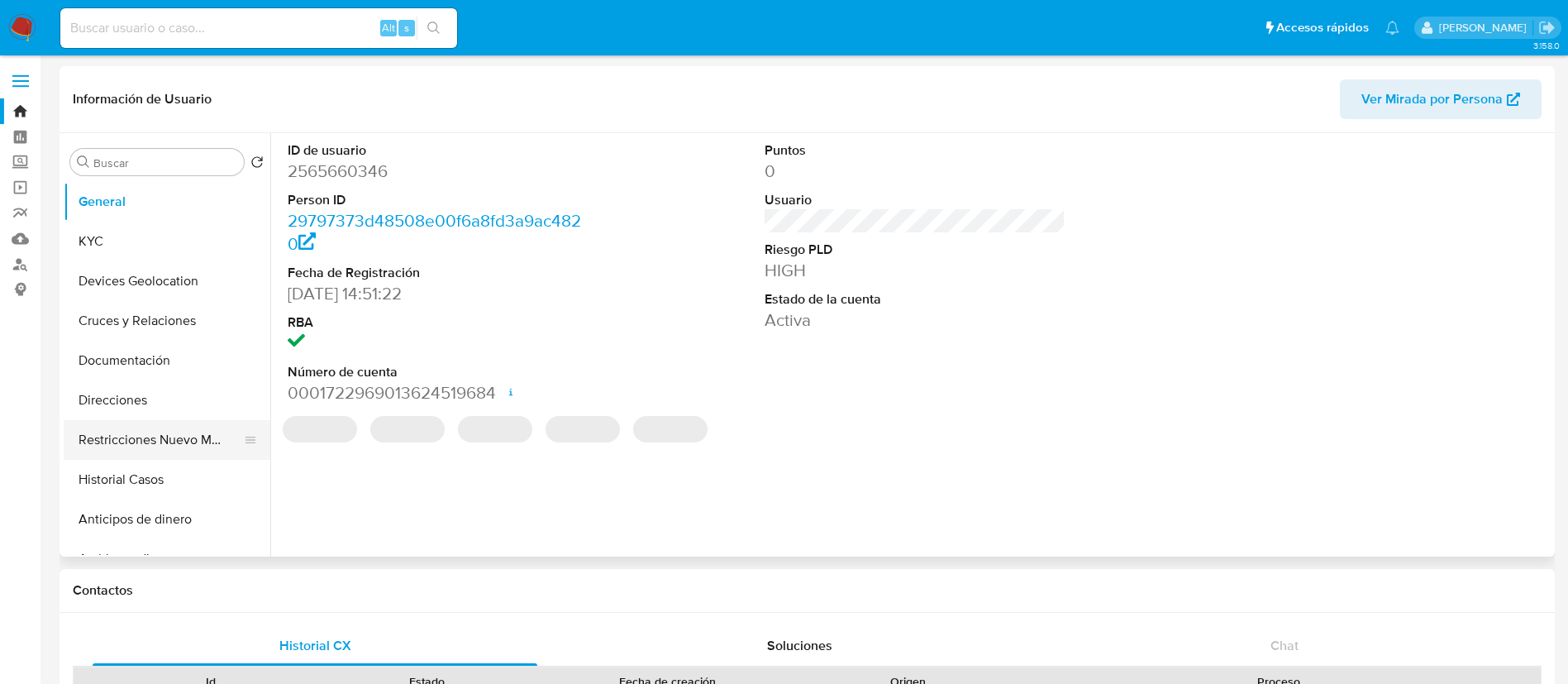
select select "10"
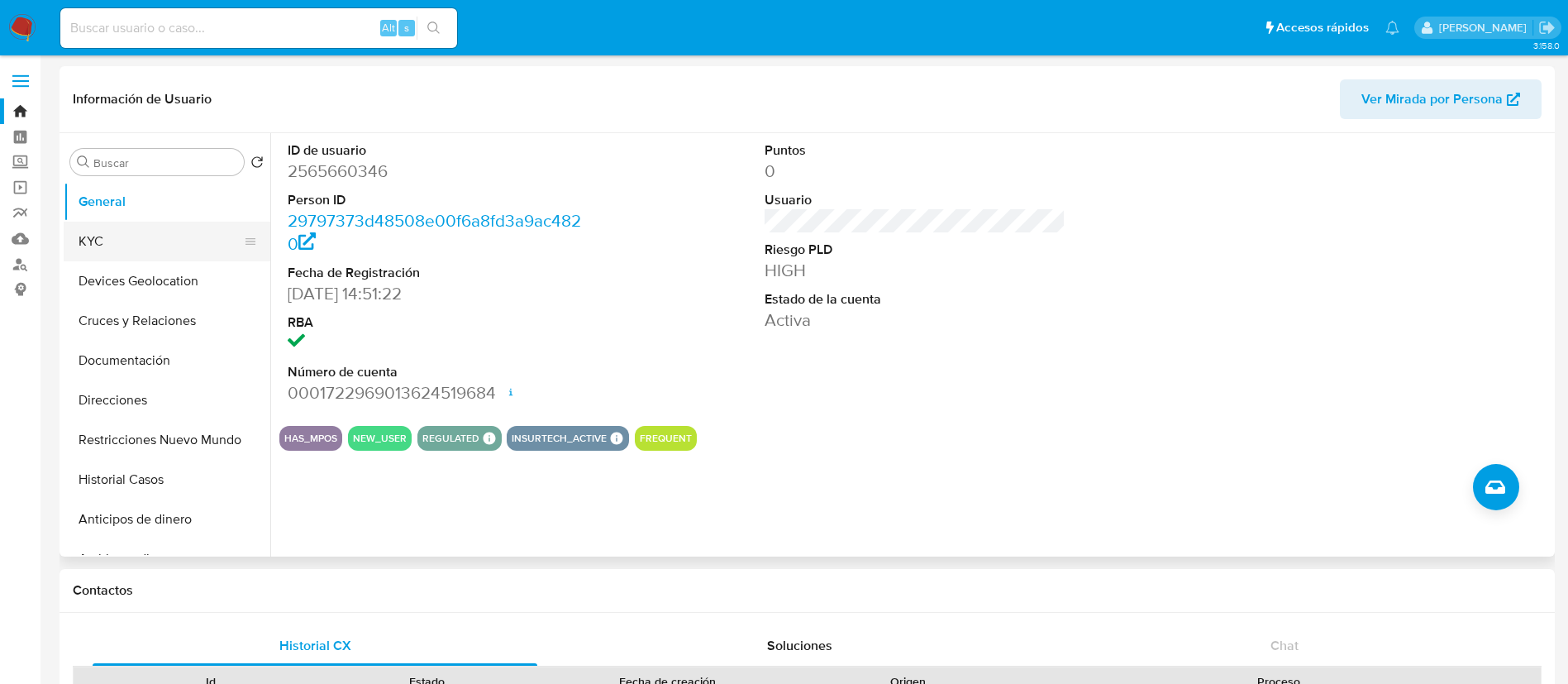
click at [109, 247] on button "KYC" at bounding box center [160, 241] width 193 height 39
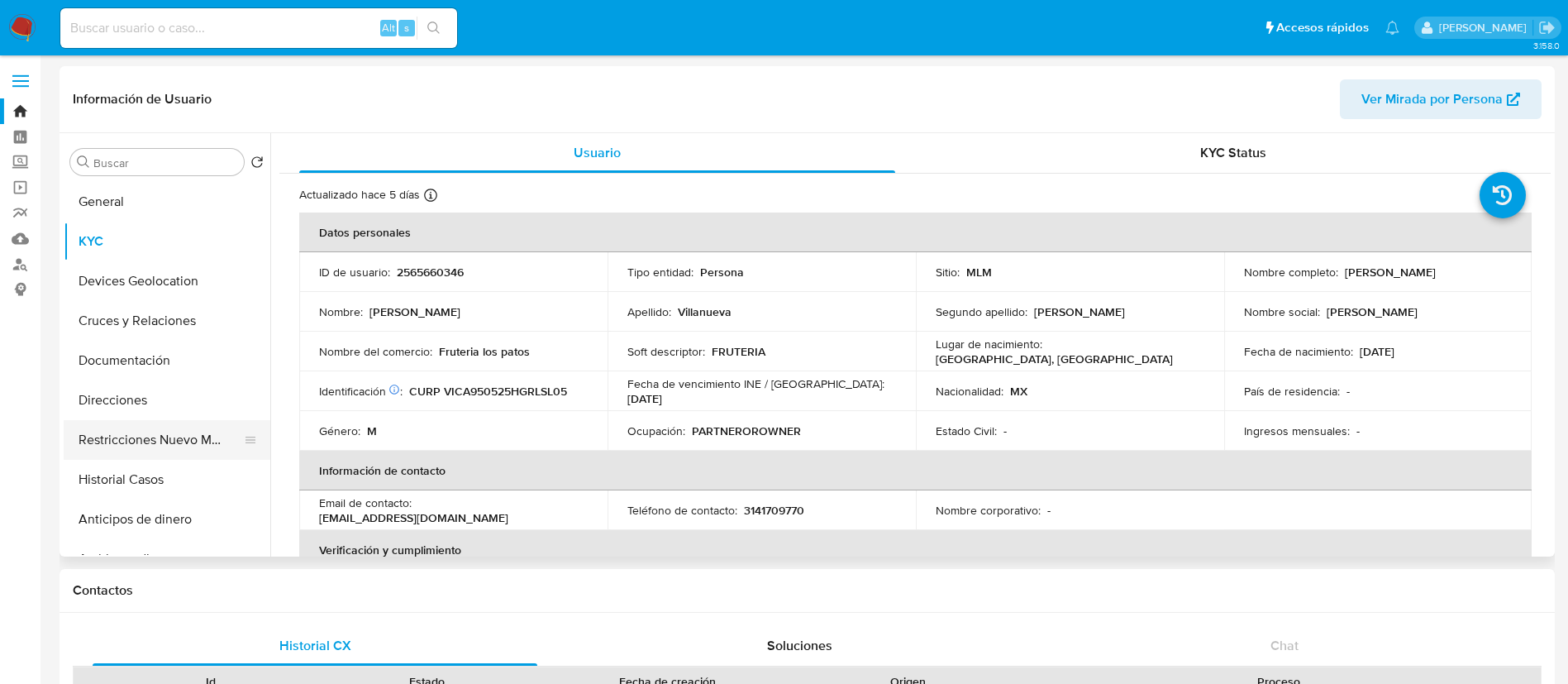
click at [132, 439] on button "Restricciones Nuevo Mundo" at bounding box center [160, 440] width 193 height 39
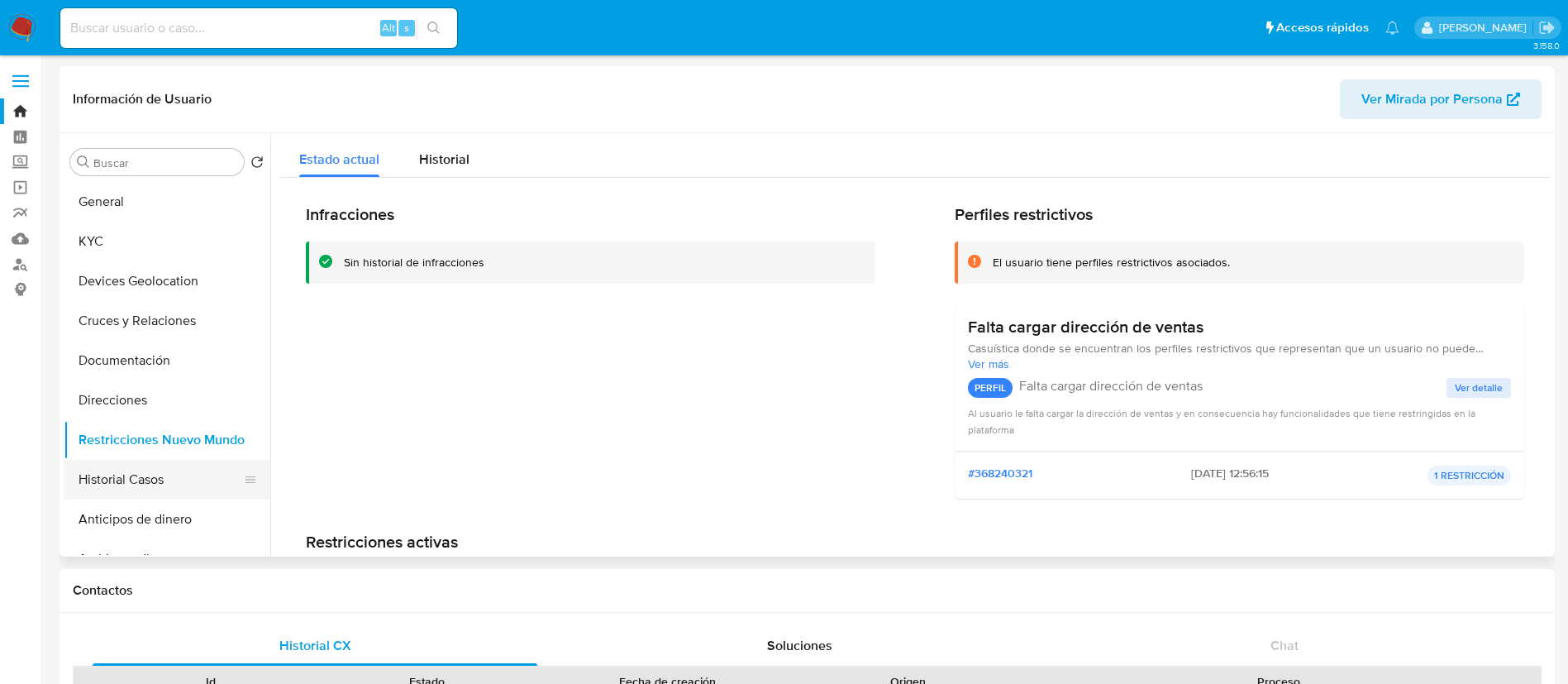
click at [133, 485] on button "Historial Casos" at bounding box center [160, 479] width 193 height 39
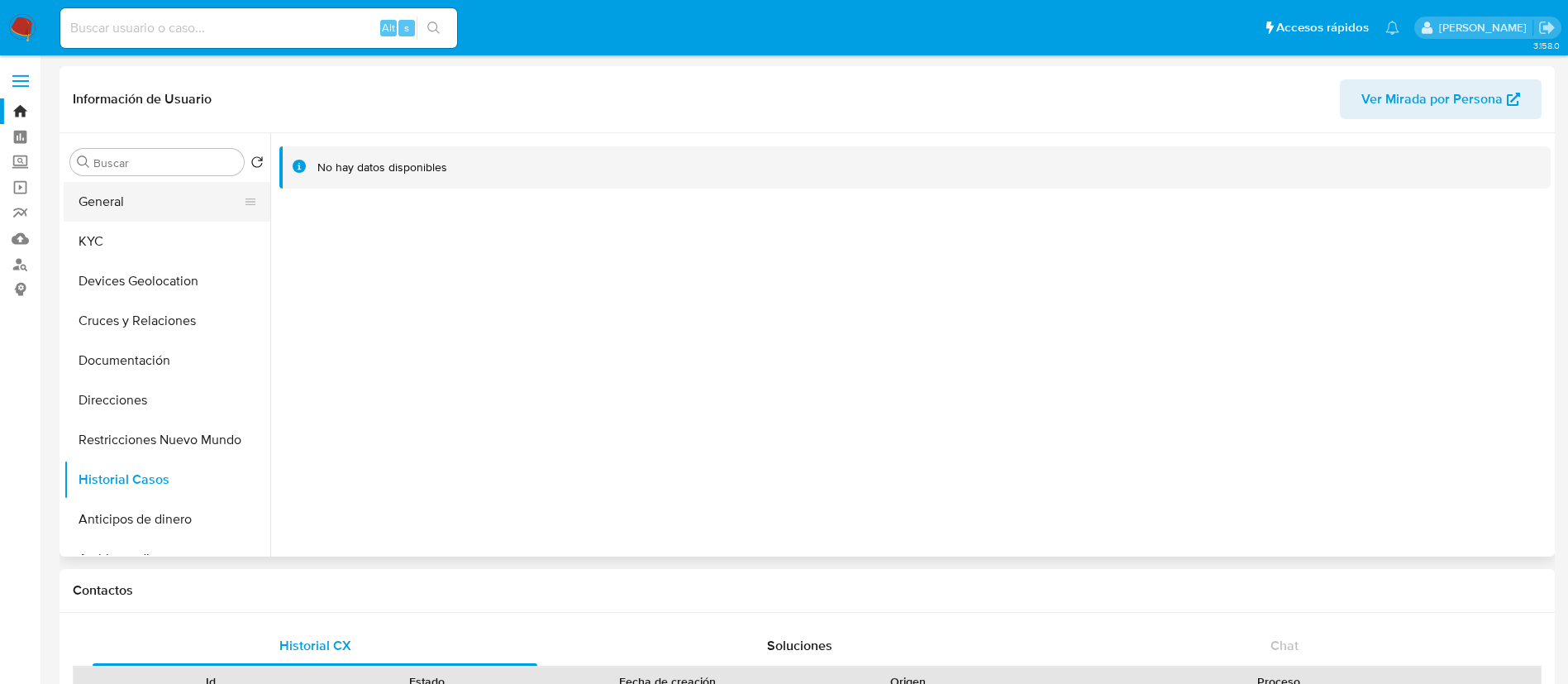
click at [138, 213] on button "General" at bounding box center [160, 201] width 193 height 39
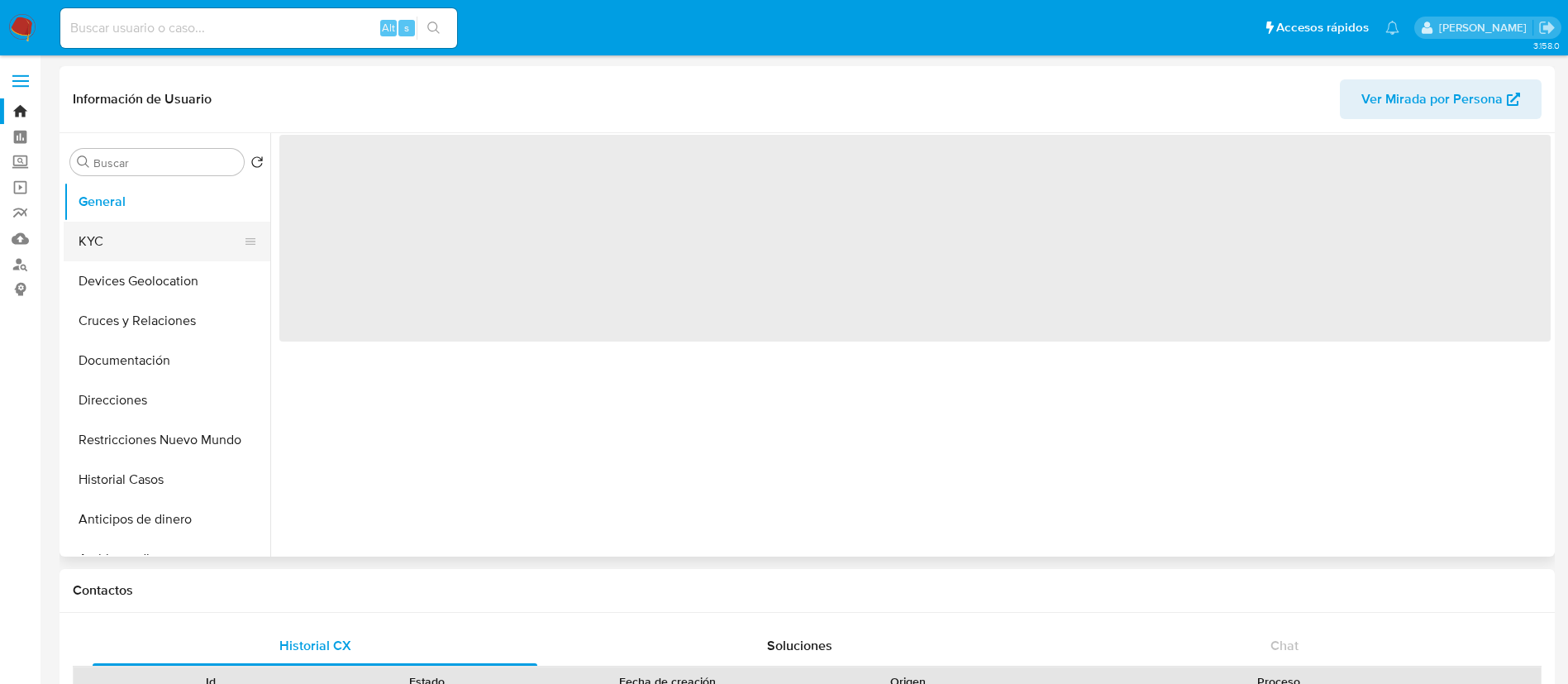
click at [139, 233] on button "KYC" at bounding box center [160, 241] width 193 height 39
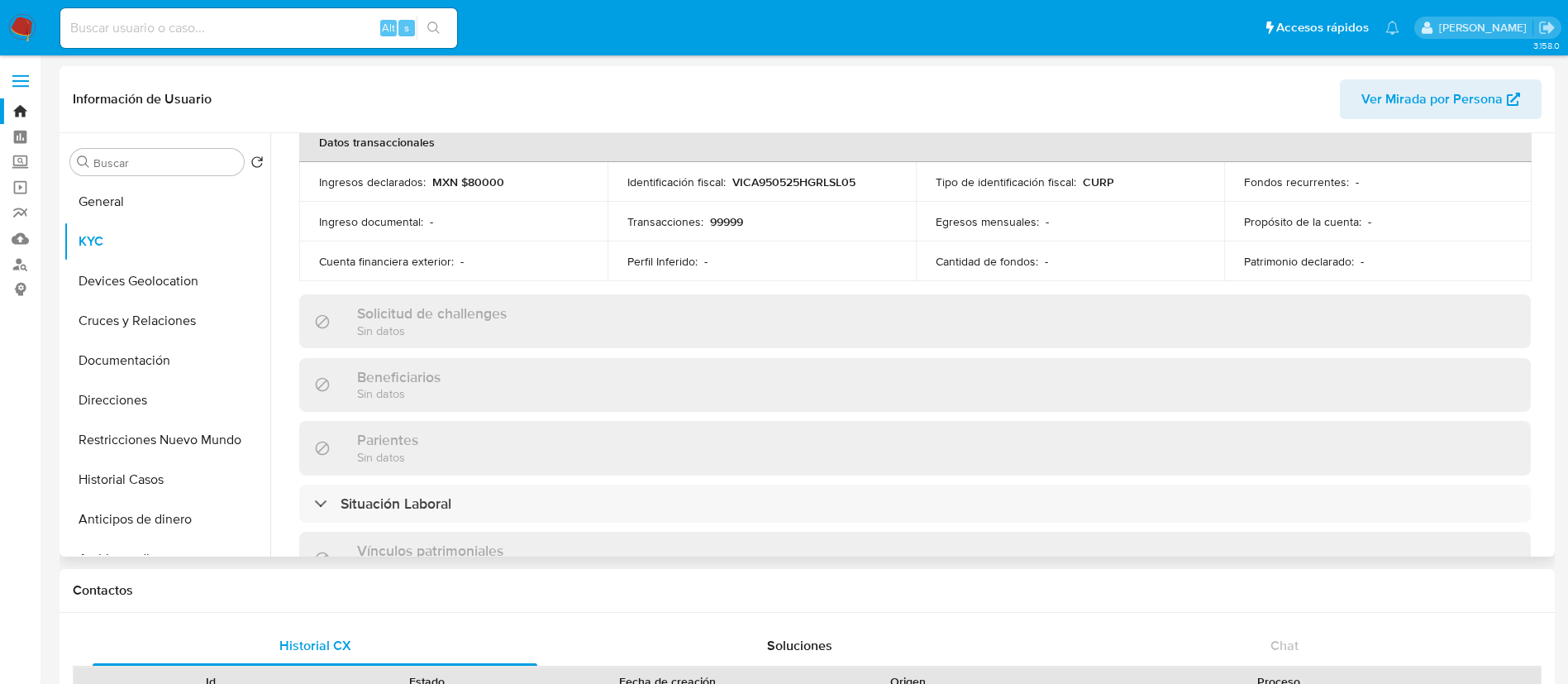
scroll to position [31, 0]
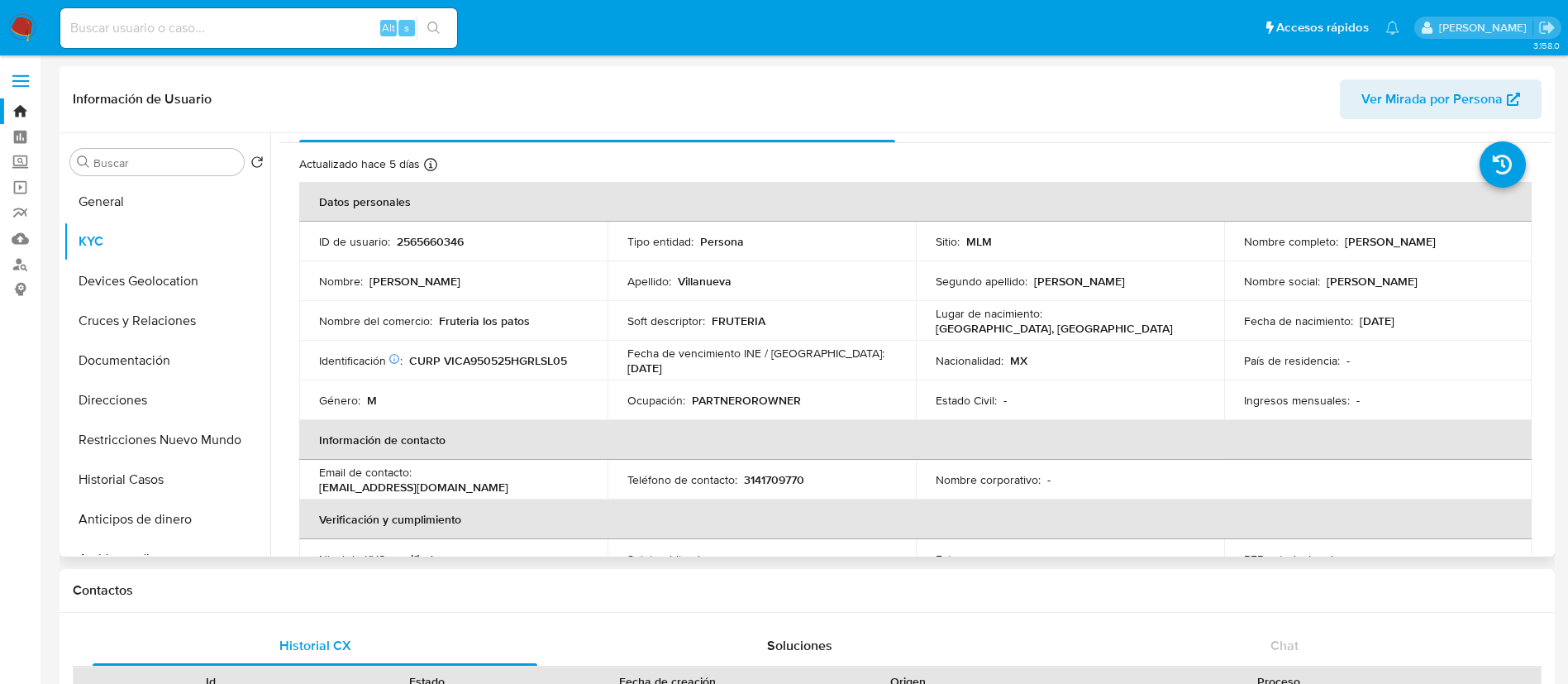
click at [433, 238] on p "2565660346" at bounding box center [431, 241] width 67 height 14
copy p "2565660346"
click at [133, 350] on button "Documentación" at bounding box center [160, 360] width 193 height 39
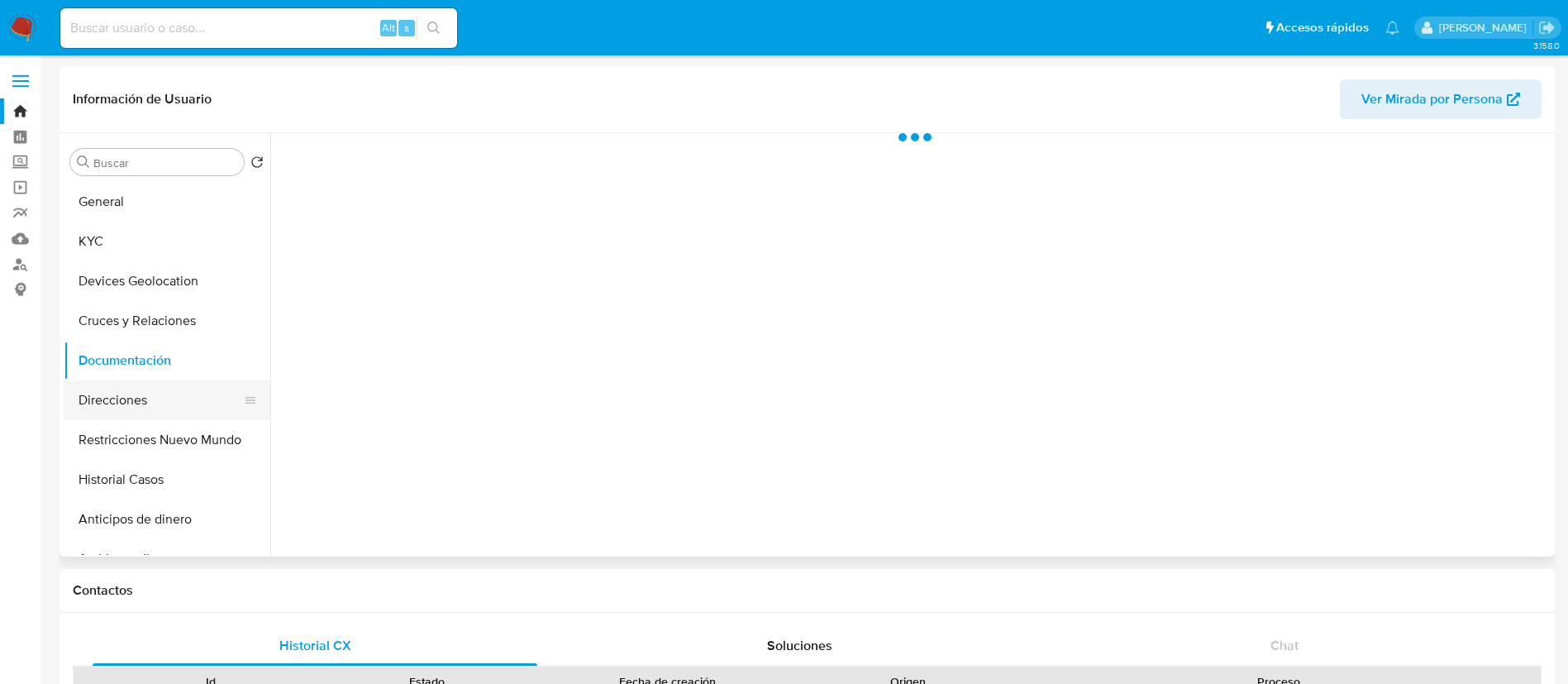
scroll to position [0, 0]
click at [132, 385] on button "Direcciones" at bounding box center [160, 399] width 193 height 39
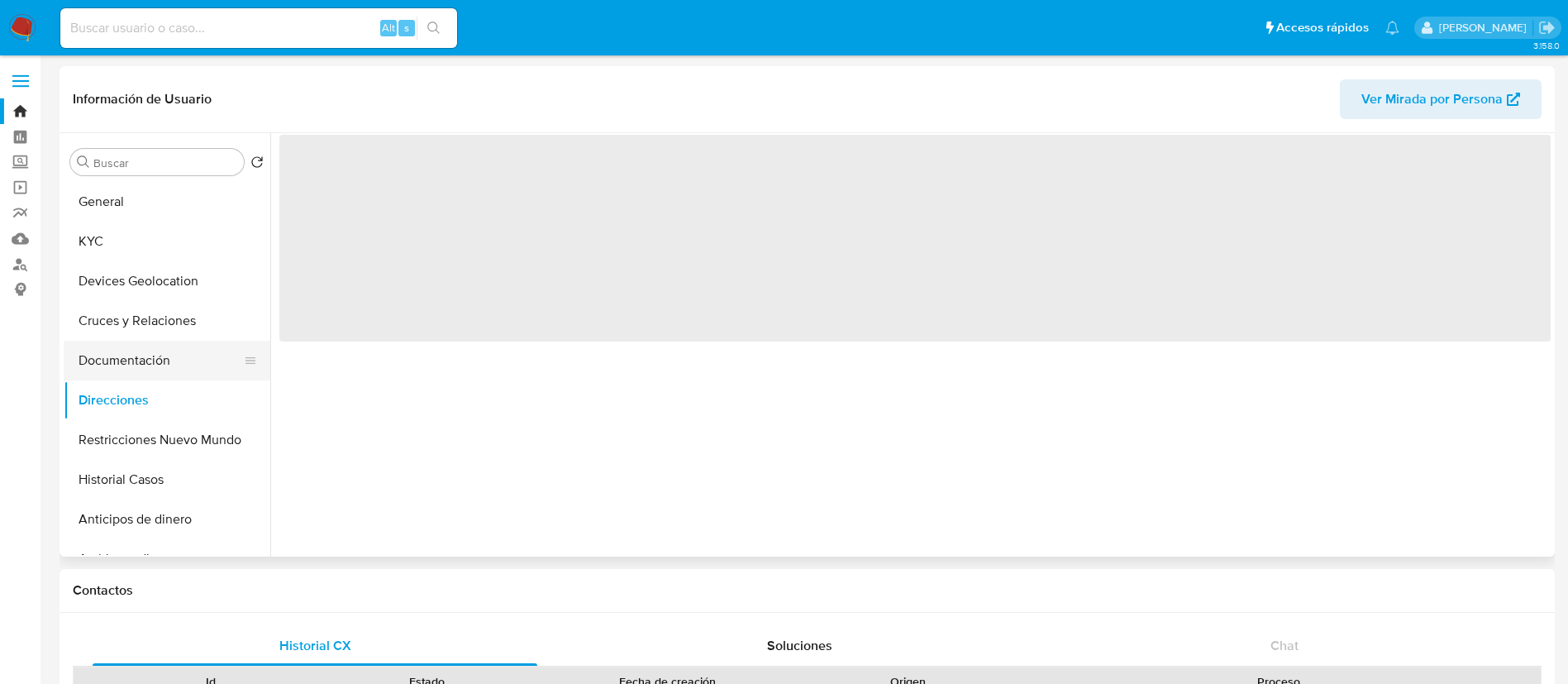
click at [158, 351] on button "Documentación" at bounding box center [160, 360] width 193 height 39
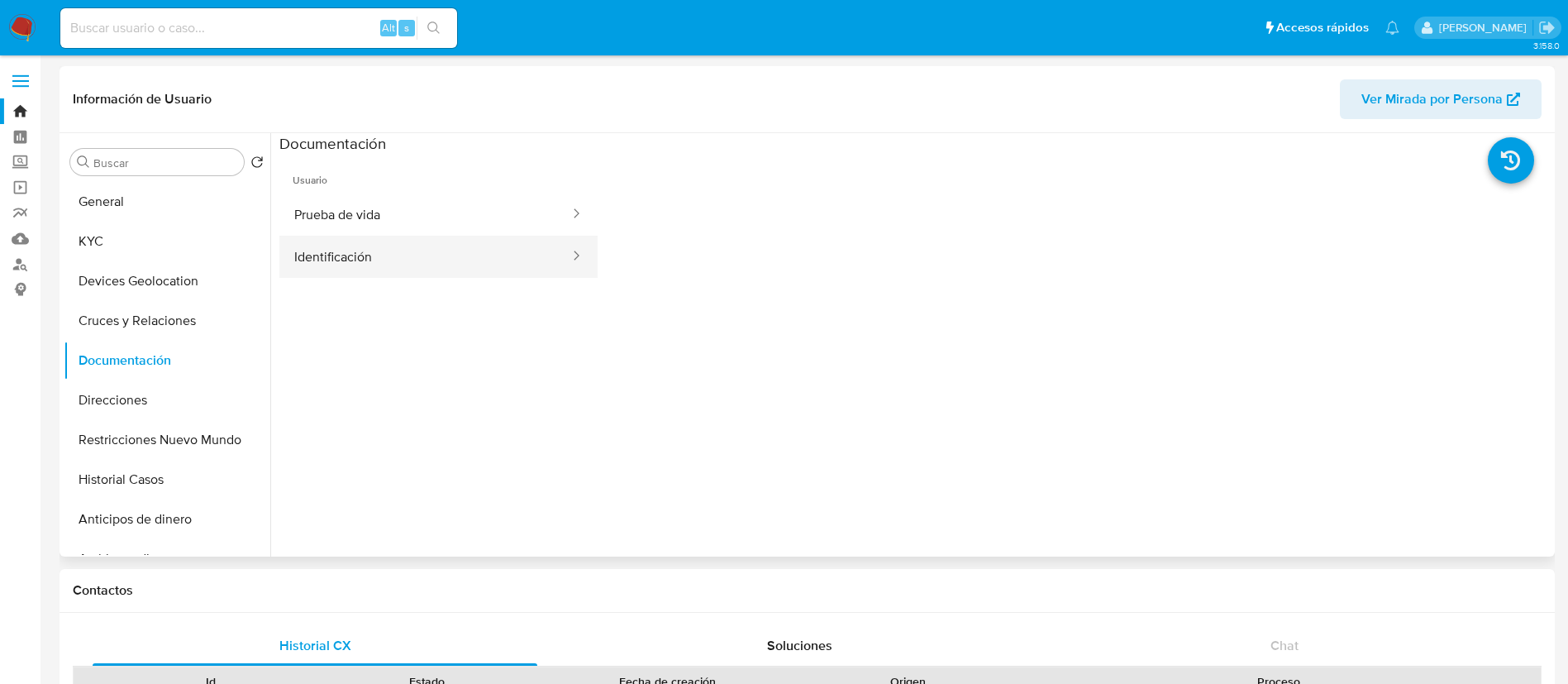
click at [386, 257] on button "Identificación" at bounding box center [425, 257] width 291 height 42
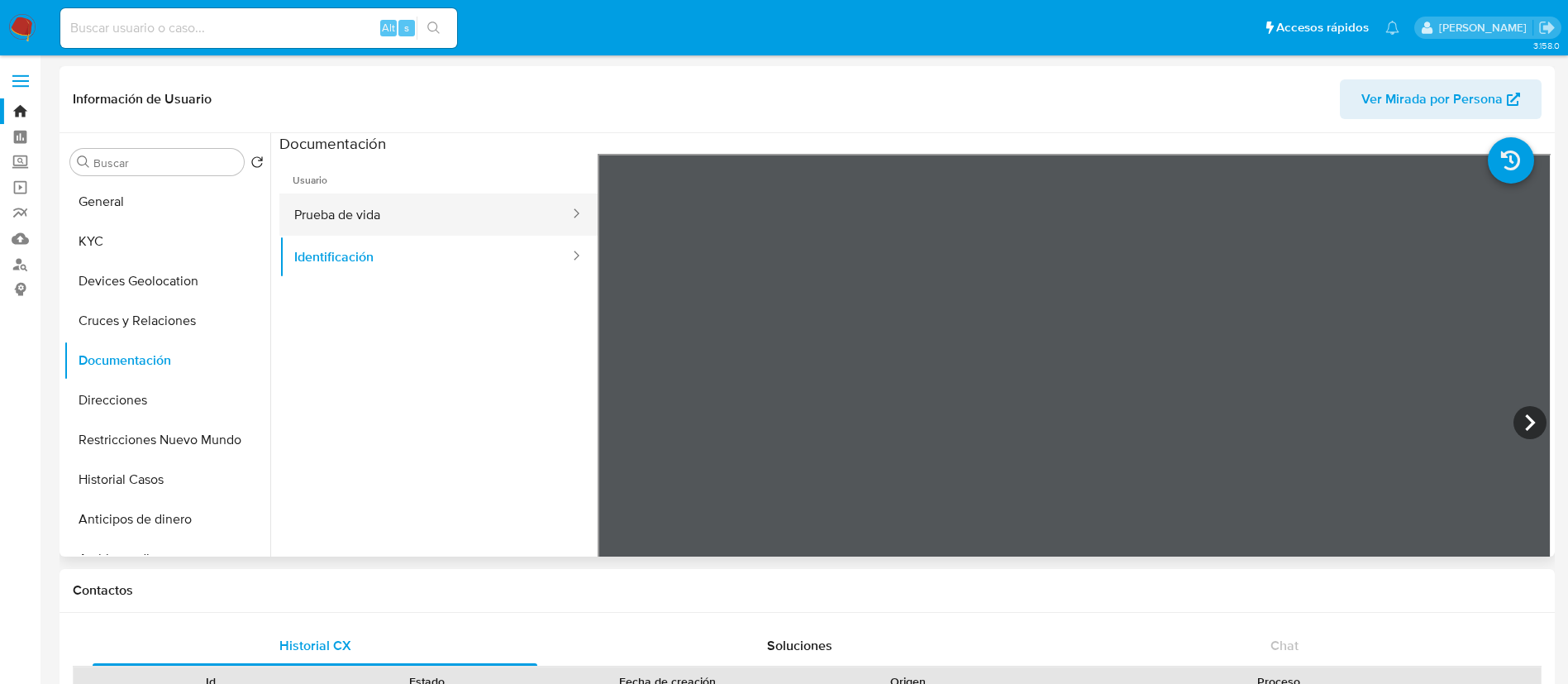
click at [445, 208] on button "Prueba de vida" at bounding box center [425, 215] width 291 height 42
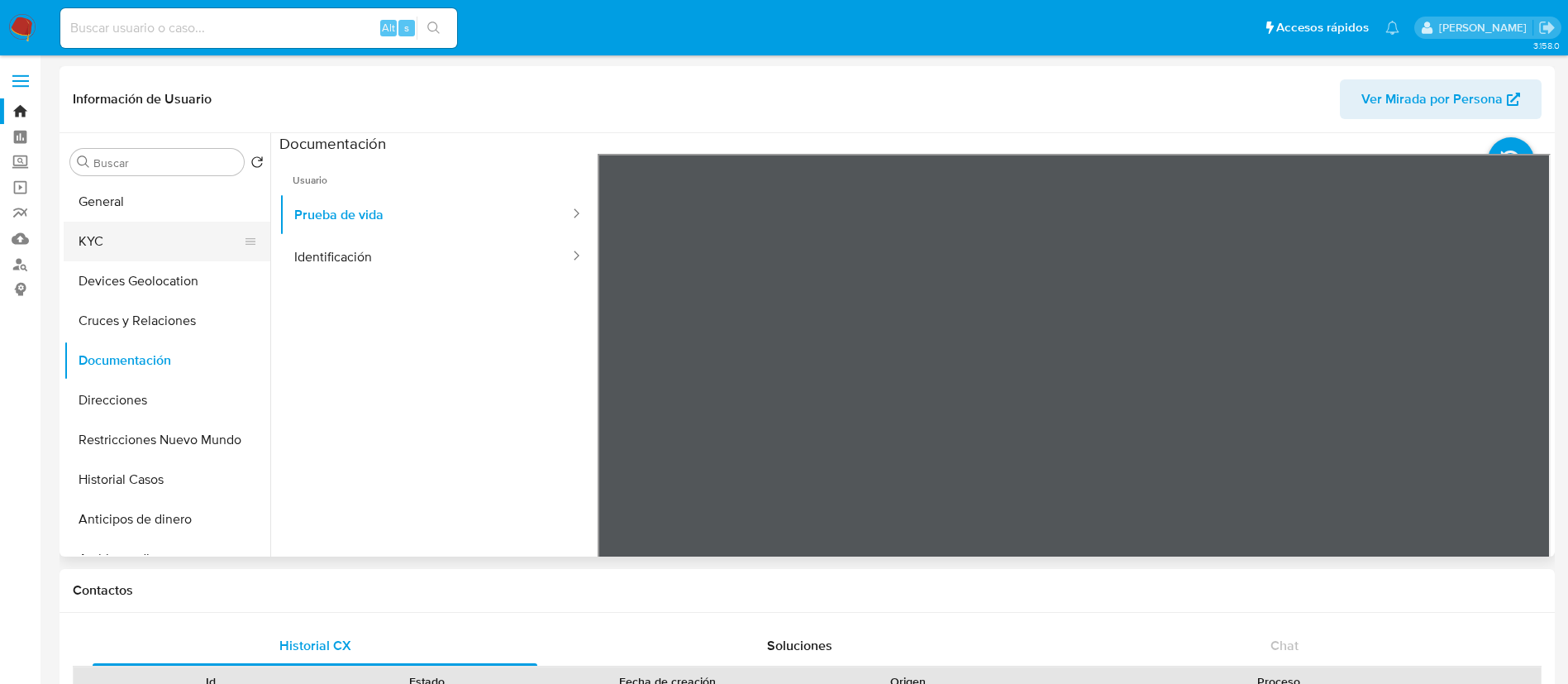
click at [162, 249] on button "KYC" at bounding box center [160, 241] width 193 height 39
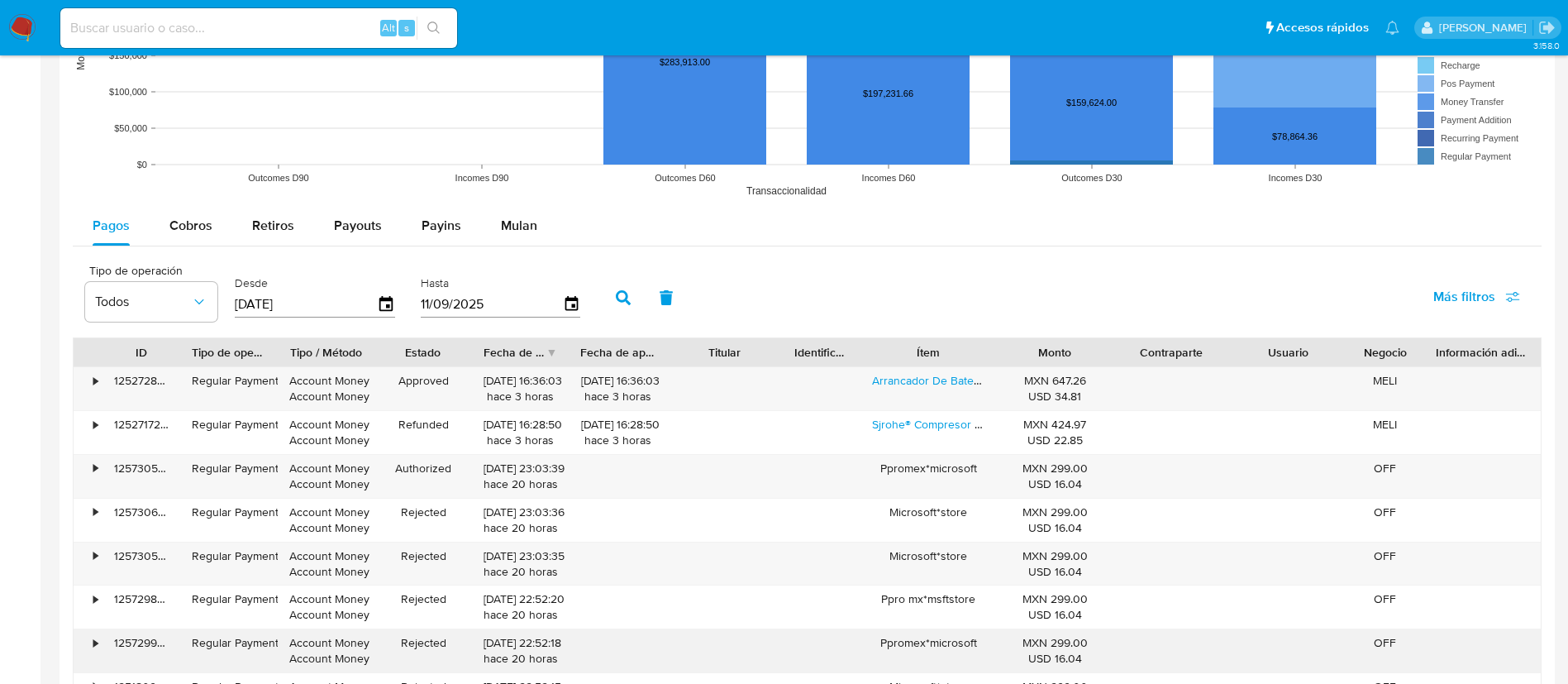
scroll to position [1488, 0]
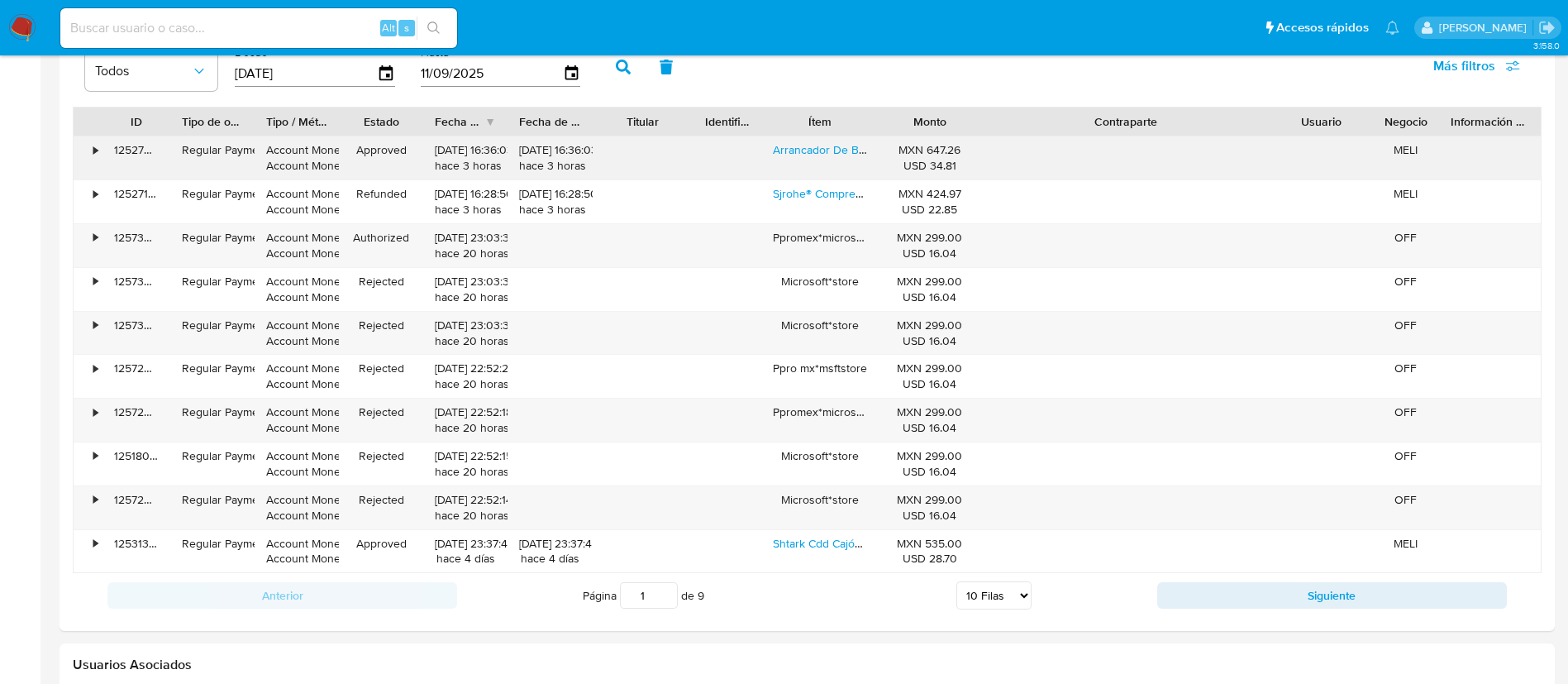
drag, startPoint x: 1220, startPoint y: 119, endPoint x: 1404, endPoint y: 142, distance: 185.4
click at [1396, 133] on div "ID Tipo de operación Tipo / Método Estado Fecha de creación Fecha de aprobación…" at bounding box center [808, 121] width 1467 height 28
click at [986, 605] on select "5 Filas 10 Filas 20 Filas 25 Filas 50 Filas 100 Filas" at bounding box center [994, 595] width 75 height 28
select select "100"
click at [957, 581] on select "5 Filas 10 Filas 20 Filas 25 Filas 50 Filas 100 Filas" at bounding box center [994, 595] width 75 height 28
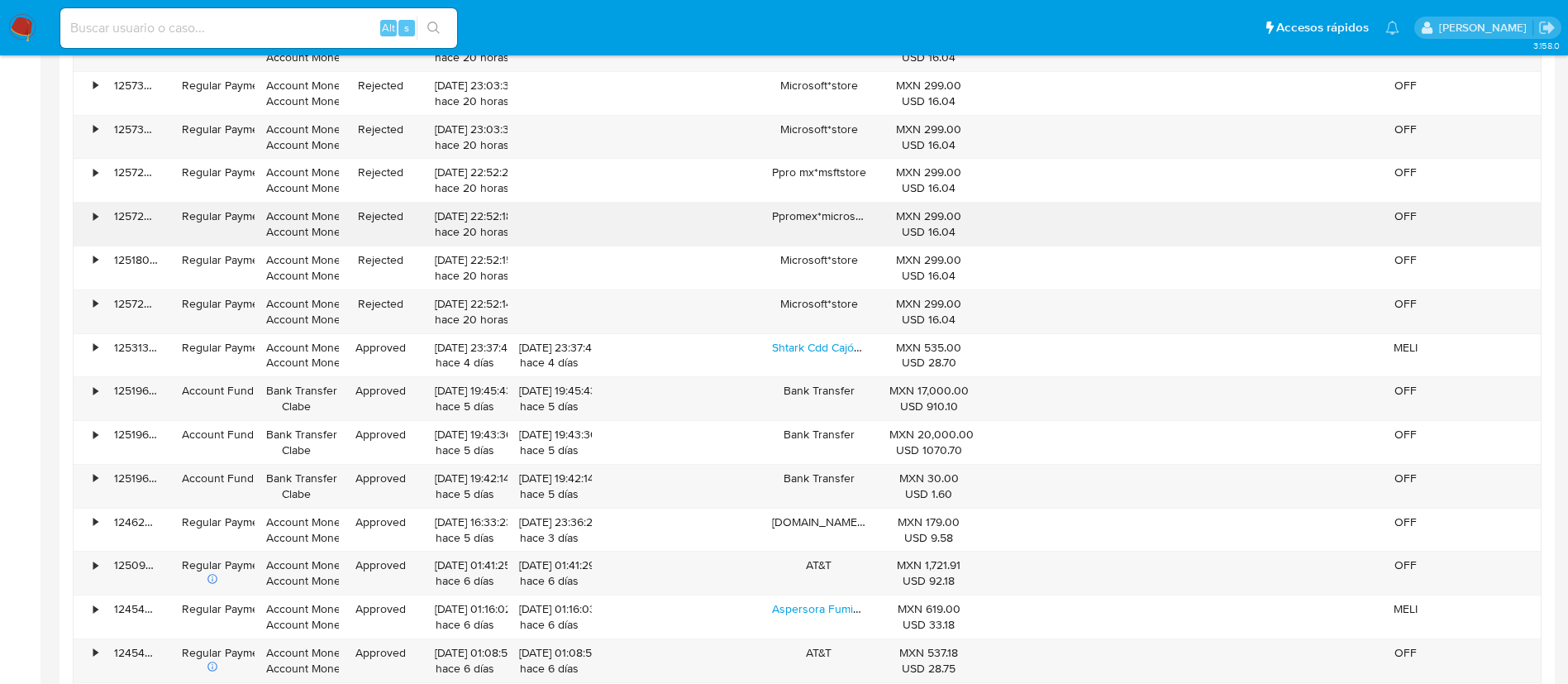
scroll to position [1736, 0]
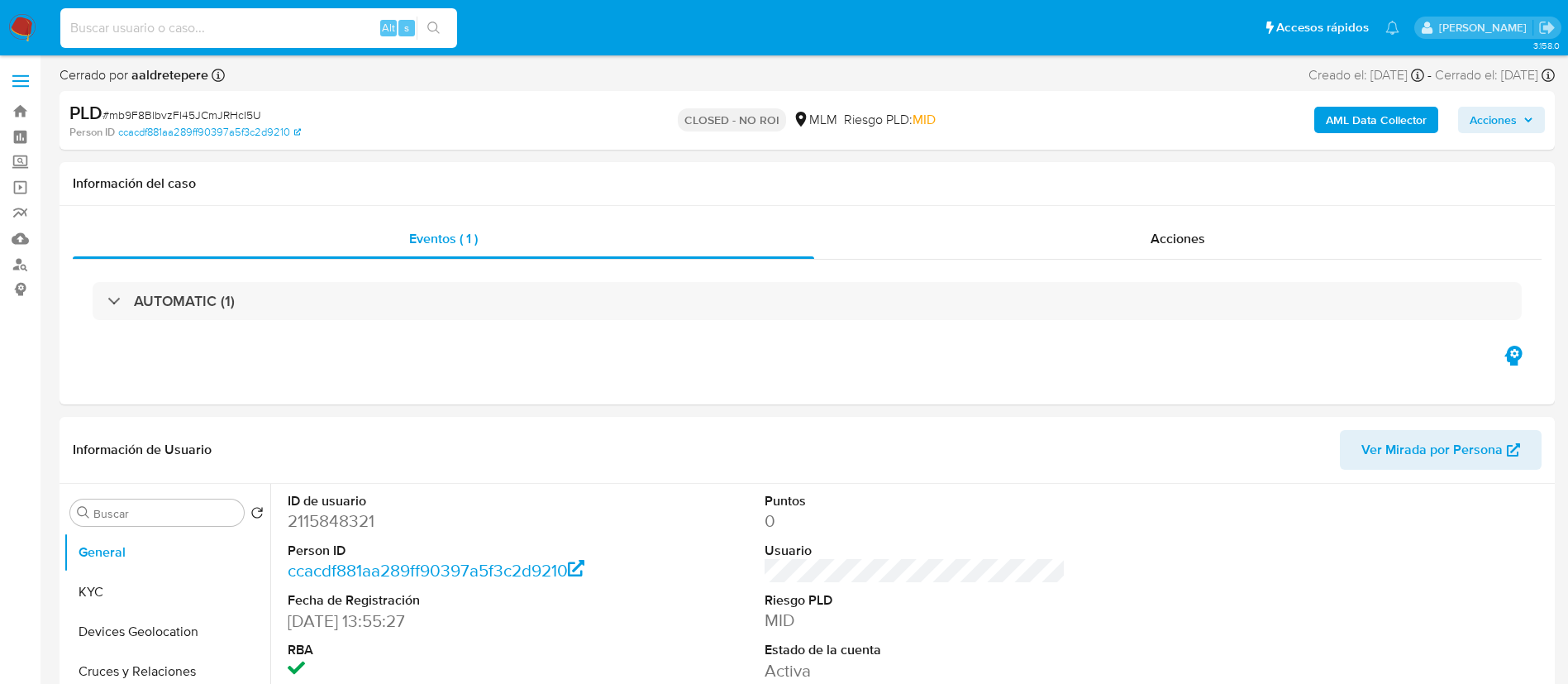
click at [342, 33] on input at bounding box center [259, 28] width 397 height 21
paste input "2163893327"
type input "2163893327"
select select "10"
type input "2163893327"
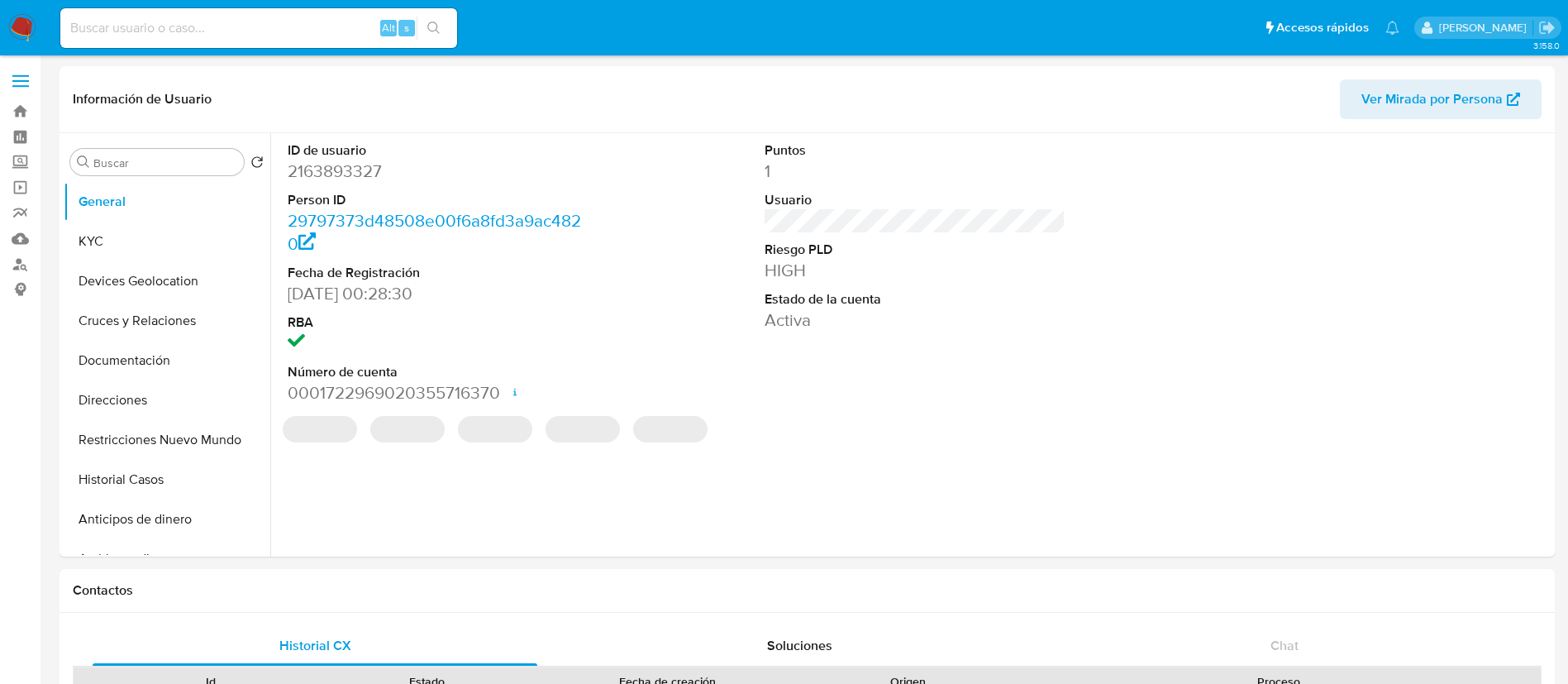
select select "10"
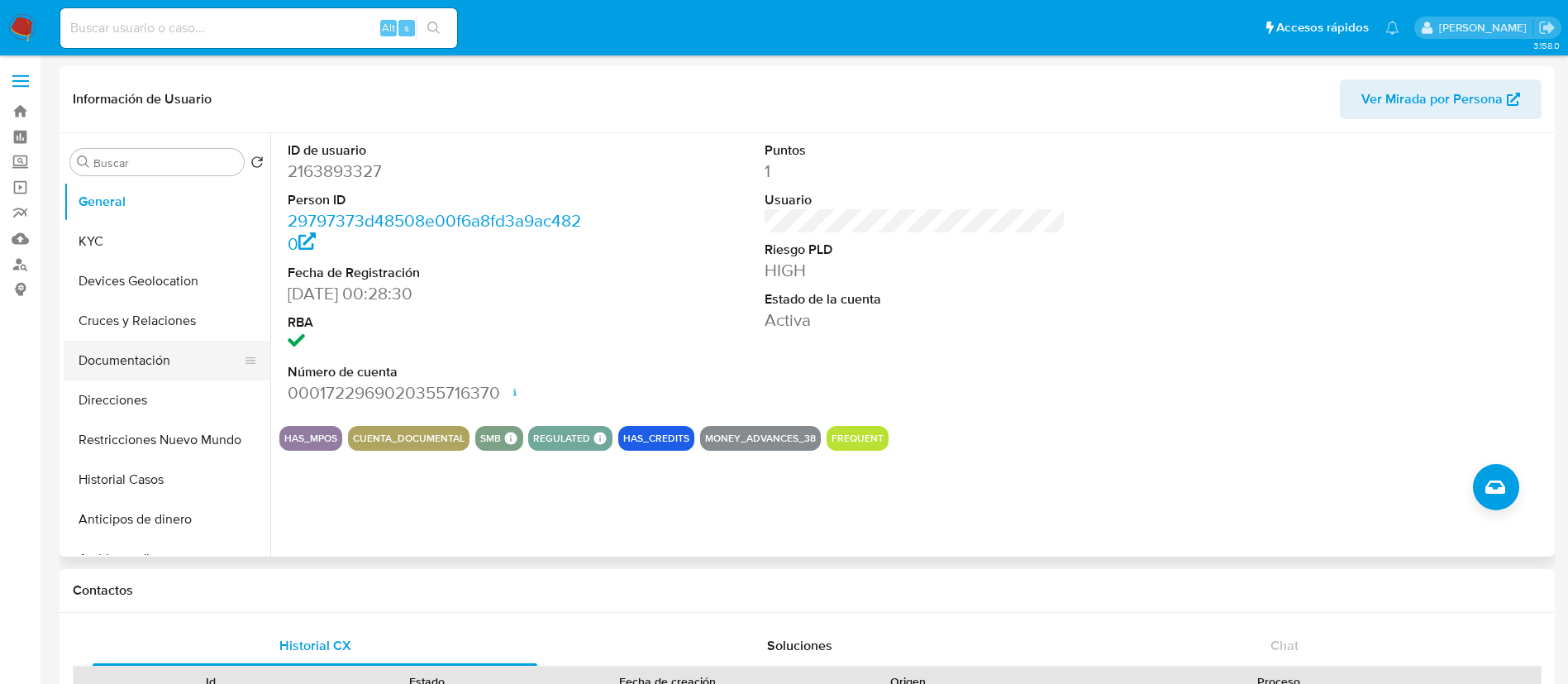
click at [121, 357] on button "Documentación" at bounding box center [160, 360] width 193 height 39
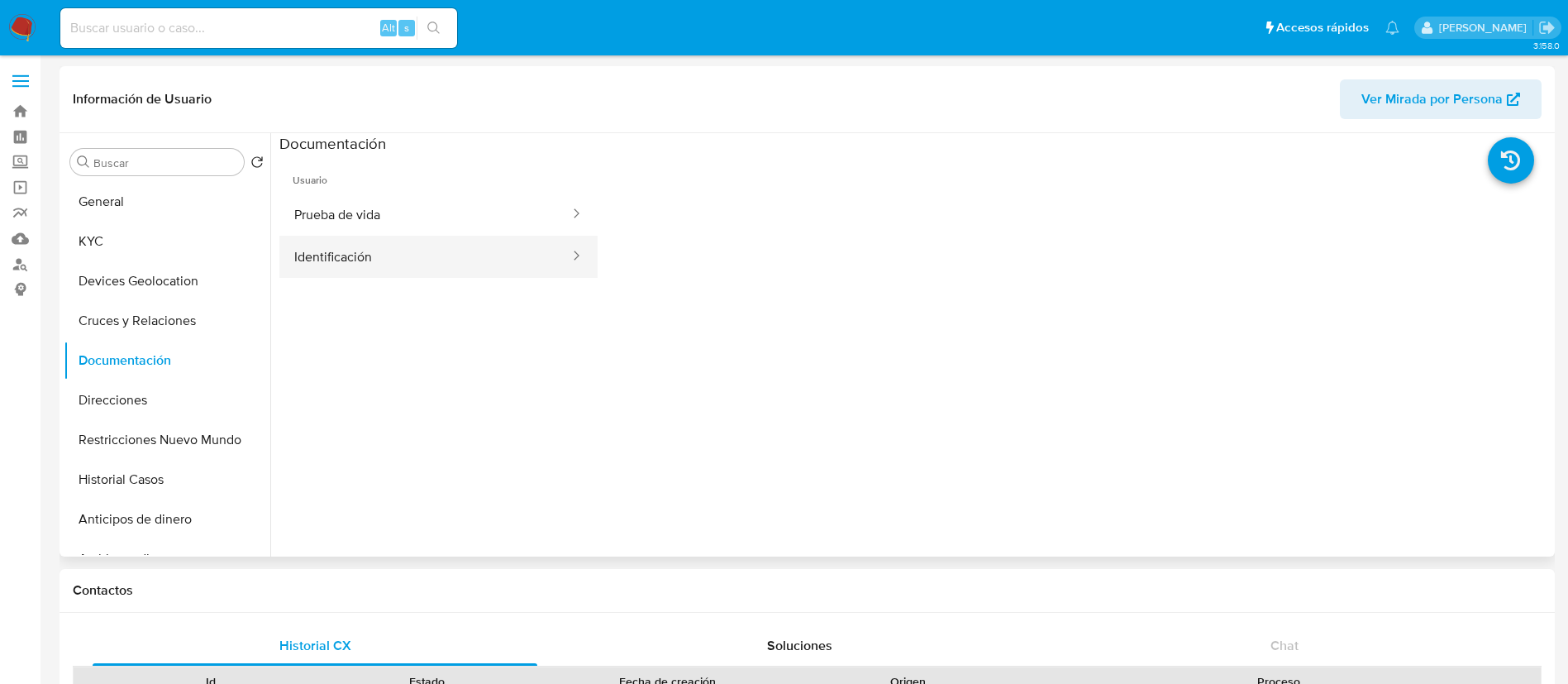
click at [317, 250] on button "Identificación" at bounding box center [425, 257] width 291 height 42
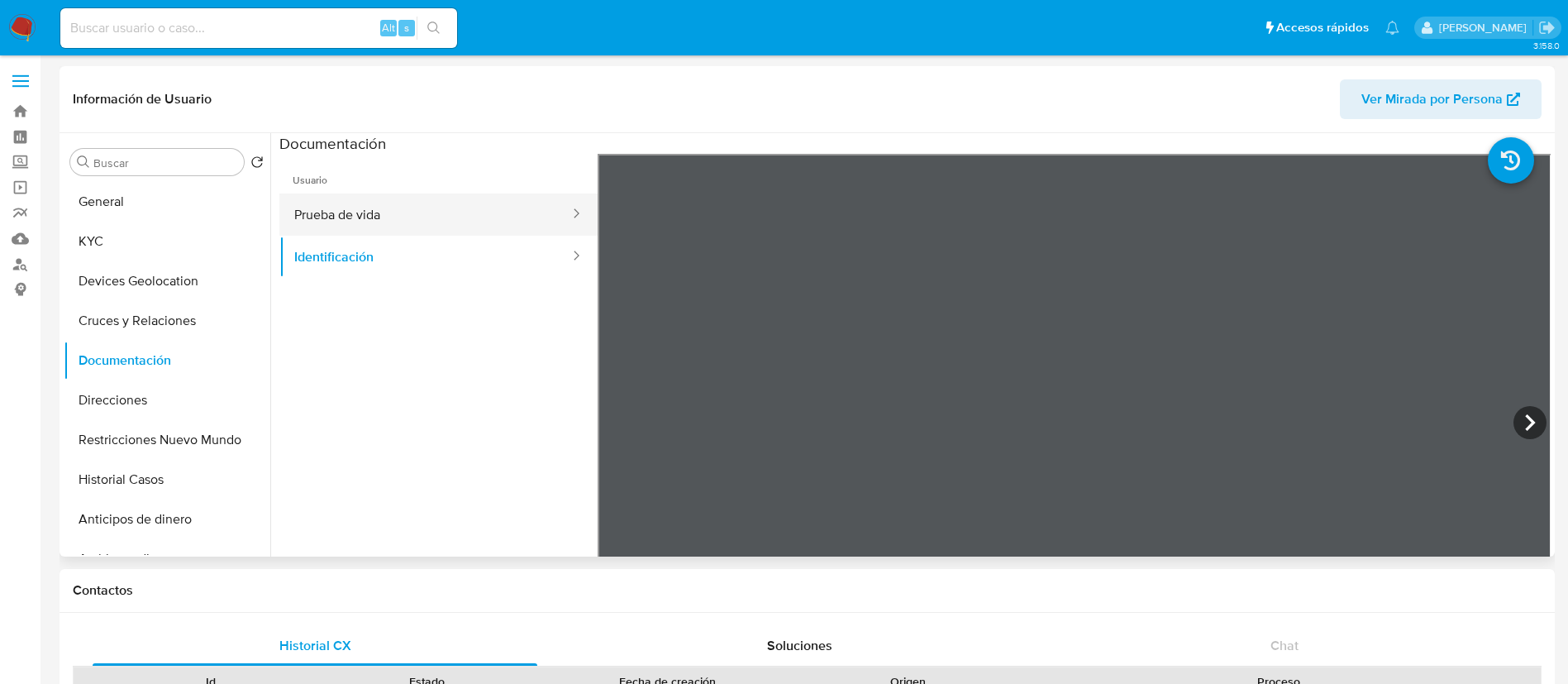
click at [351, 200] on button "Prueba de vida" at bounding box center [425, 215] width 291 height 42
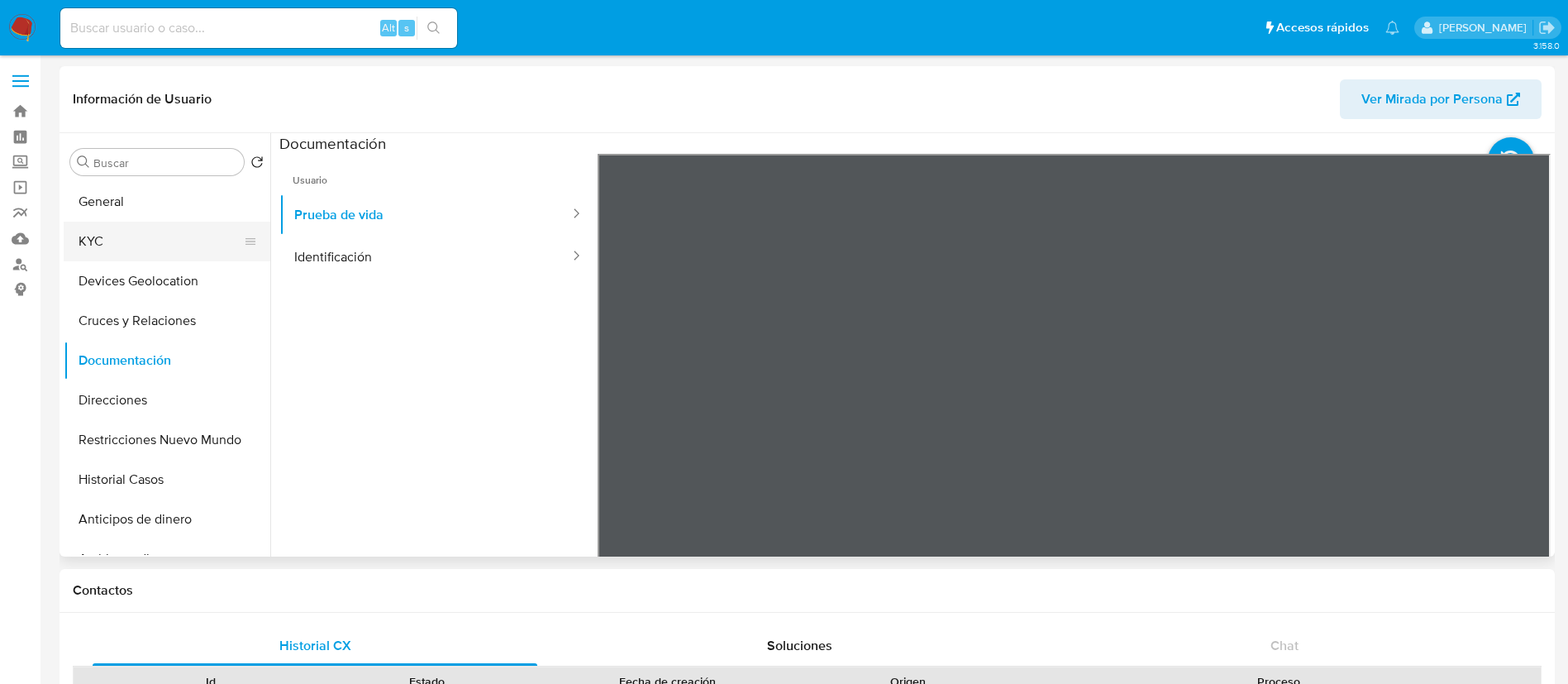
click at [96, 222] on button "KYC" at bounding box center [160, 241] width 193 height 39
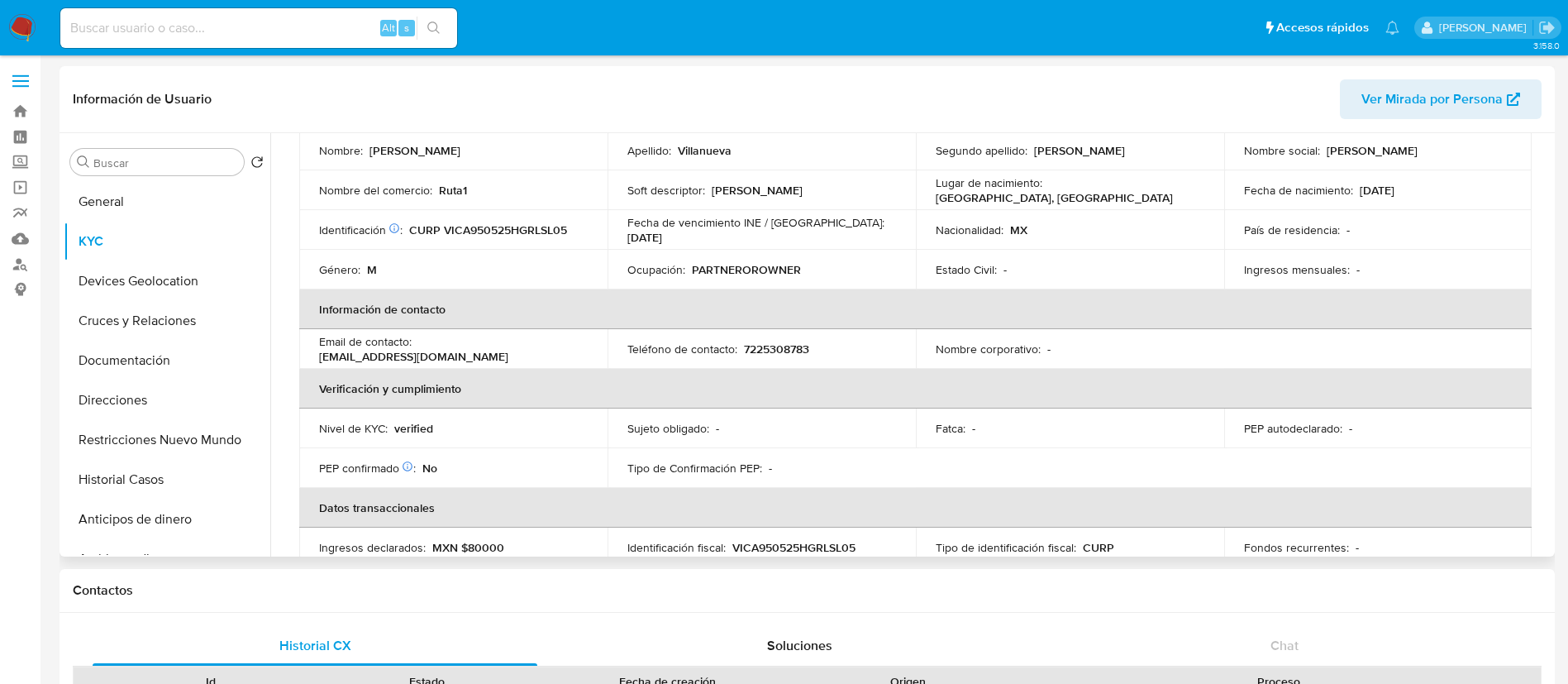
scroll to position [14, 0]
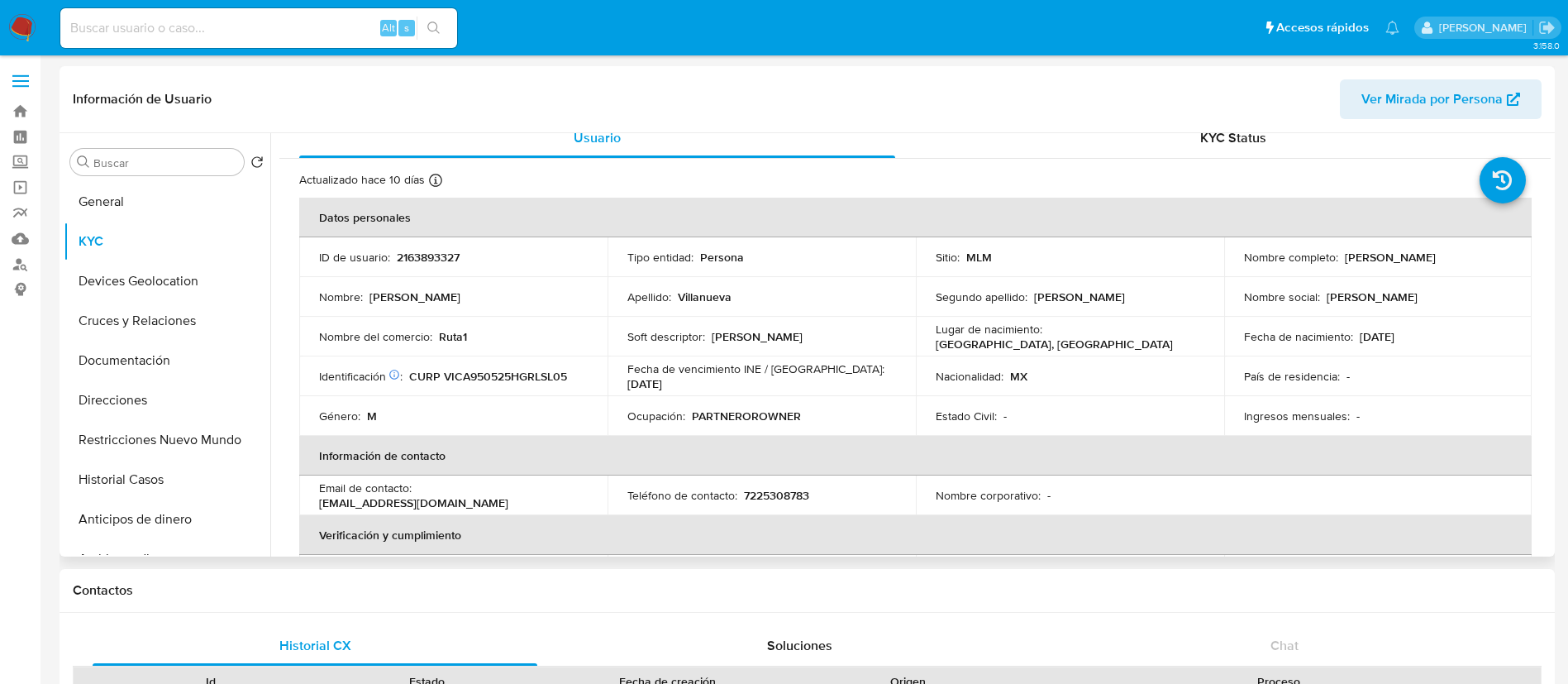
drag, startPoint x: 1099, startPoint y: 326, endPoint x: 1108, endPoint y: 323, distance: 9.5
click at [1108, 323] on td "Lugar de nacimiento : MEXICO, GUERRERO" at bounding box center [1070, 336] width 309 height 39
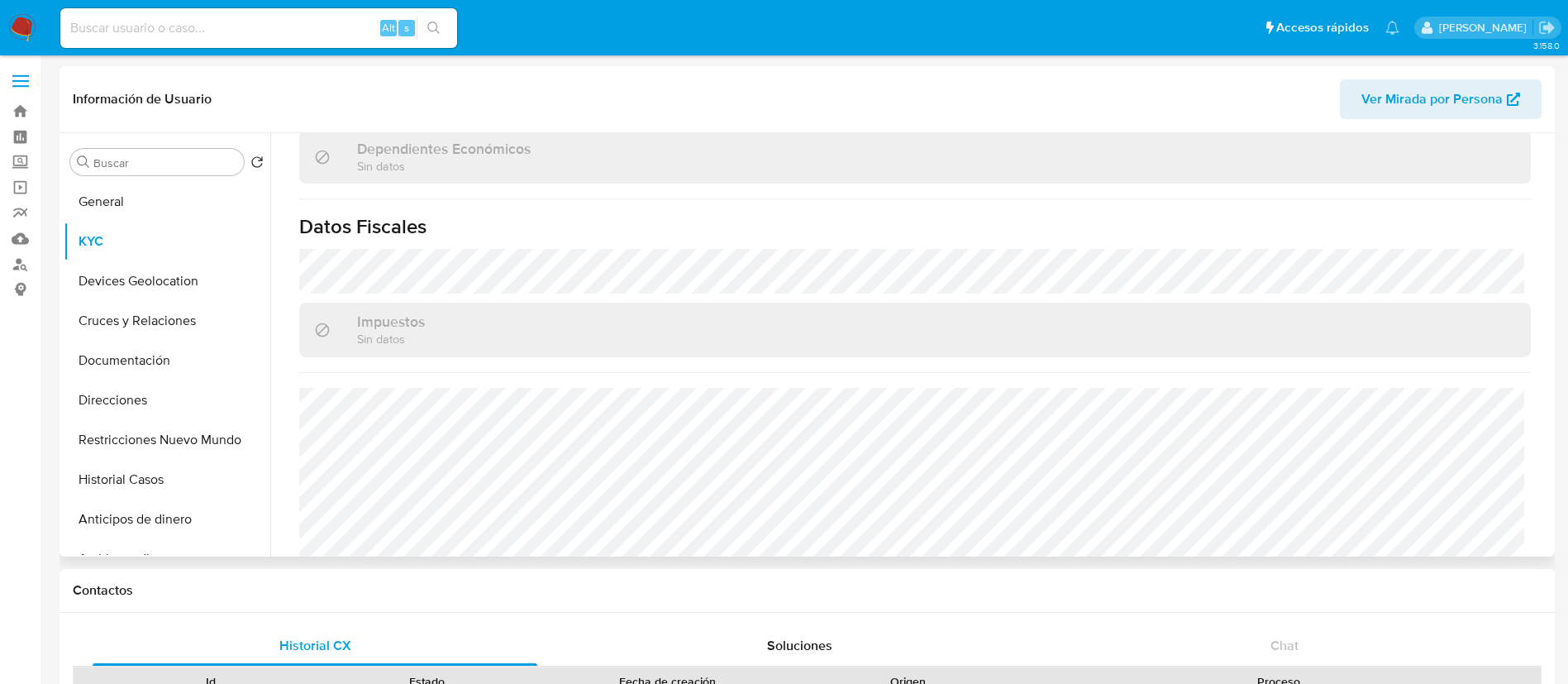
scroll to position [1007, 0]
